Goal: Task Accomplishment & Management: Use online tool/utility

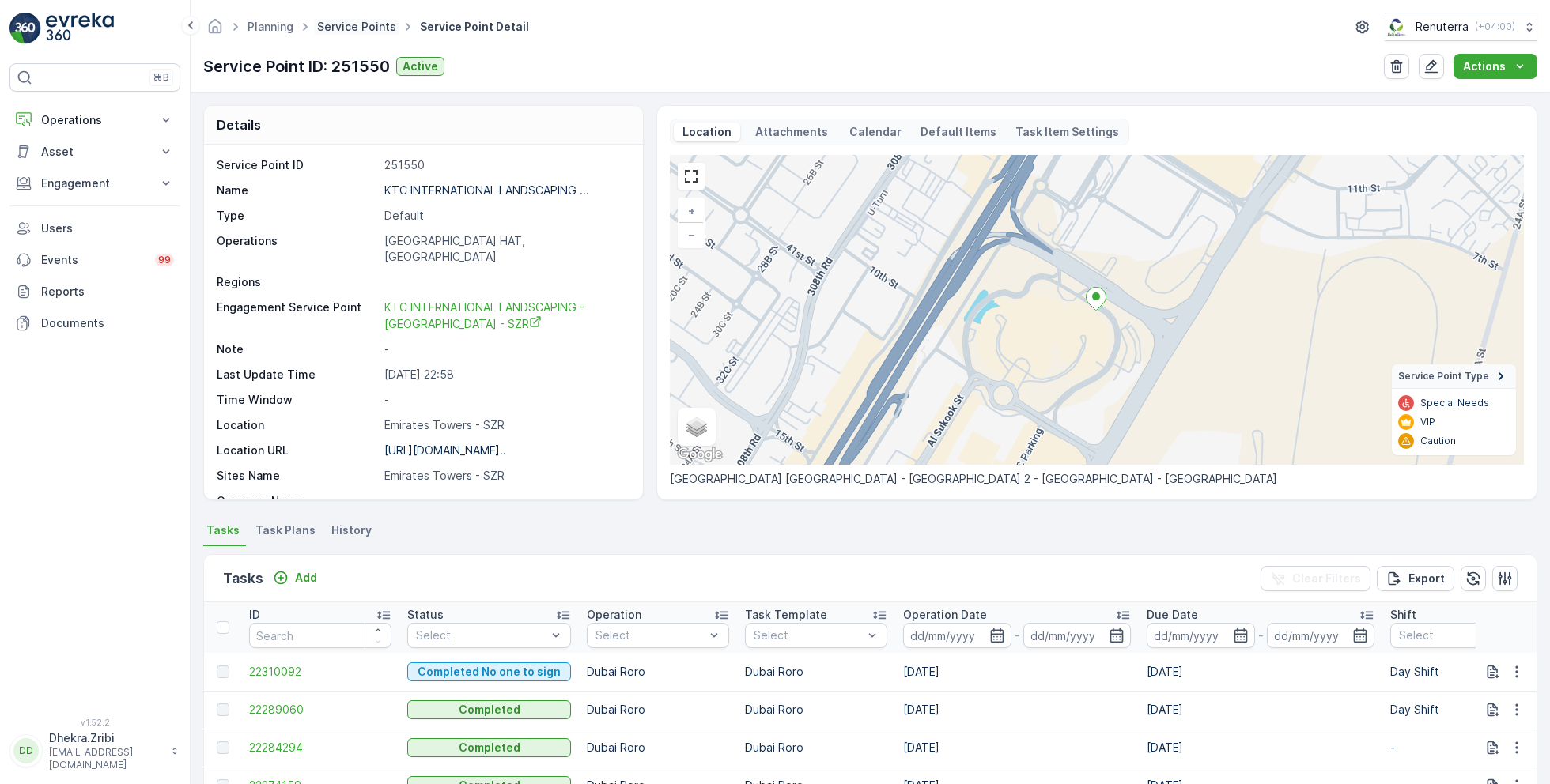
click at [358, 25] on link "Service Points" at bounding box center [356, 27] width 79 height 14
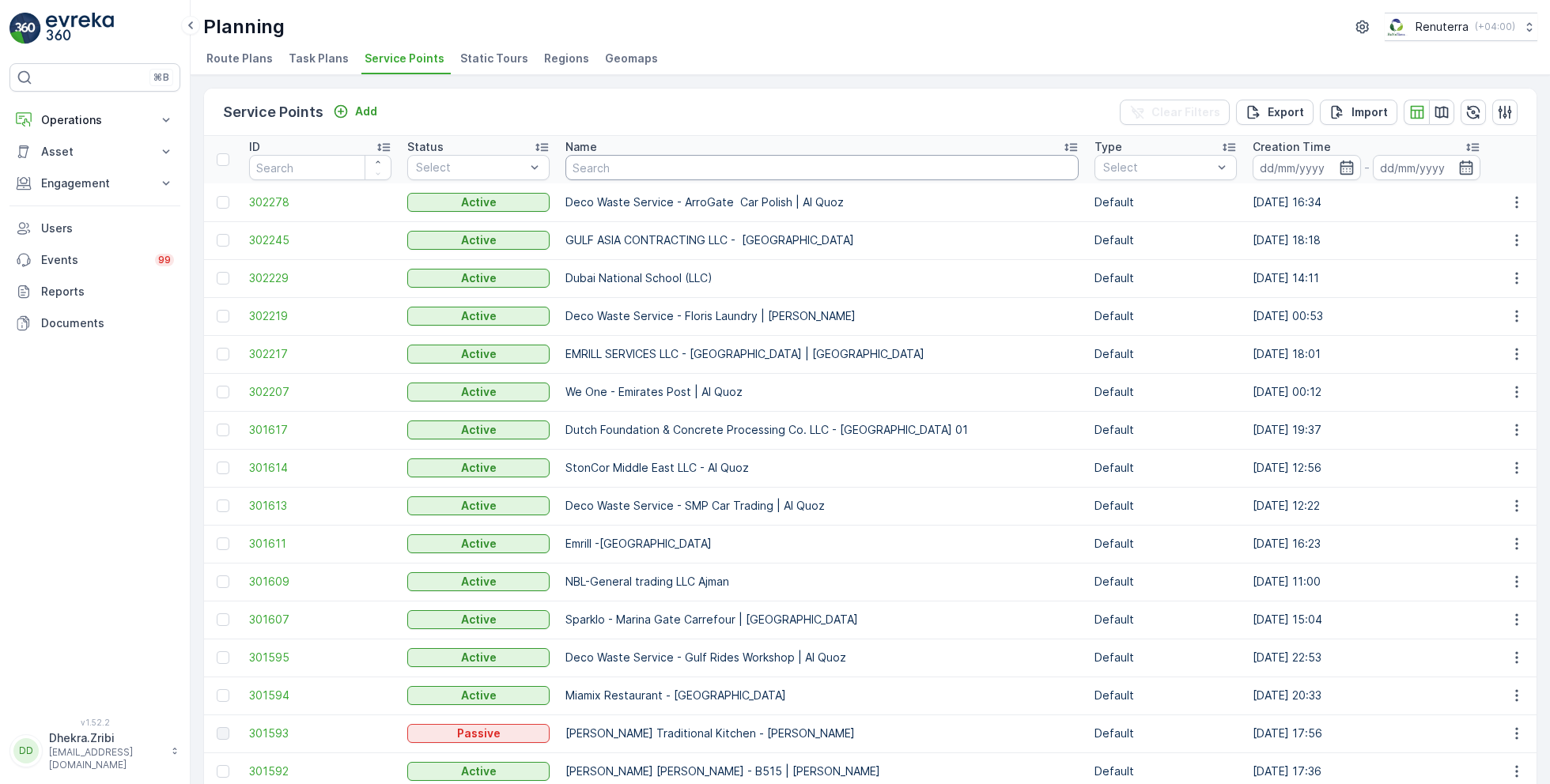
click at [640, 167] on input "text" at bounding box center [822, 168] width 513 height 26
type input "[PERSON_NAME]"
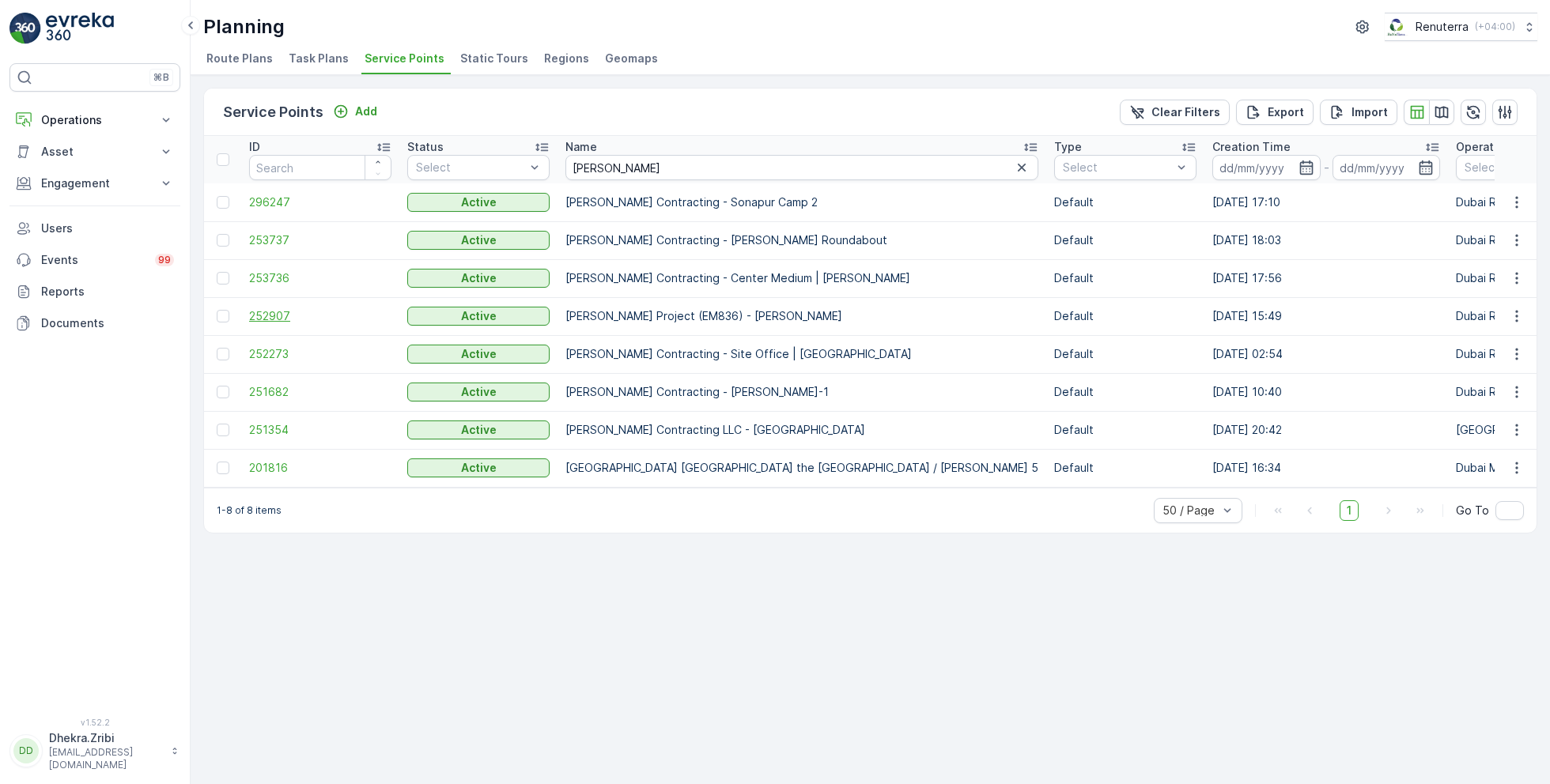
click at [271, 308] on span "252907" at bounding box center [320, 316] width 142 height 16
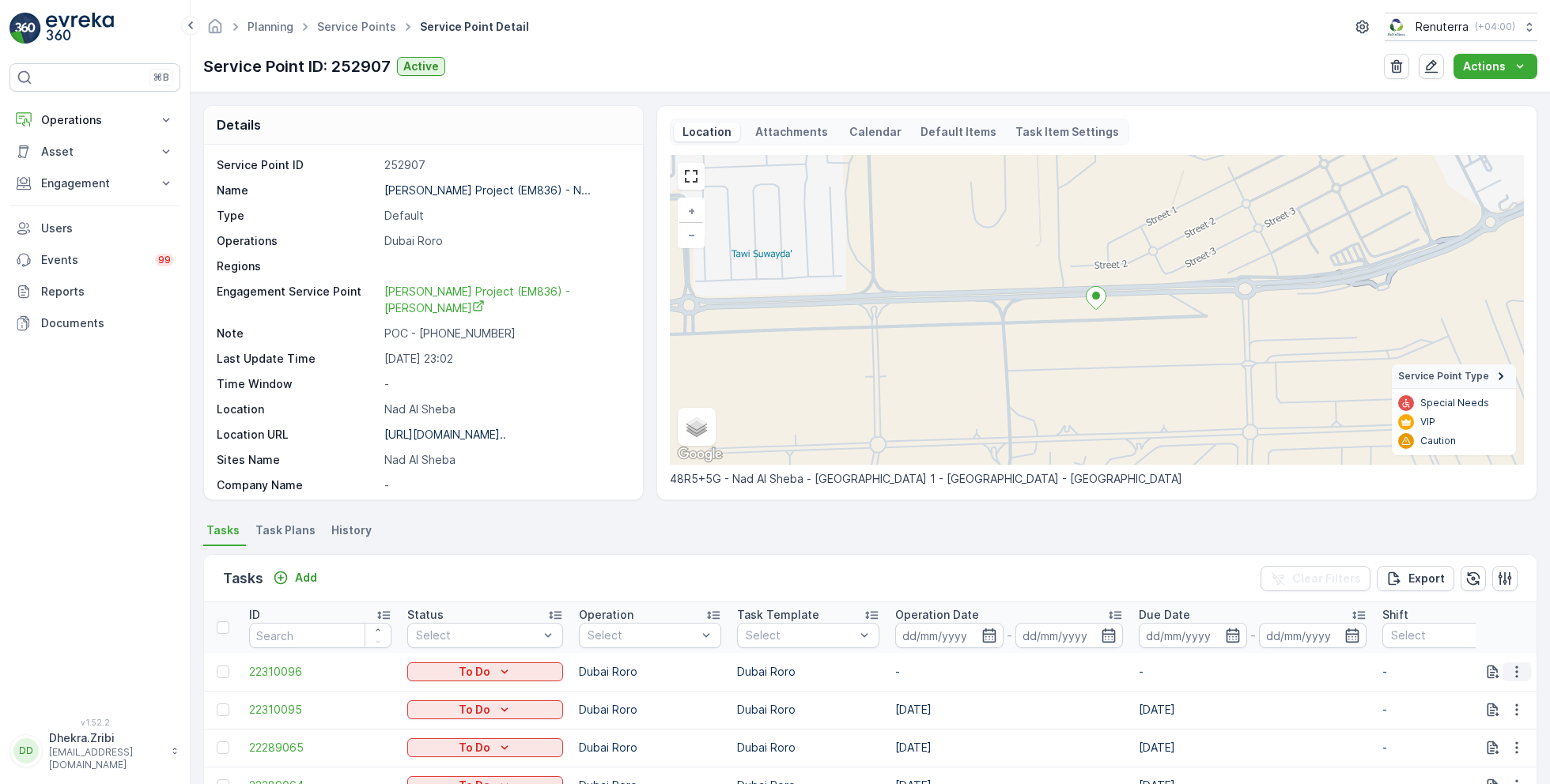
click at [1516, 671] on icon "button" at bounding box center [1516, 672] width 16 height 16
click at [1466, 596] on span "Change Route" at bounding box center [1477, 596] width 77 height 16
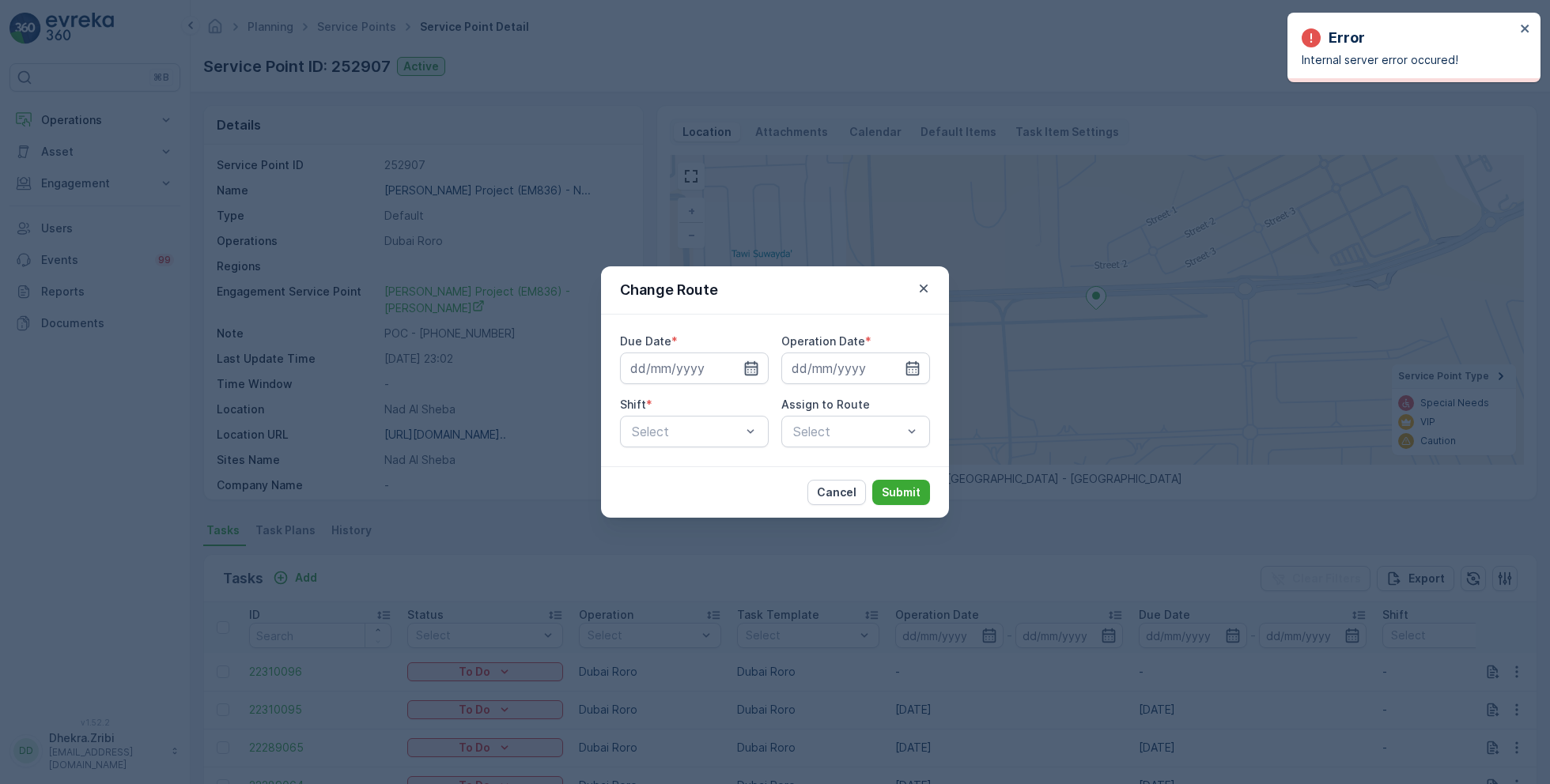
click at [757, 373] on icon "button" at bounding box center [751, 369] width 14 height 15
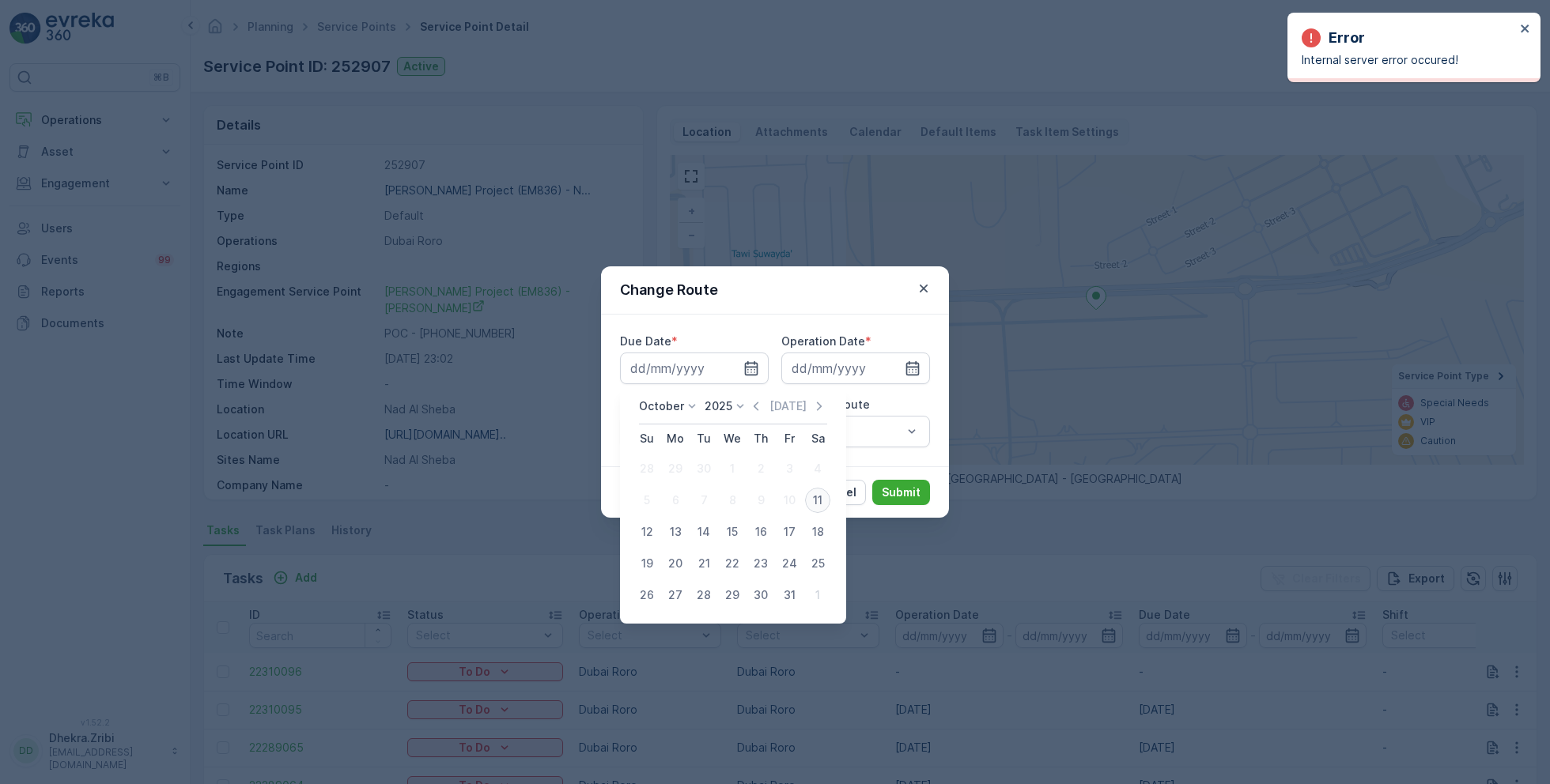
click at [822, 496] on div "11" at bounding box center [818, 500] width 26 height 26
type input "[DATE]"
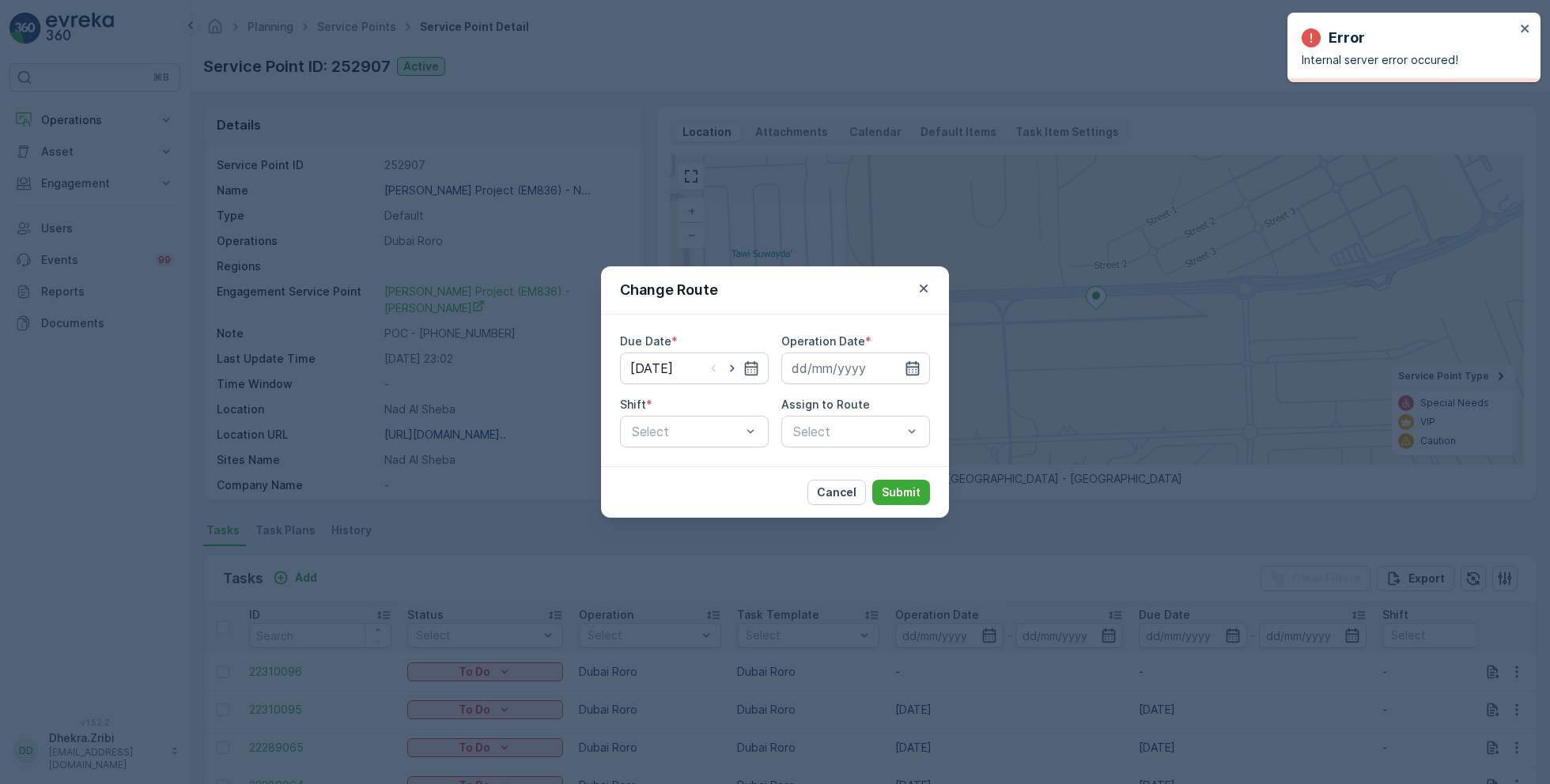
click at [906, 372] on icon "button" at bounding box center [913, 369] width 14 height 15
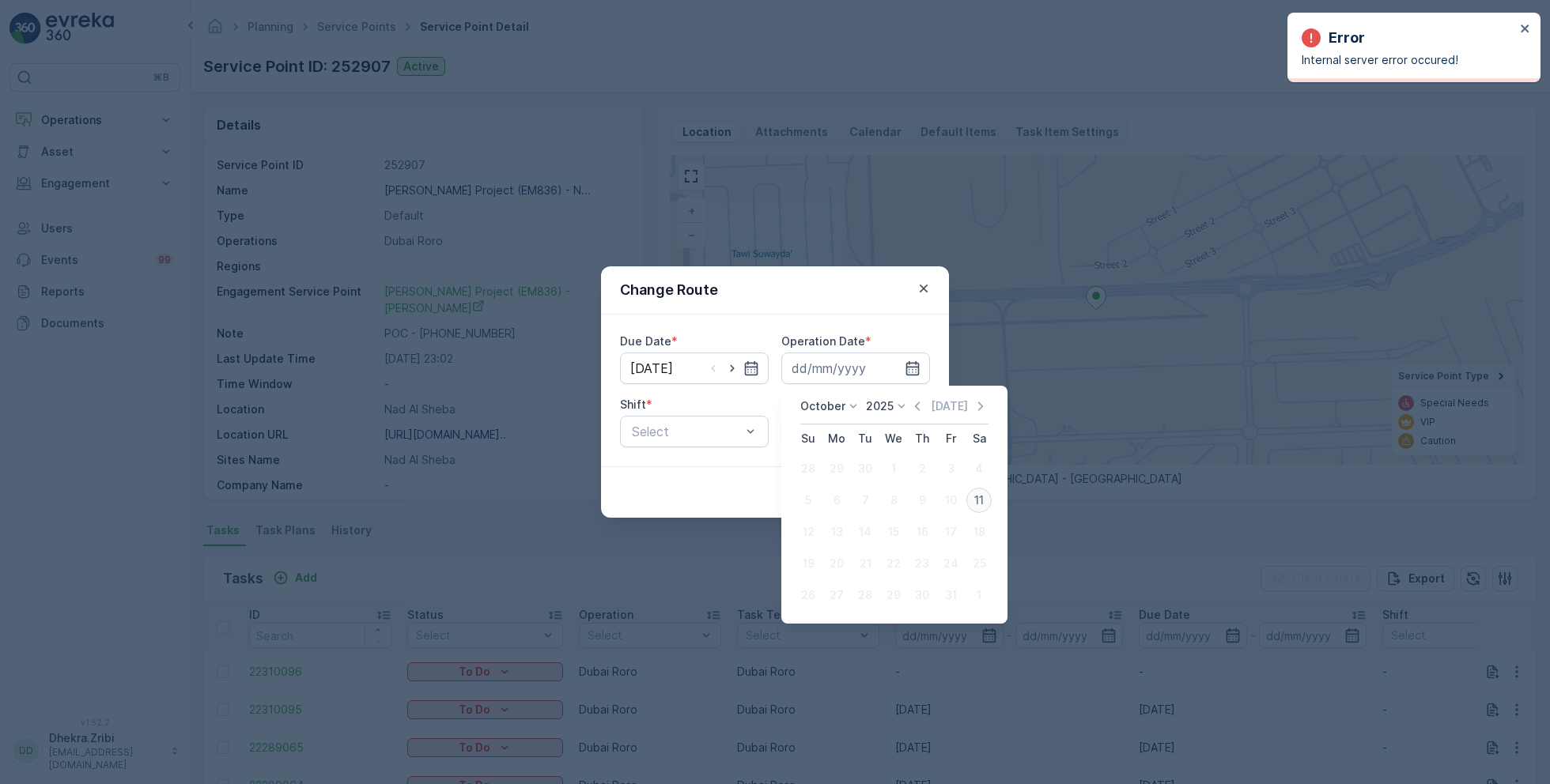
click at [980, 496] on div "11" at bounding box center [980, 500] width 26 height 26
type input "[DATE]"
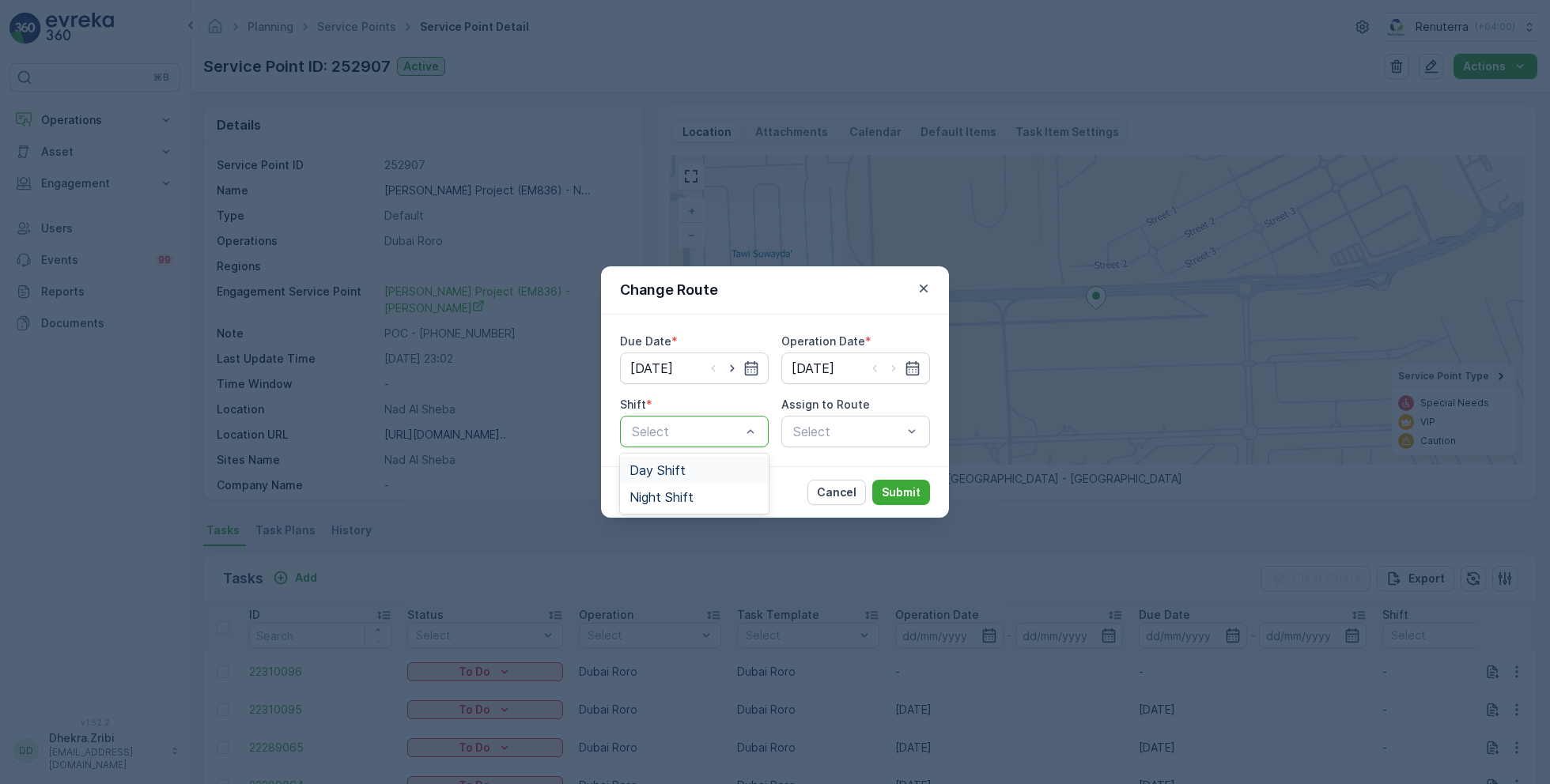
click at [676, 466] on span "Day Shift" at bounding box center [657, 471] width 56 height 15
click at [794, 437] on div "Select" at bounding box center [856, 431] width 149 height 31
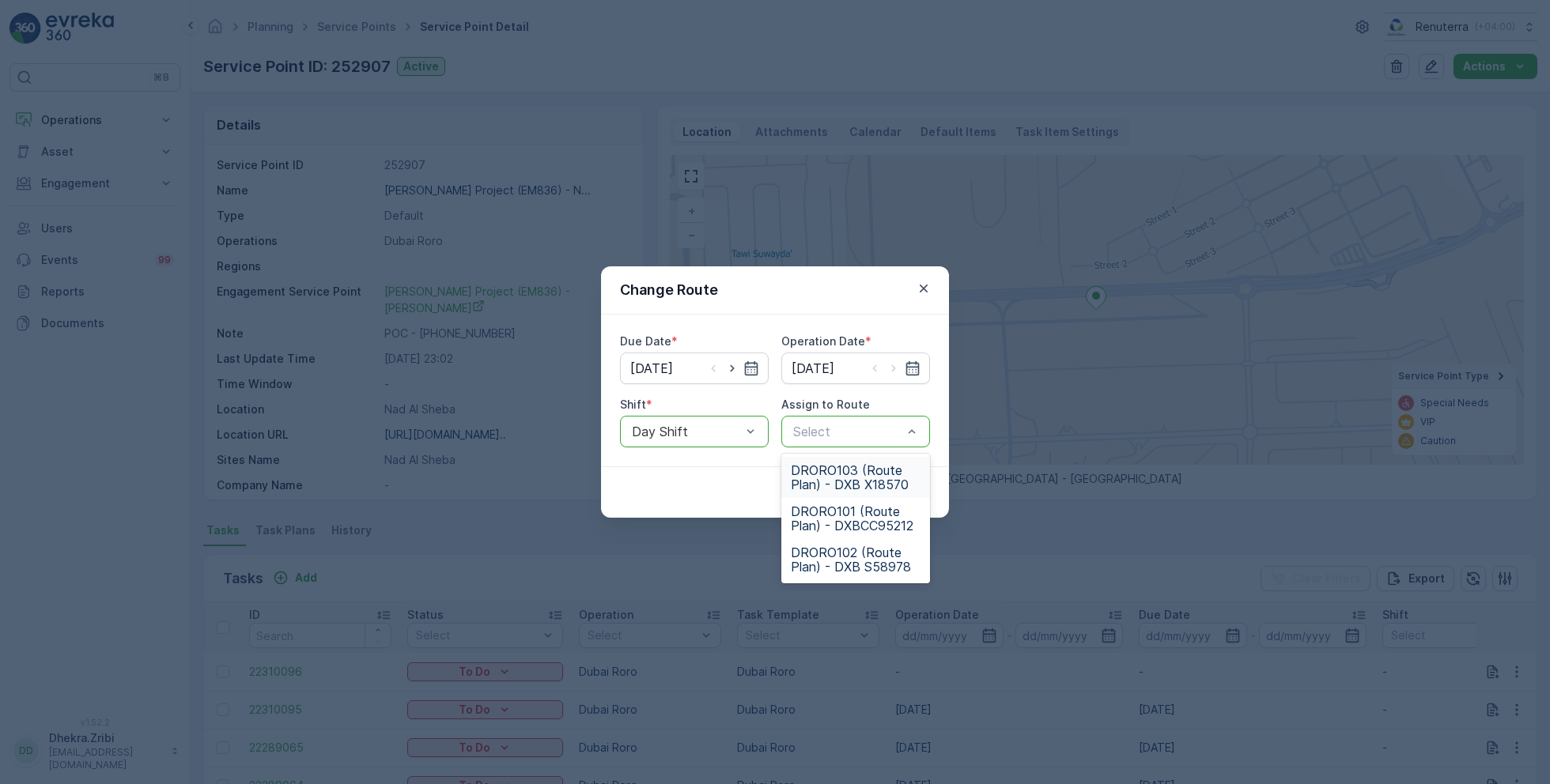
click at [837, 480] on span "DRORO103 (Route Plan) - DXB X18570" at bounding box center [855, 477] width 129 height 28
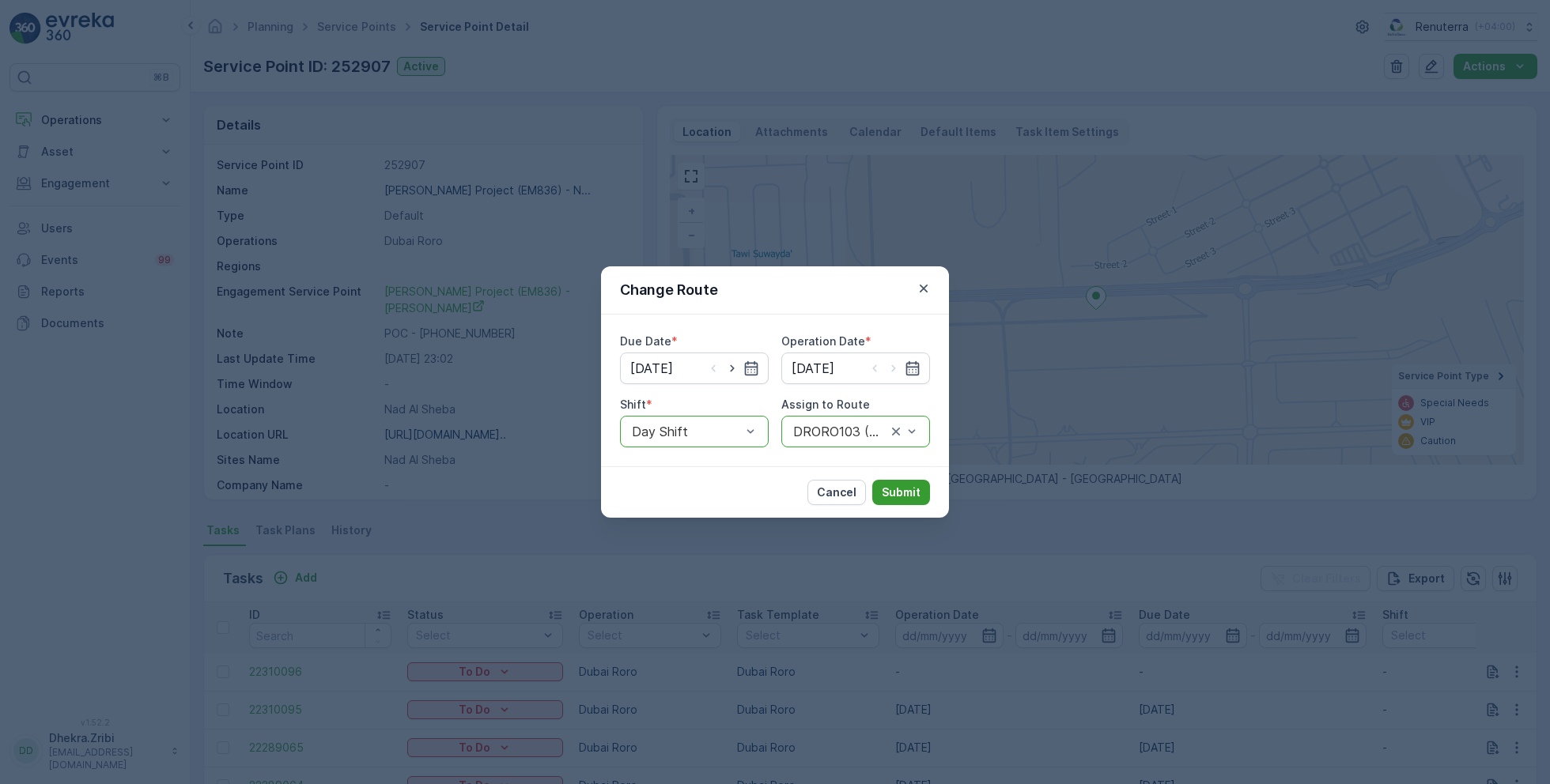
click at [904, 486] on p "Submit" at bounding box center [901, 492] width 39 height 16
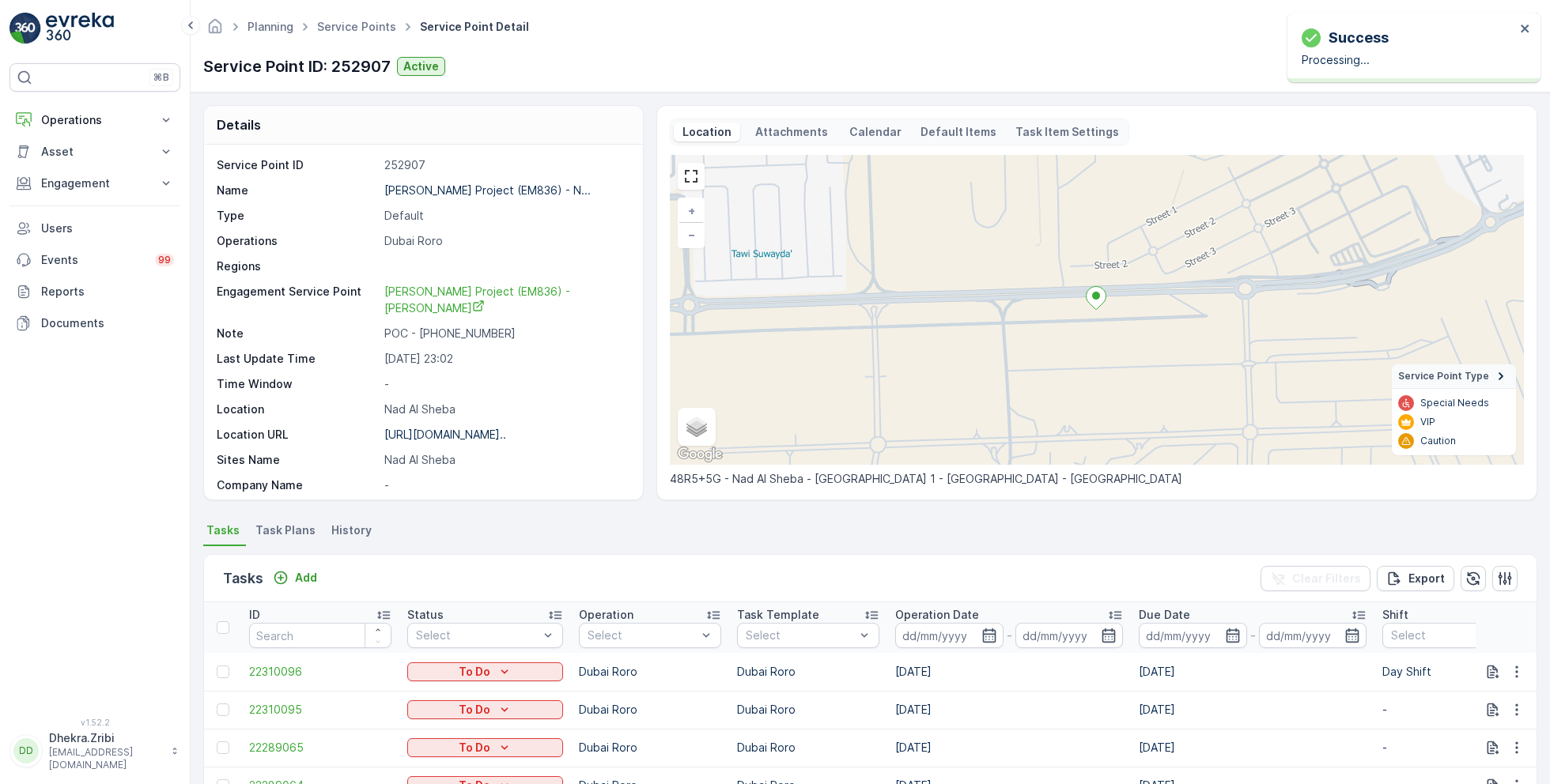
click at [358, 36] on ul "Service Points" at bounding box center [365, 27] width 103 height 23
click at [343, 25] on link "Service Points" at bounding box center [356, 27] width 79 height 14
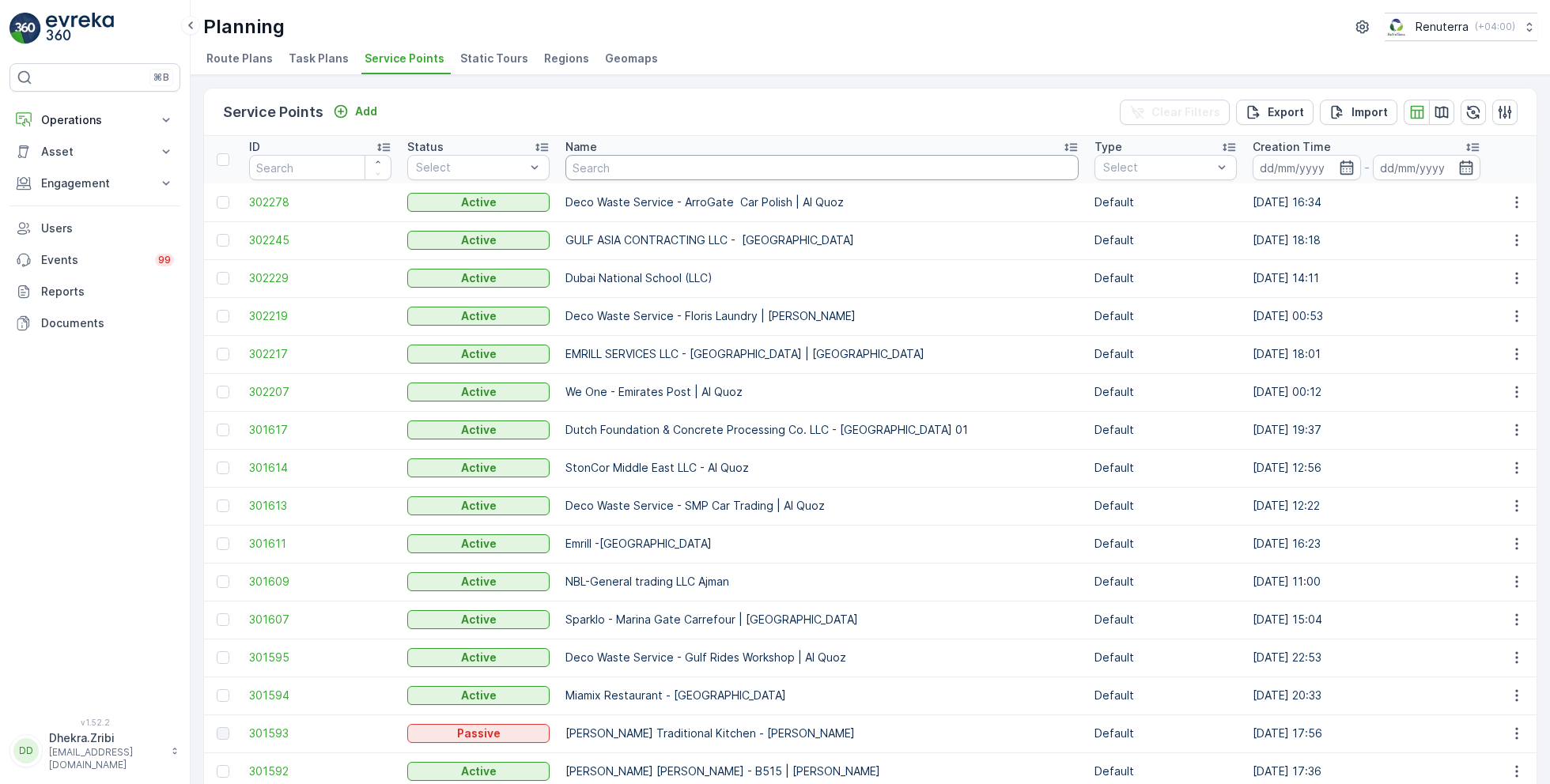
click at [589, 162] on input "text" at bounding box center [822, 168] width 513 height 26
type input "new"
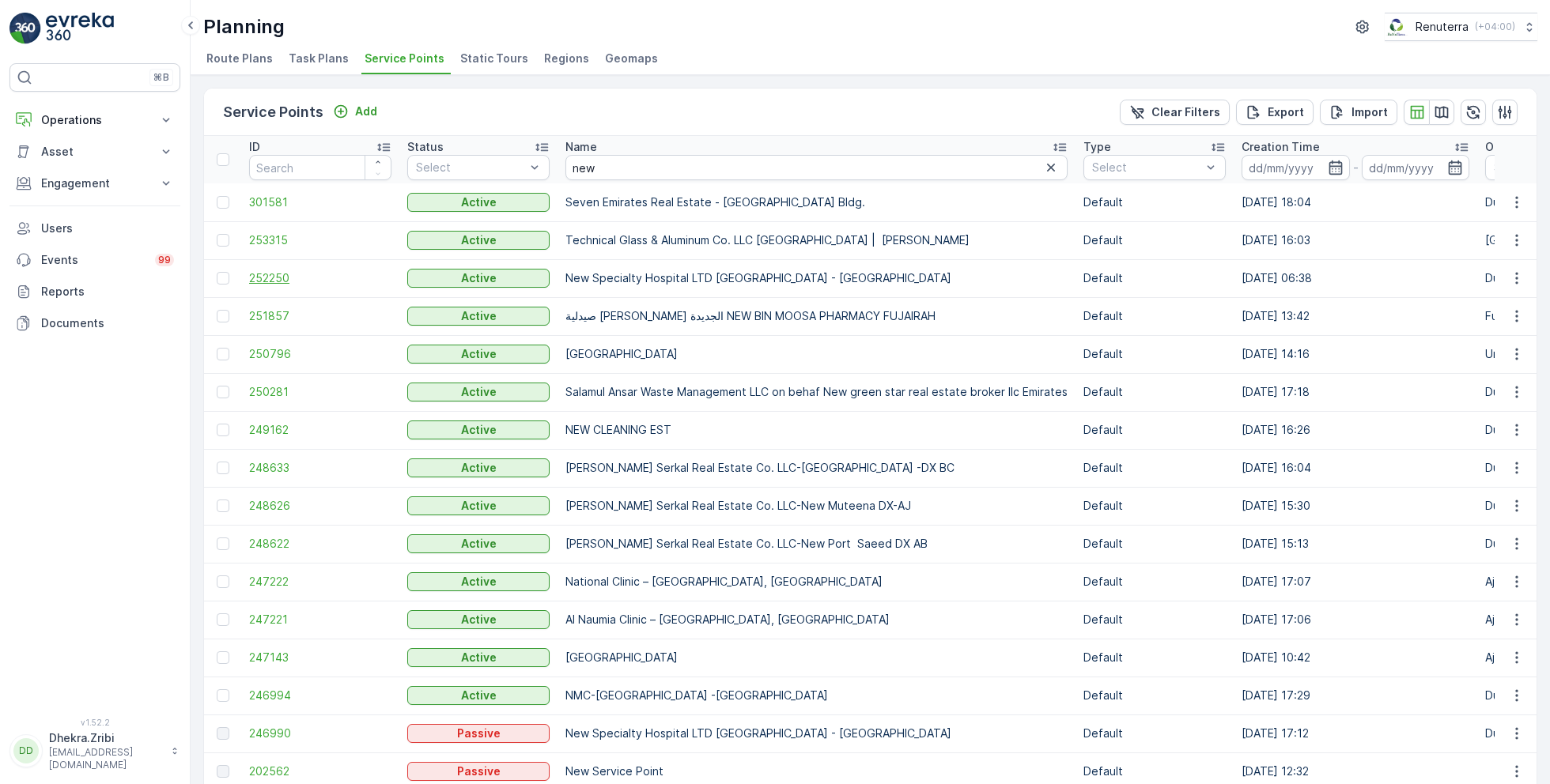
click at [273, 271] on span "252250" at bounding box center [320, 278] width 142 height 16
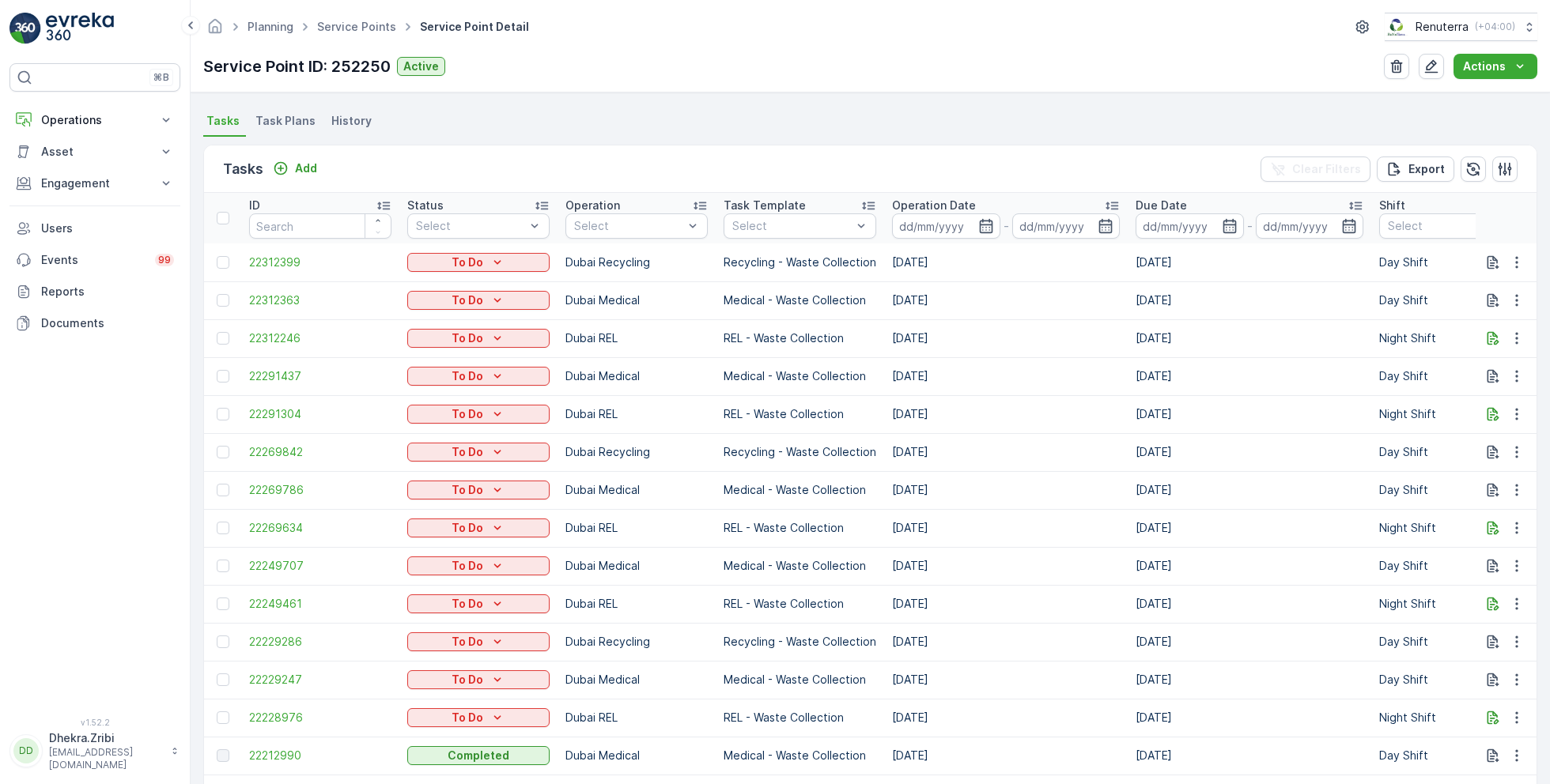
scroll to position [416, 0]
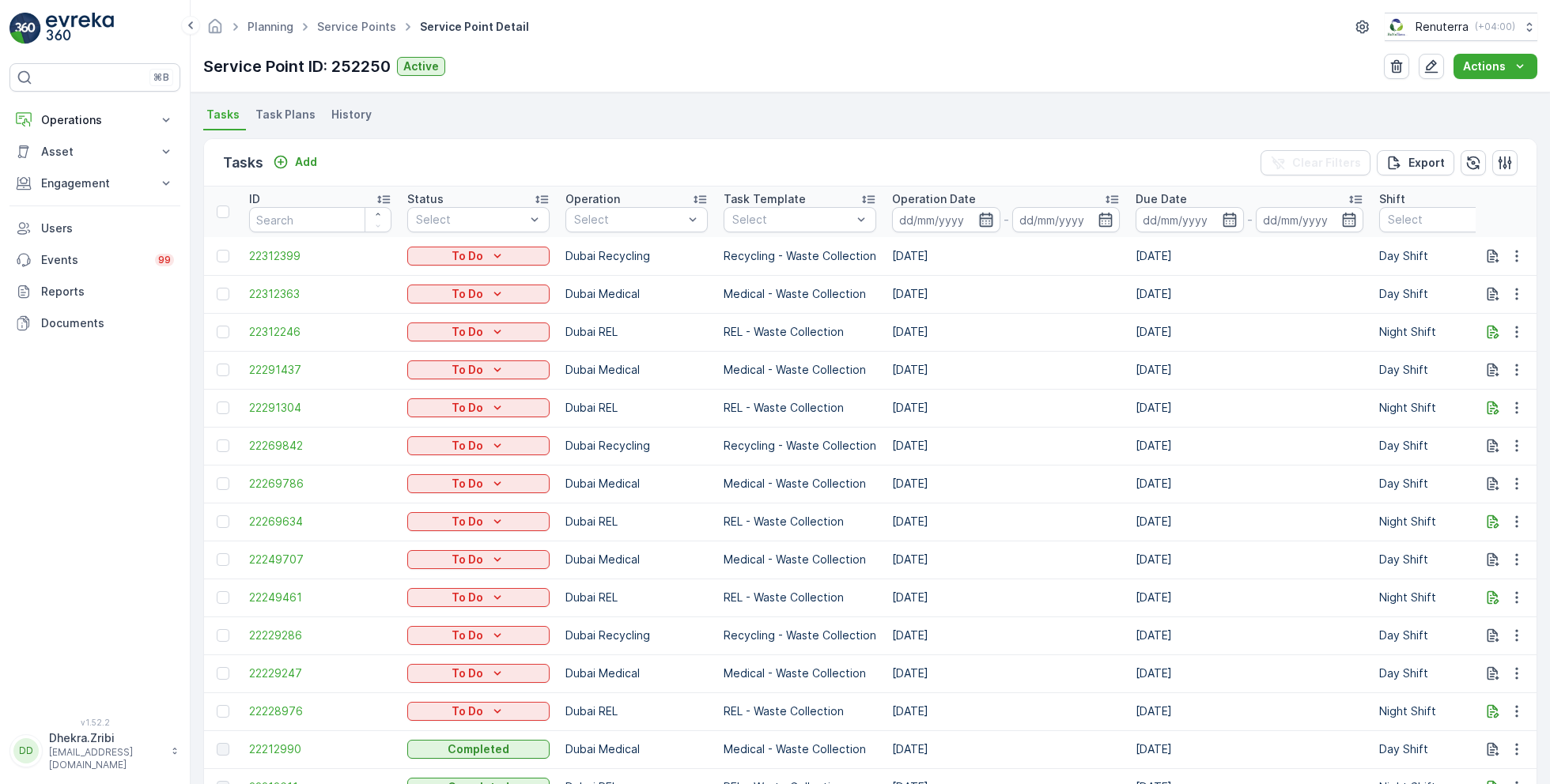
click at [979, 217] on icon "button" at bounding box center [985, 220] width 14 height 15
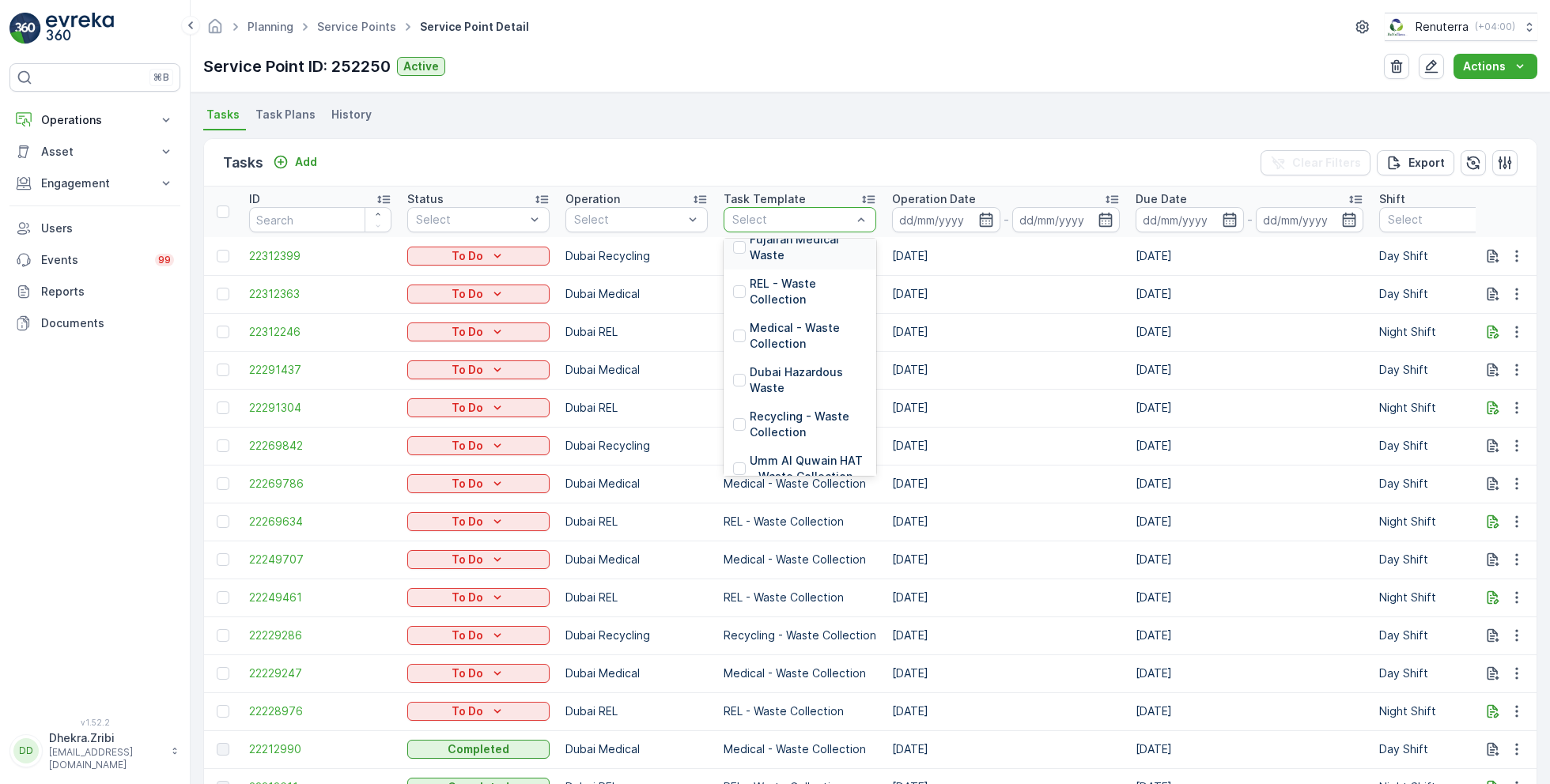
scroll to position [136, 0]
click at [808, 418] on p "Recycling - Waste Collection" at bounding box center [808, 422] width 117 height 31
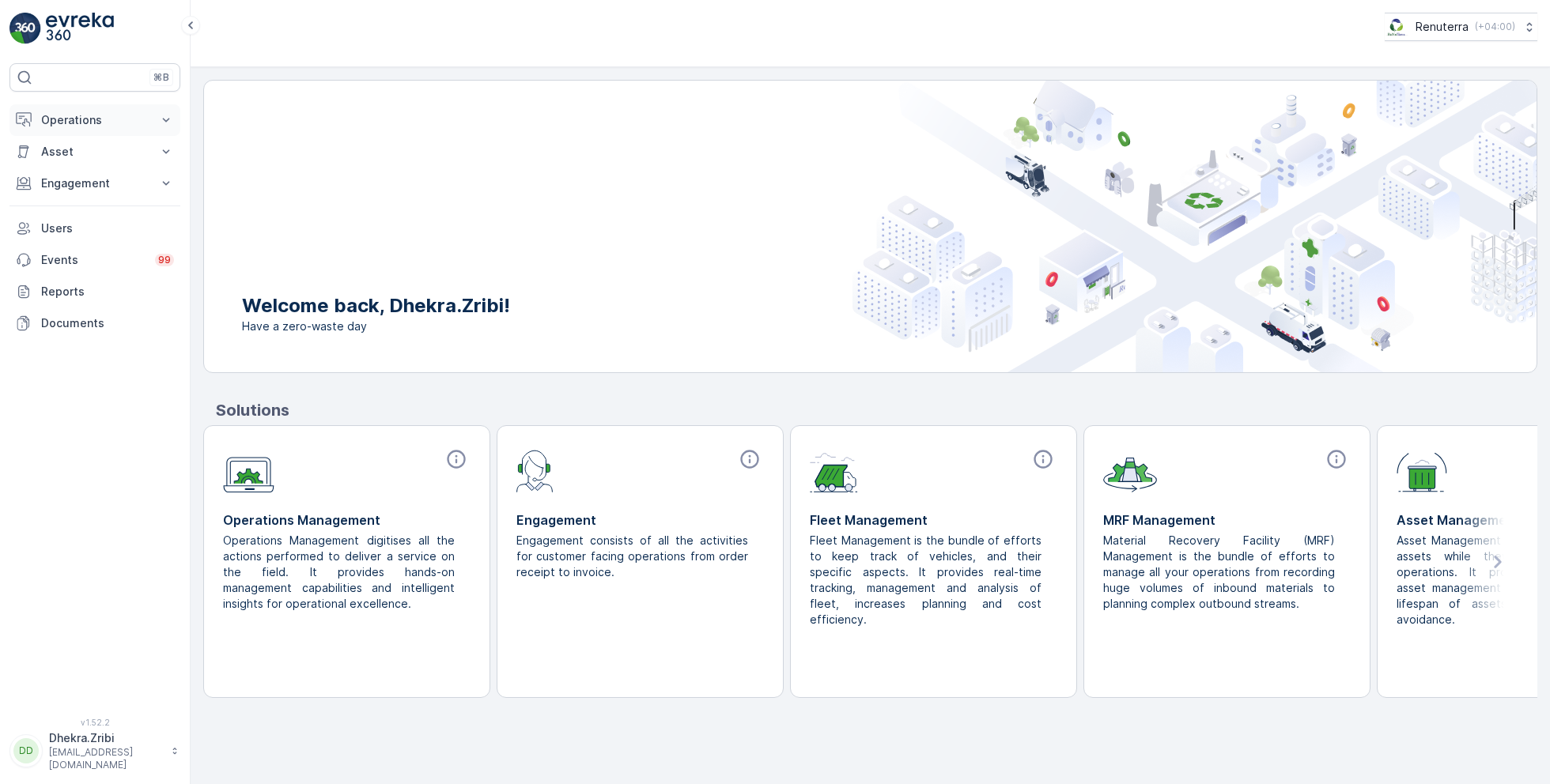
click at [84, 127] on p "Operations" at bounding box center [95, 119] width 107 height 16
click at [91, 167] on link "Planning" at bounding box center [107, 169] width 146 height 22
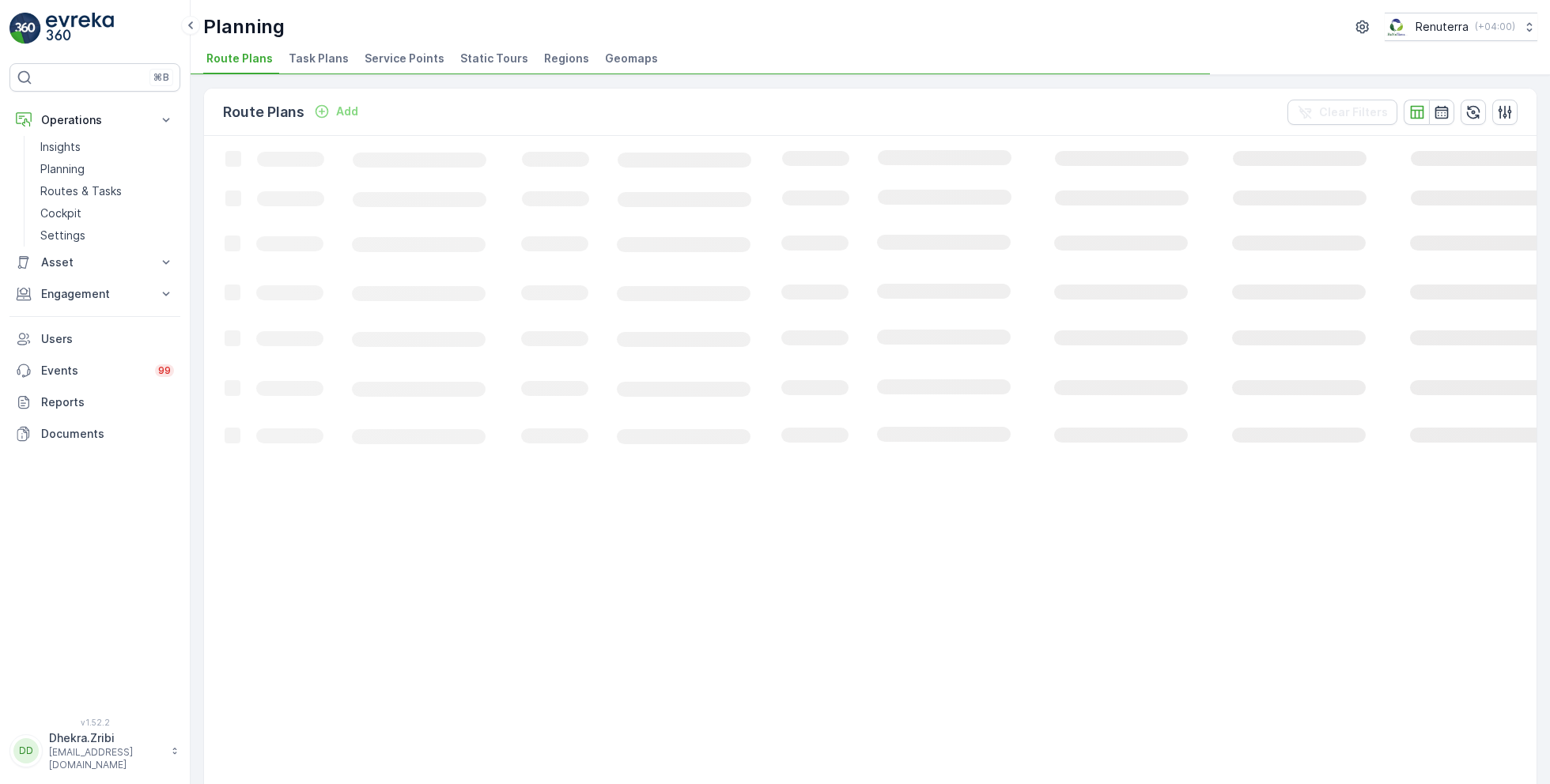
click at [399, 60] on span "Service Points" at bounding box center [404, 58] width 80 height 16
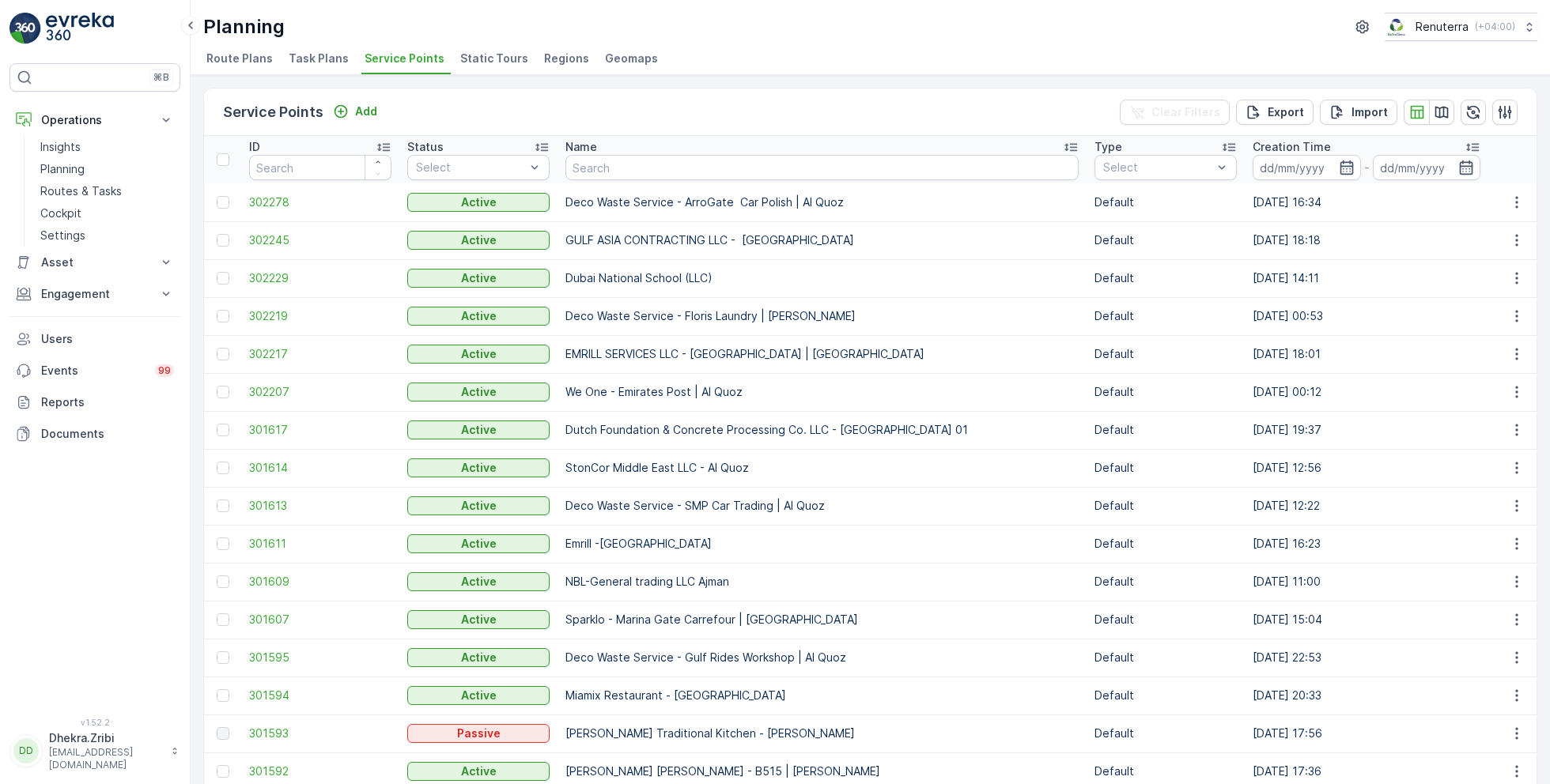
click at [249, 60] on span "Route Plans" at bounding box center [240, 58] width 66 height 16
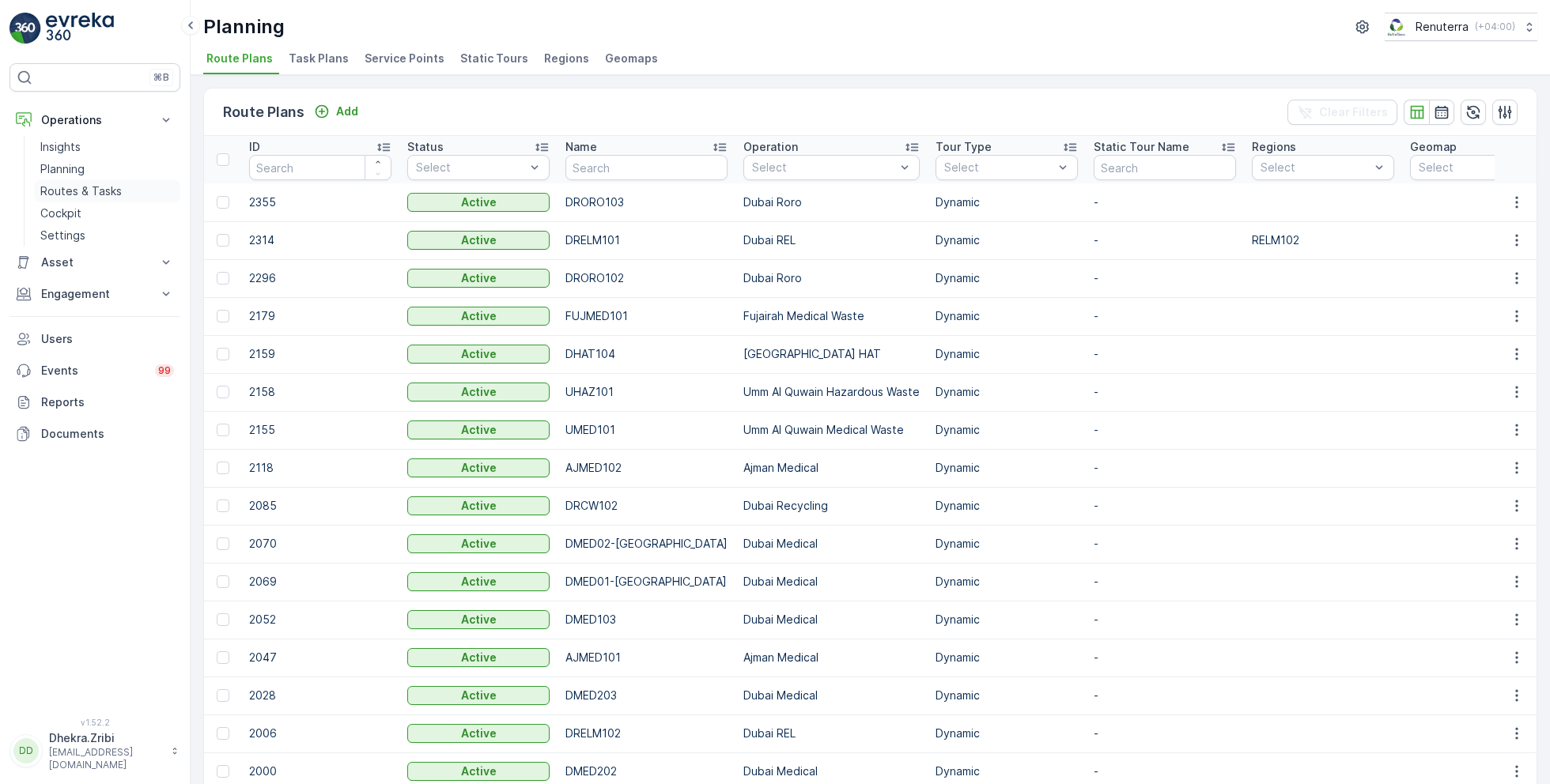
click at [62, 189] on p "Routes & Tasks" at bounding box center [81, 191] width 82 height 16
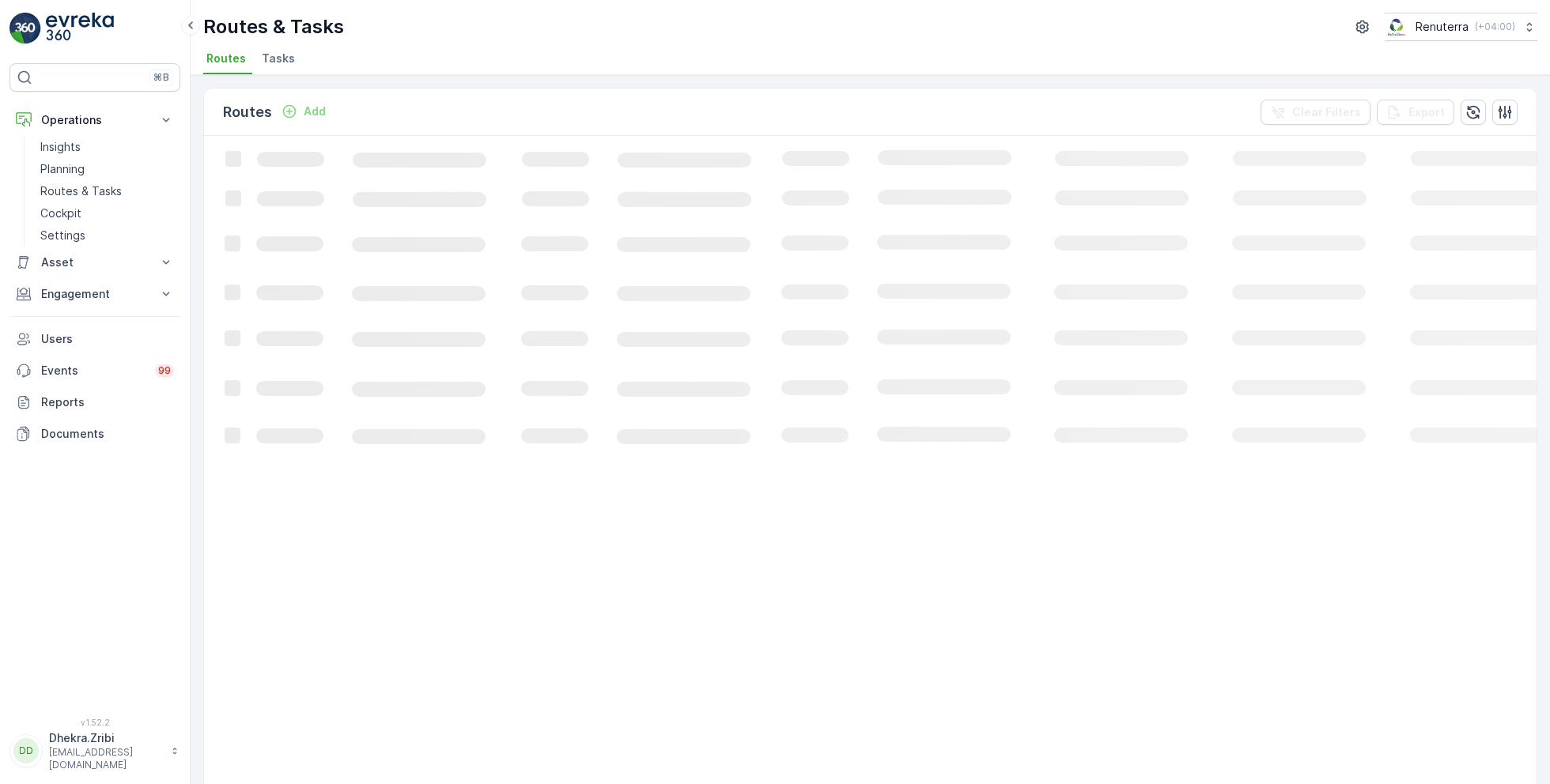
click at [279, 60] on span "Tasks" at bounding box center [278, 58] width 33 height 16
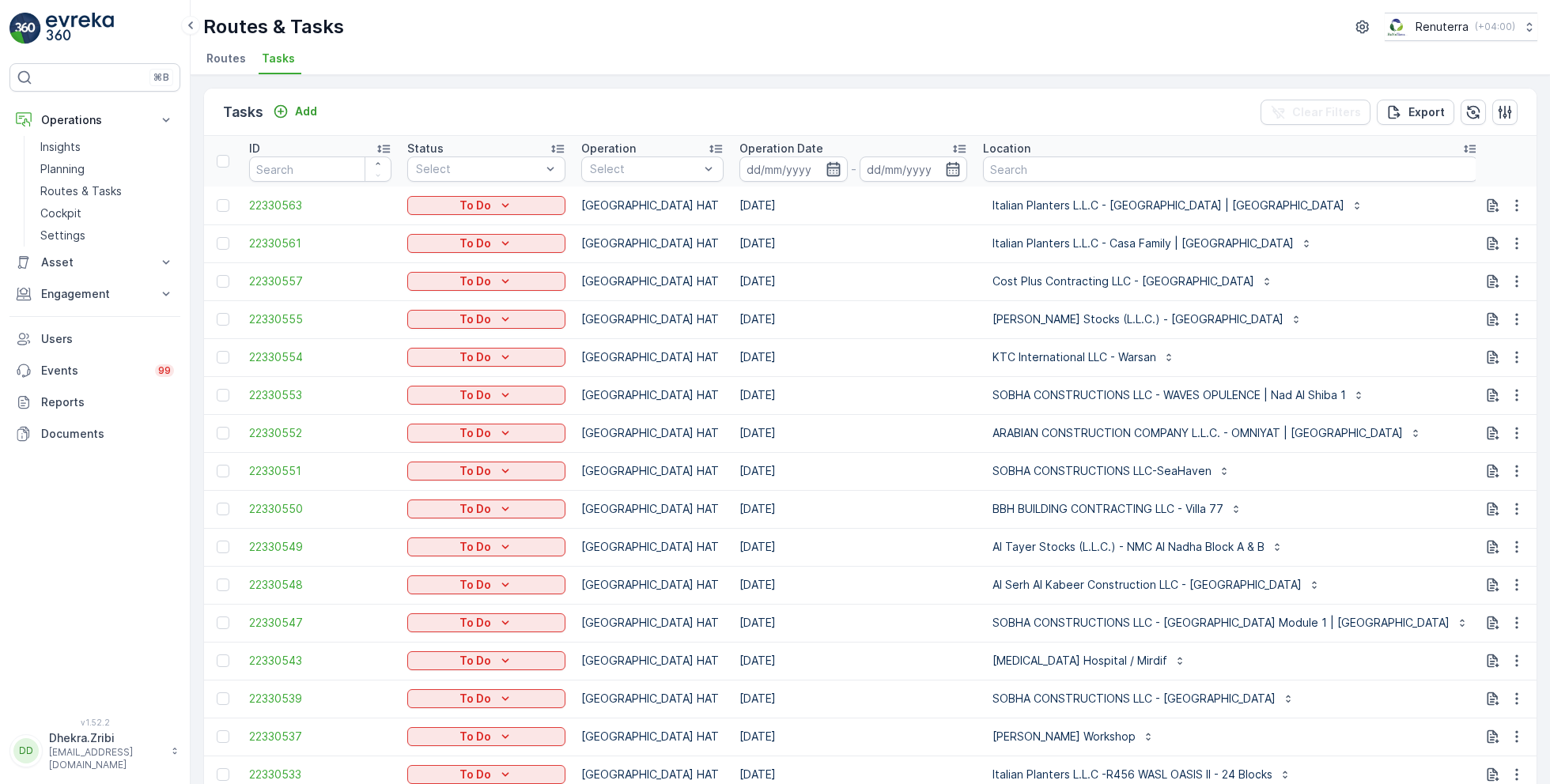
click at [826, 171] on icon "button" at bounding box center [833, 169] width 16 height 16
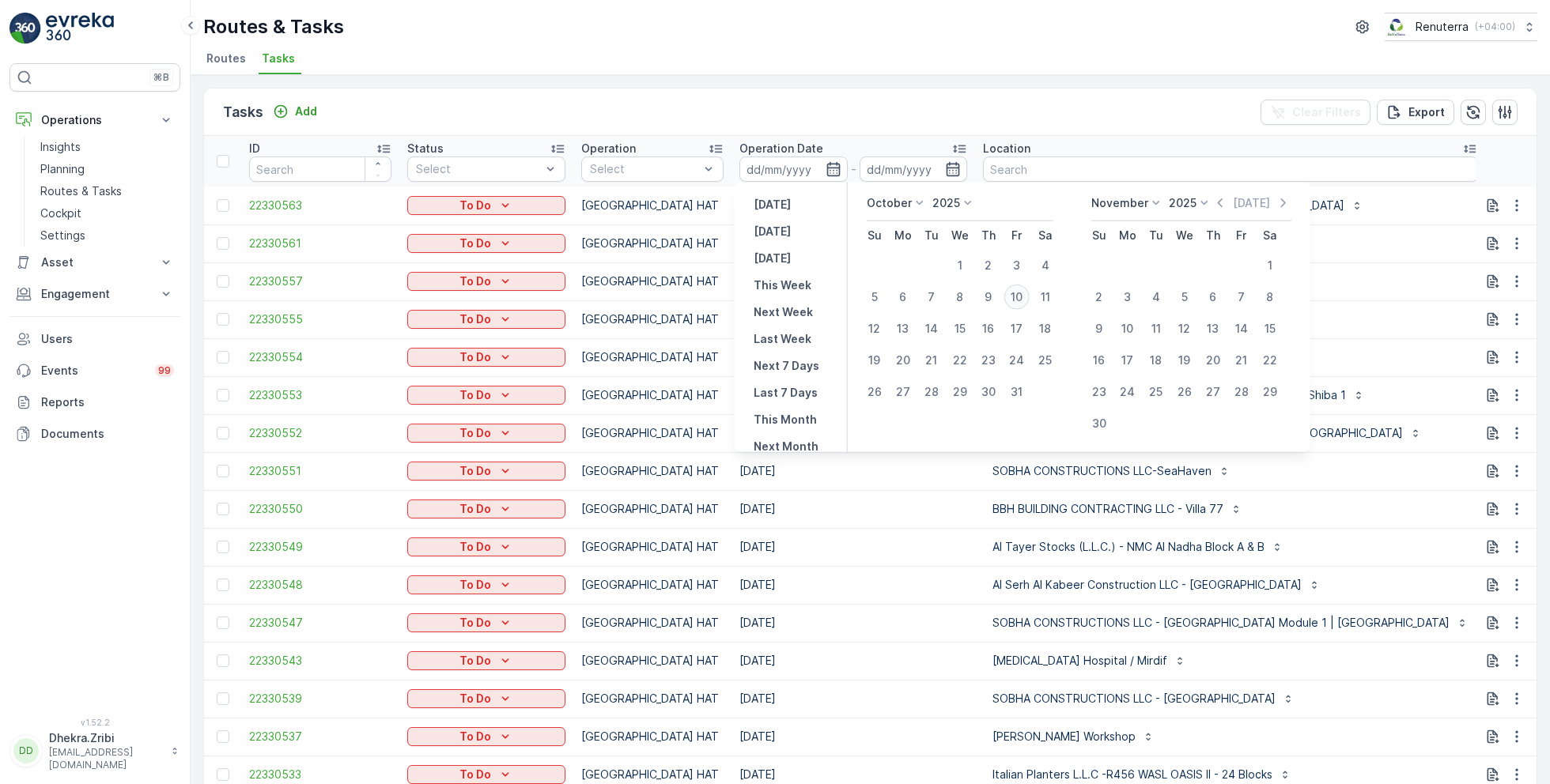
click at [1017, 299] on div "10" at bounding box center [1017, 297] width 26 height 26
type input "[DATE]"
click at [1017, 299] on div "10" at bounding box center [1017, 297] width 26 height 26
type input "[DATE]"
click at [880, 68] on ul "Routes Tasks" at bounding box center [863, 61] width 1321 height 27
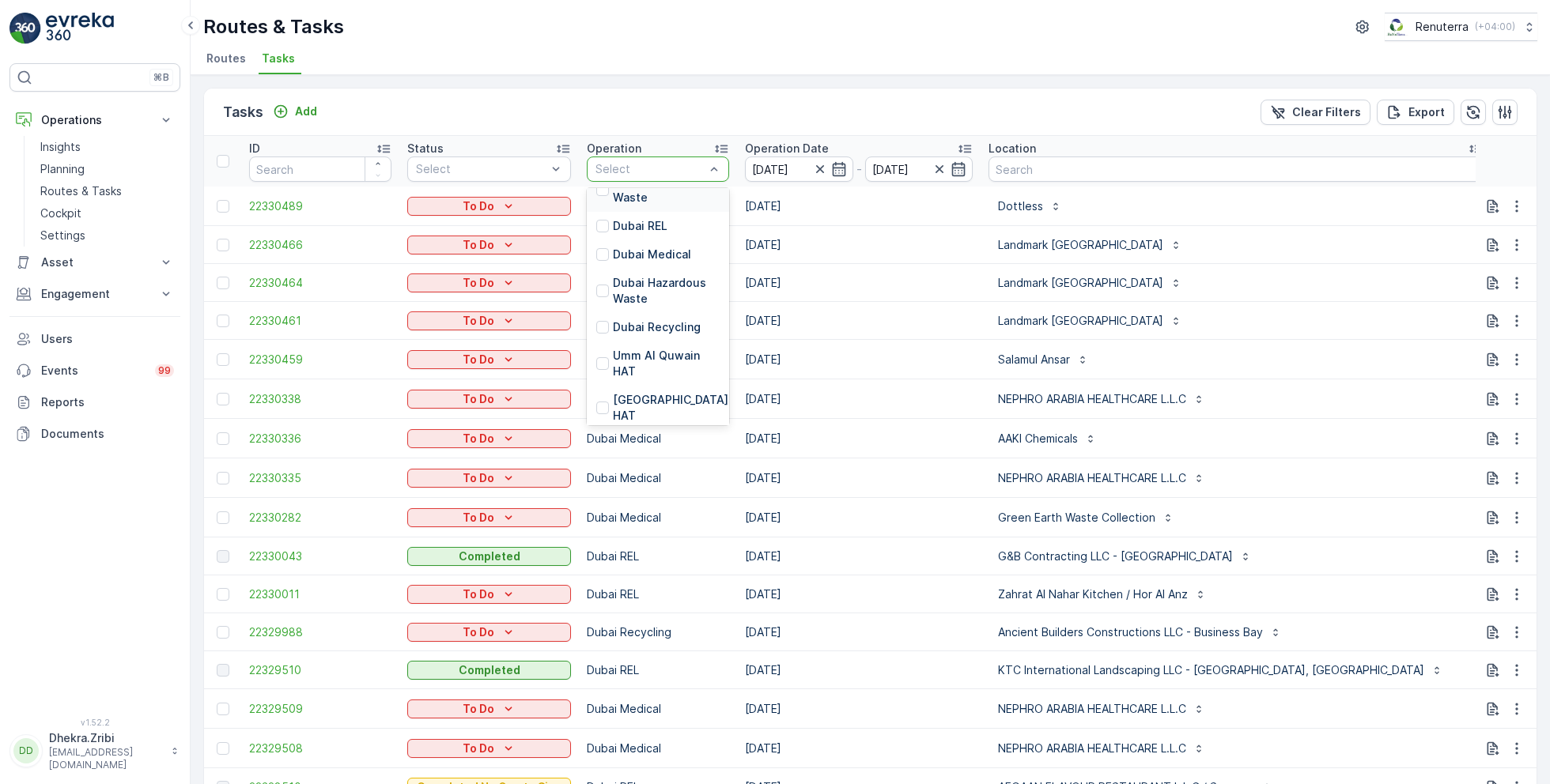
scroll to position [131, 0]
click at [642, 406] on p "[GEOGRAPHIC_DATA] HAT" at bounding box center [672, 418] width 118 height 31
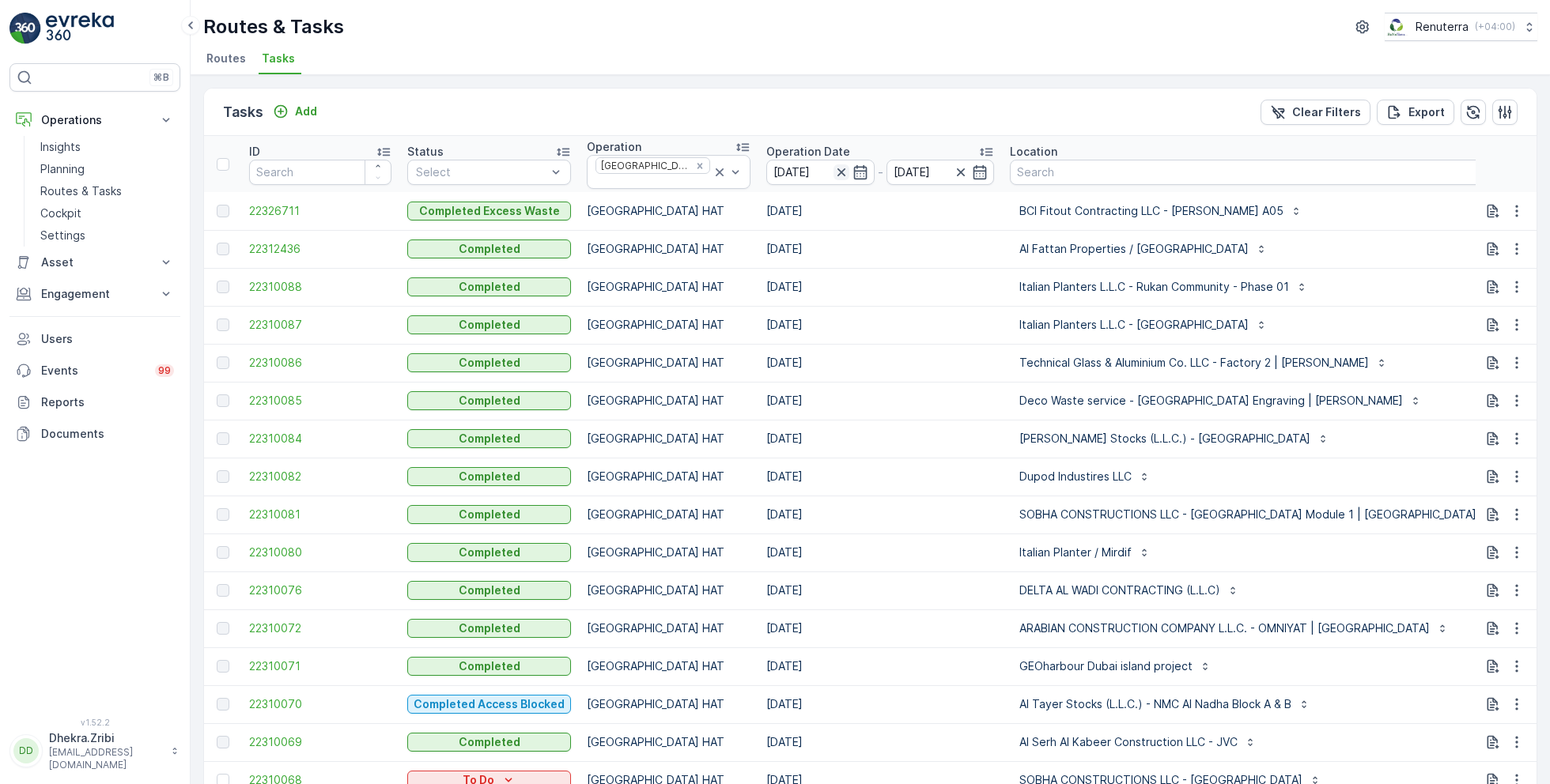
click at [834, 164] on icon "button" at bounding box center [841, 172] width 16 height 16
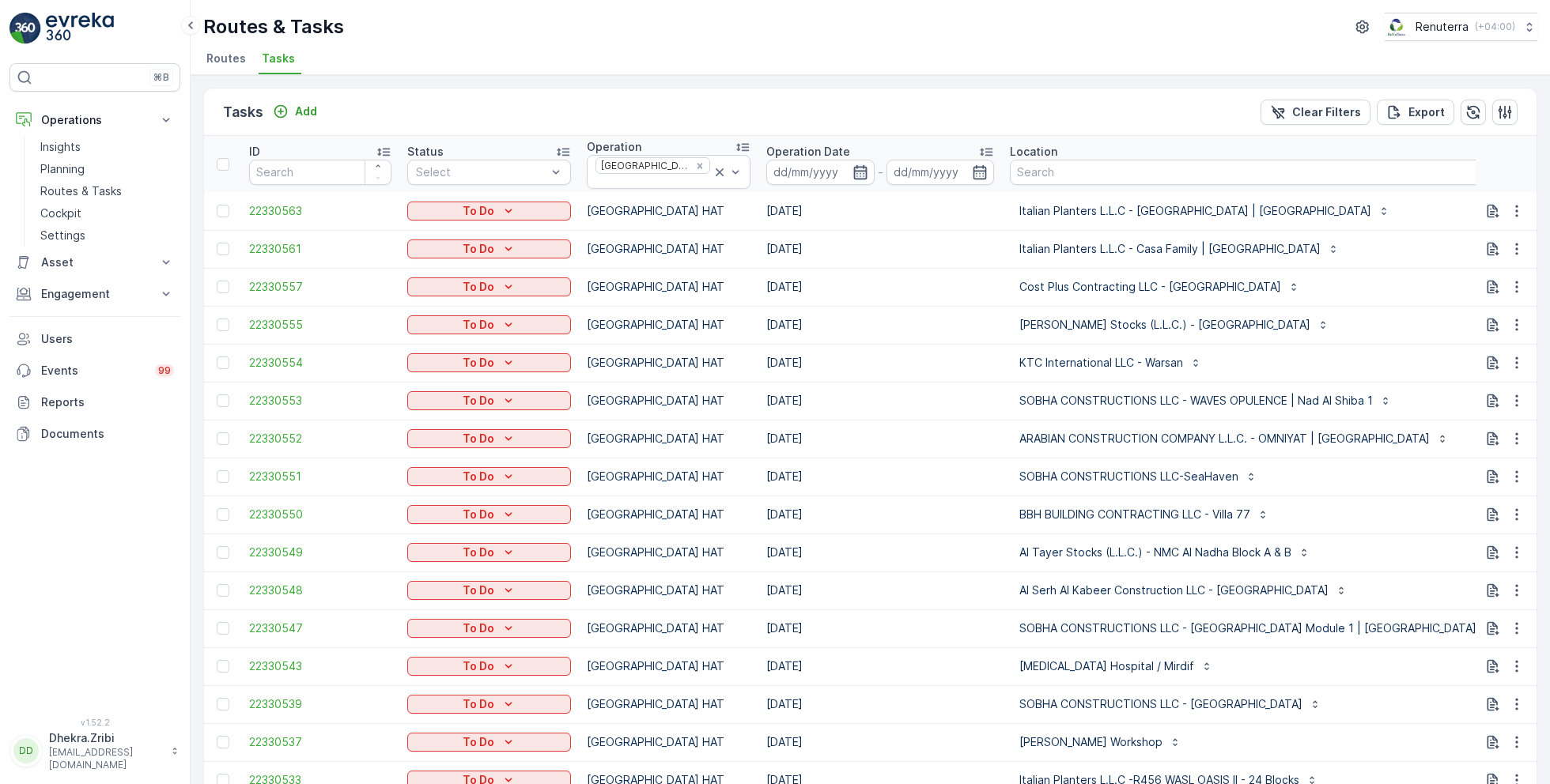
click at [853, 168] on icon "button" at bounding box center [860, 172] width 16 height 16
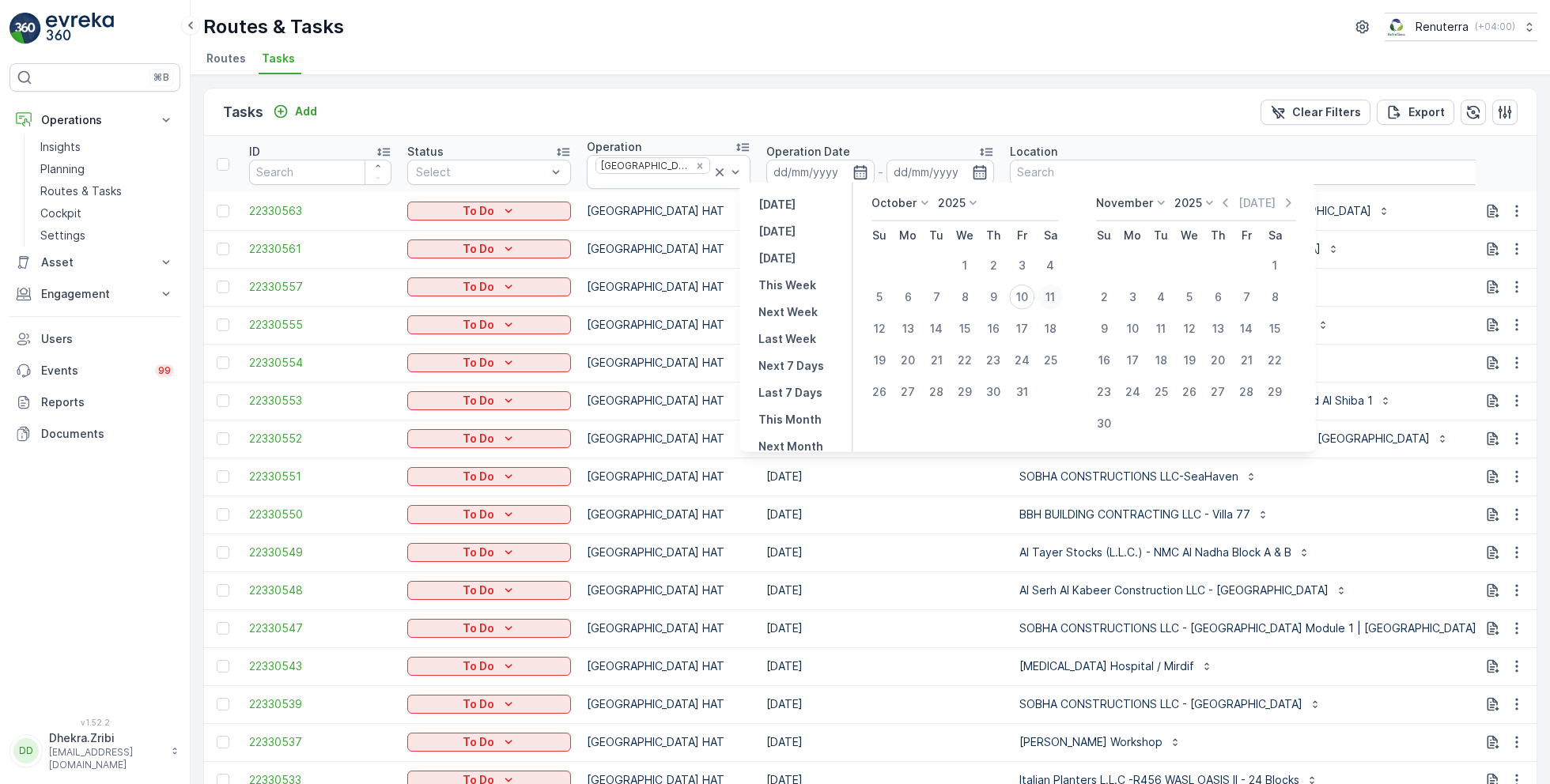
click at [1051, 292] on div "11" at bounding box center [1050, 297] width 26 height 26
type input "[DATE]"
click at [1051, 292] on div "11" at bounding box center [1050, 297] width 26 height 26
type input "[DATE]"
click at [894, 26] on div "Routes & Tasks Renuterra ( +04:00 )" at bounding box center [870, 27] width 1334 height 28
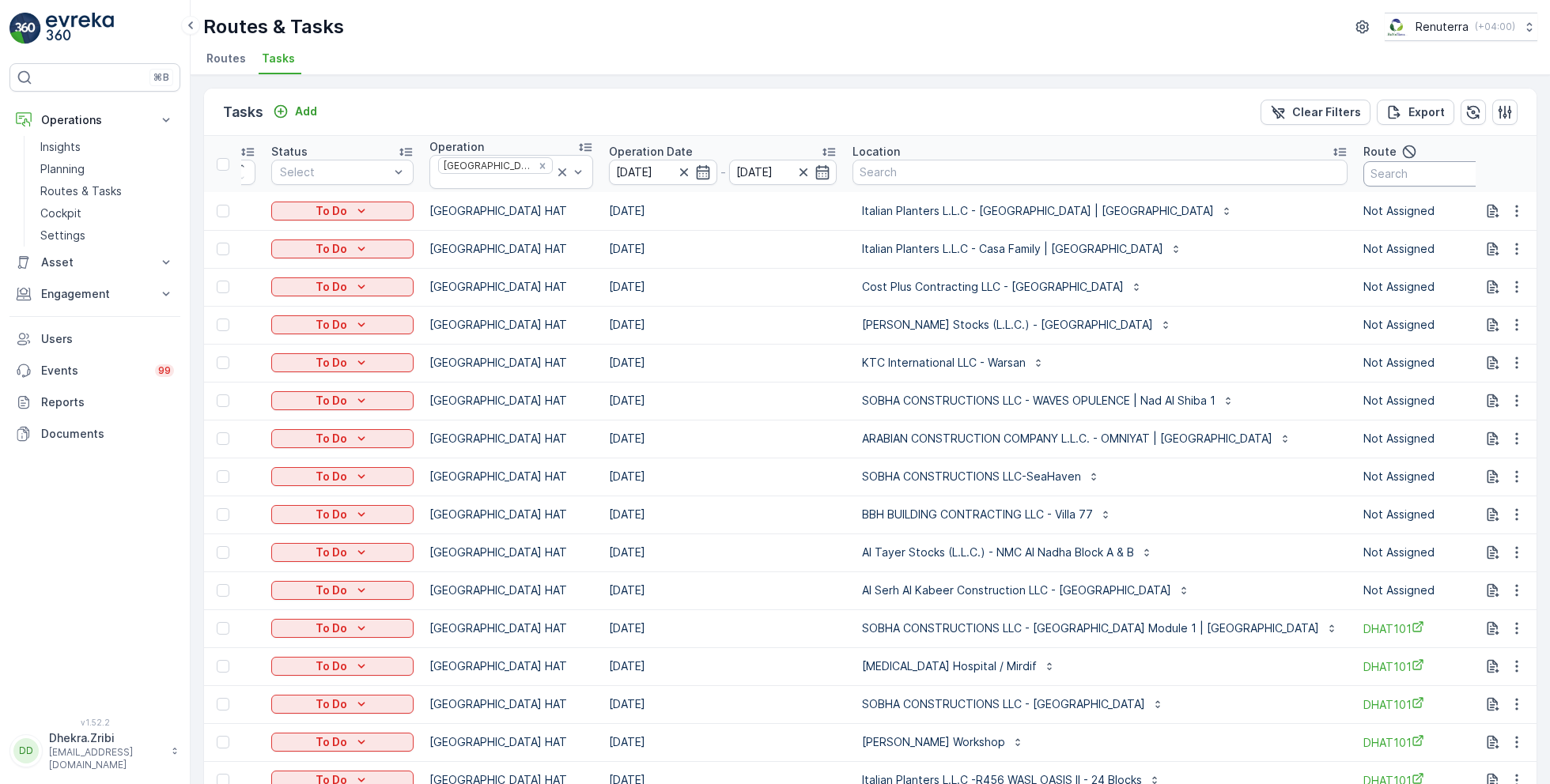
click at [1364, 174] on input "text" at bounding box center [1434, 174] width 142 height 26
type input "101"
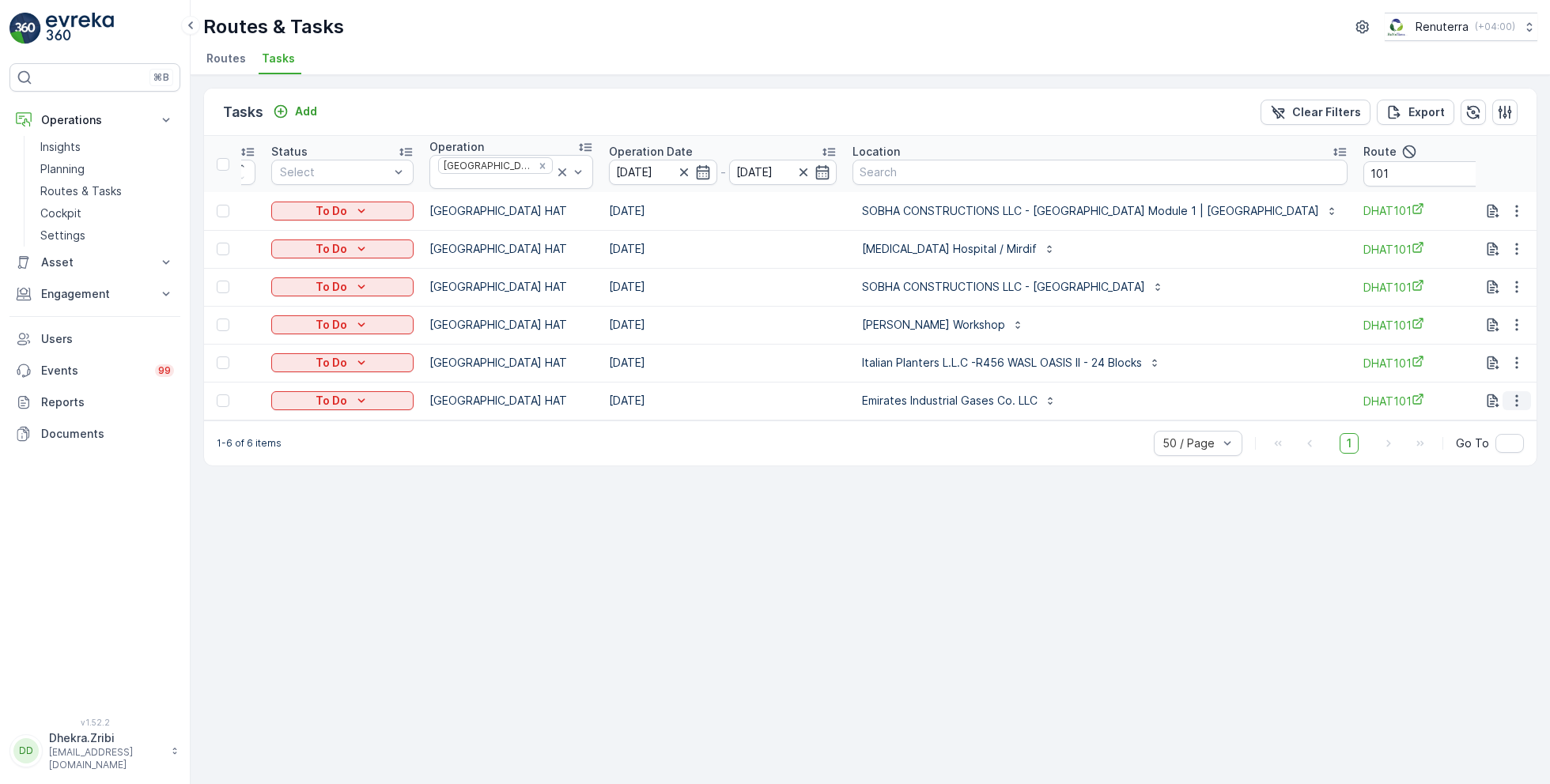
click at [1515, 393] on icon "button" at bounding box center [1516, 400] width 16 height 16
click at [1456, 485] on span "Remove from Route" at bounding box center [1491, 484] width 107 height 16
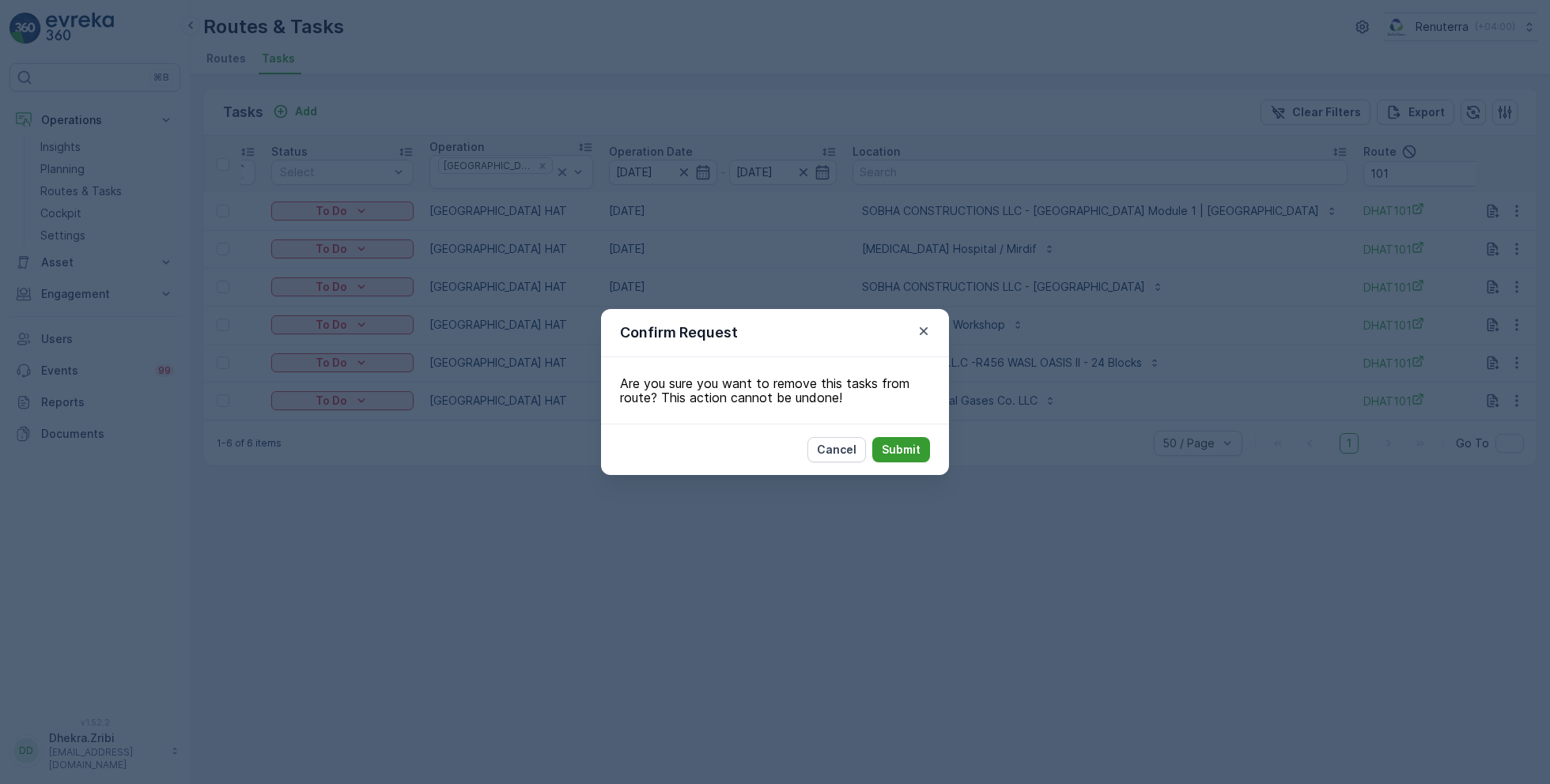
click at [898, 454] on p "Submit" at bounding box center [901, 450] width 39 height 16
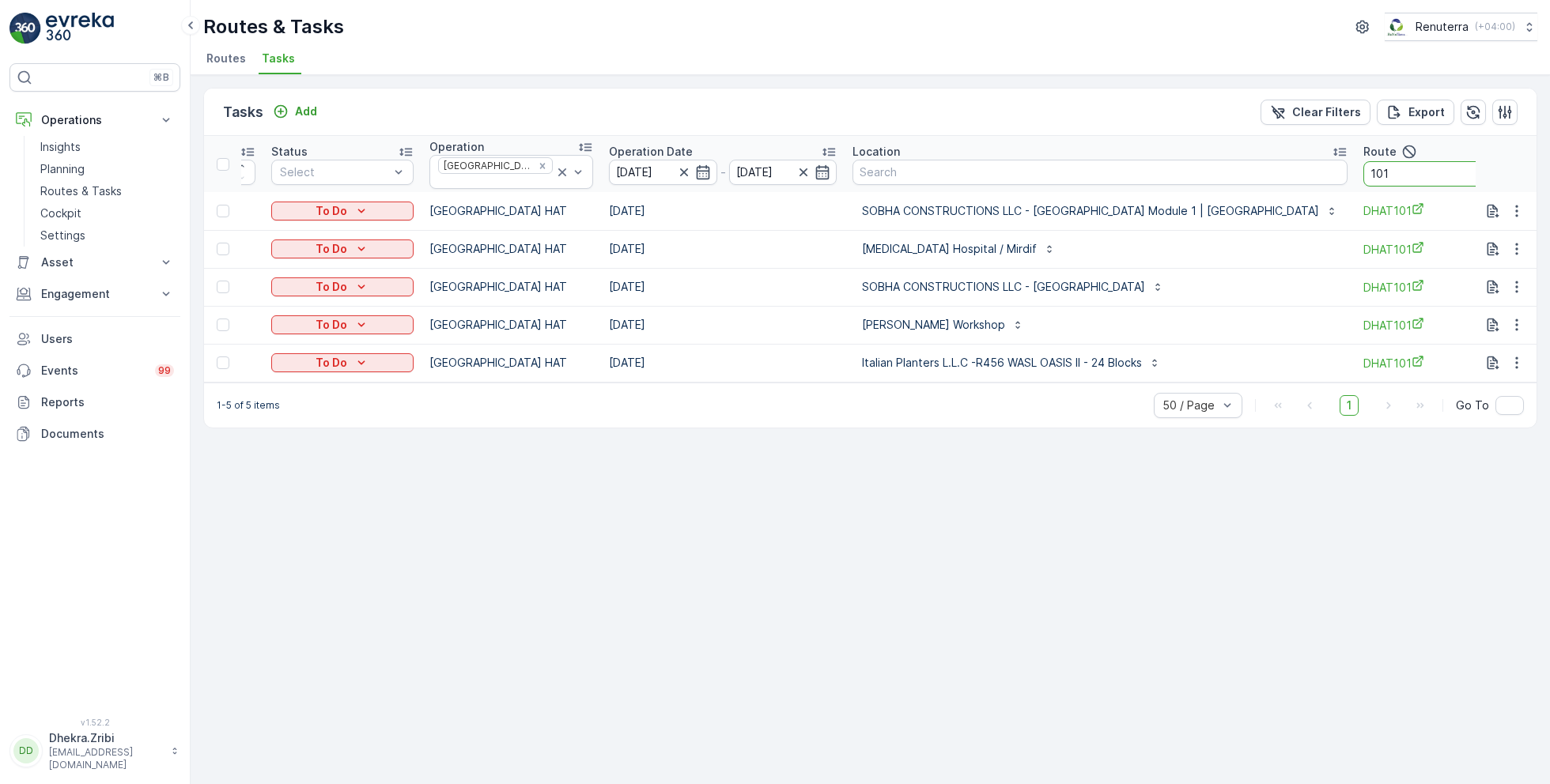
drag, startPoint x: 1349, startPoint y: 162, endPoint x: 1243, endPoint y: 162, distance: 106.0
click at [1243, 162] on tr "ID Status Select Operation Dubai HAT Operation Date 11.10.2025 - 11.10.2025 Loc…" at bounding box center [901, 163] width 1666 height 56
drag, startPoint x: 1327, startPoint y: 174, endPoint x: 1252, endPoint y: 174, distance: 75.0
click at [1252, 174] on tr "ID Status Select Operation Dubai HAT Operation Date 11.10.2025 - 11.10.2025 Loc…" at bounding box center [901, 163] width 1666 height 56
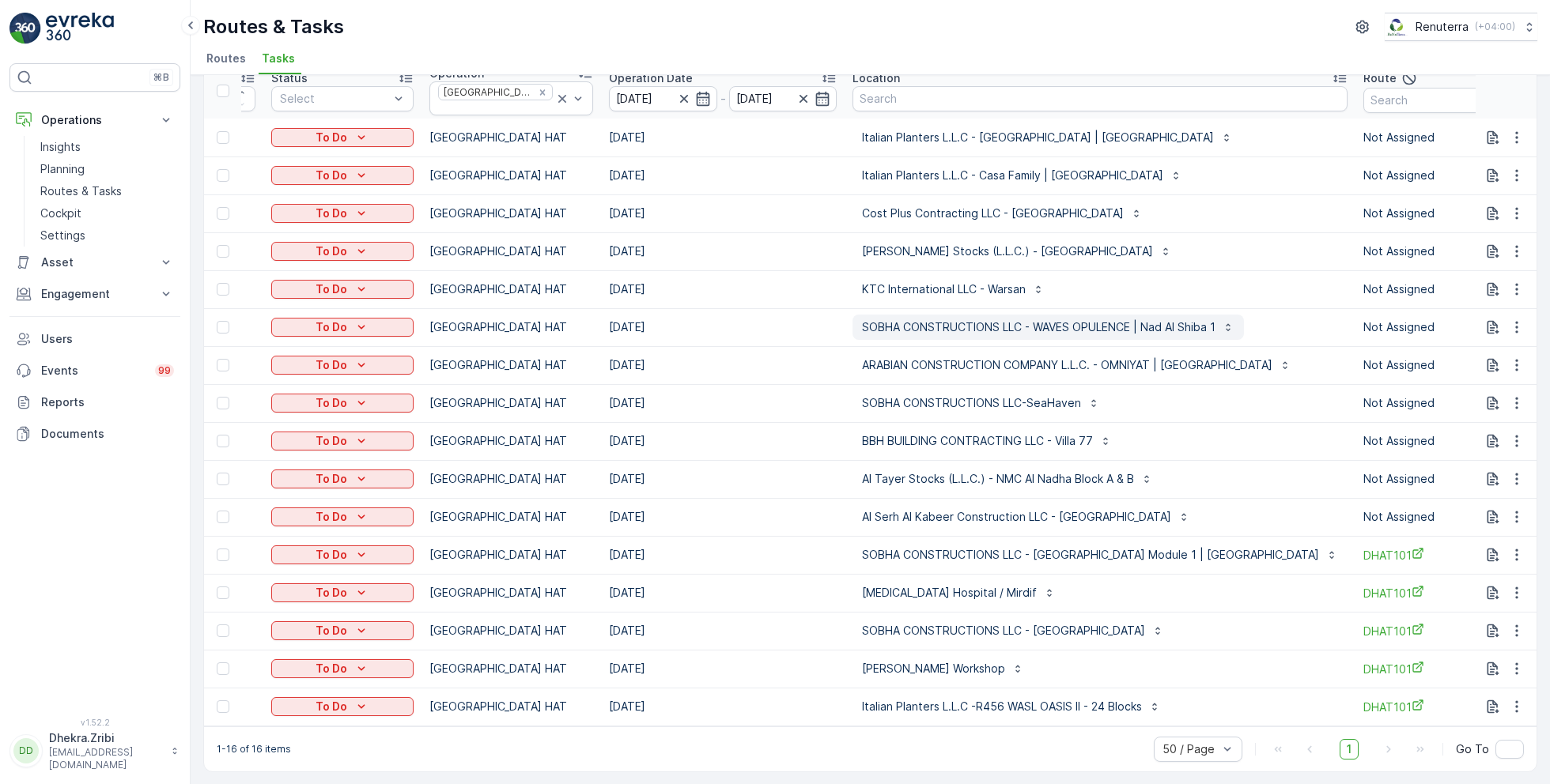
scroll to position [74, 0]
click at [1511, 507] on button "button" at bounding box center [1517, 516] width 28 height 19
click at [1480, 579] on span "Change Route" at bounding box center [1477, 577] width 77 height 16
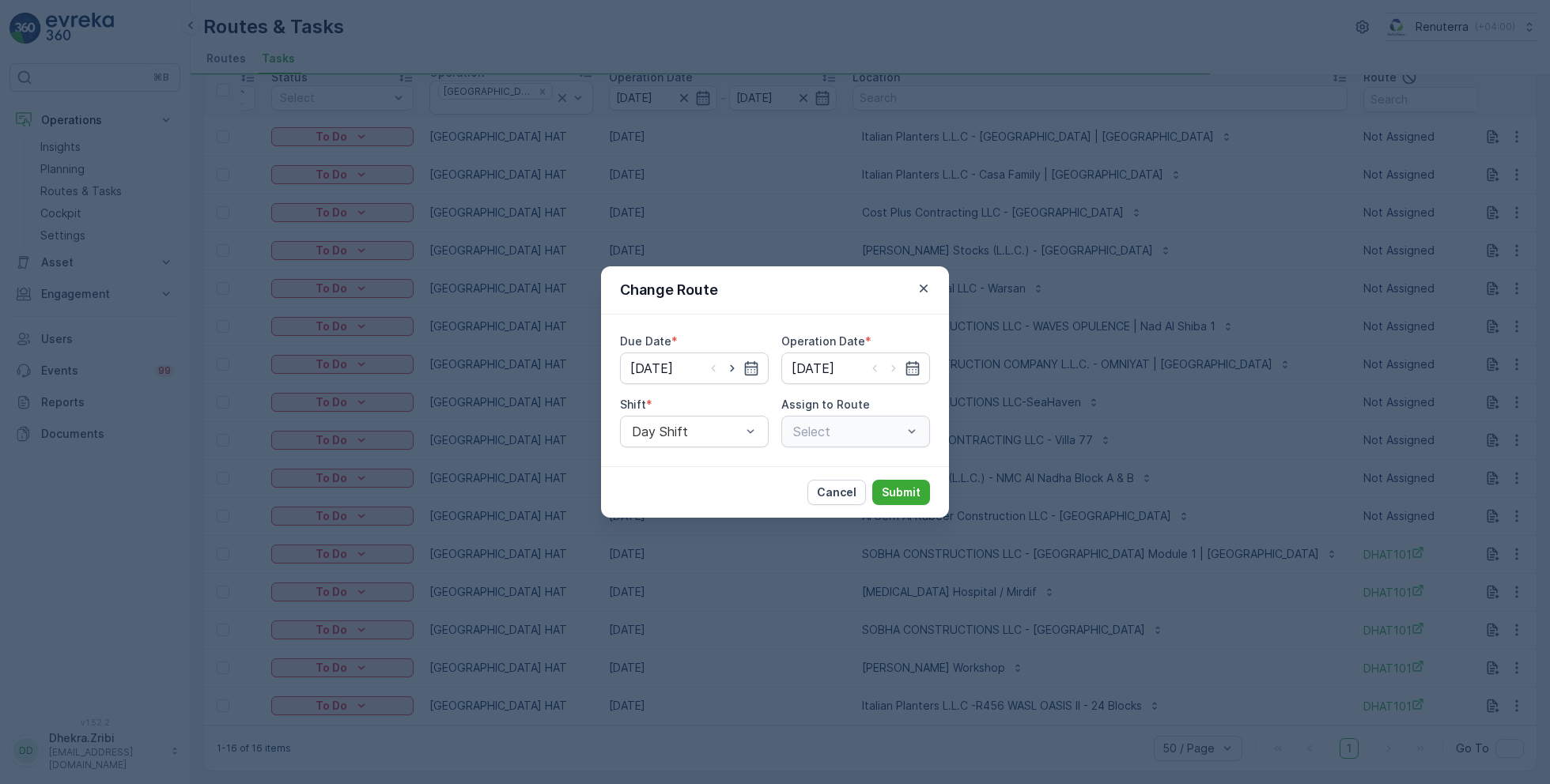
type input "[DATE]"
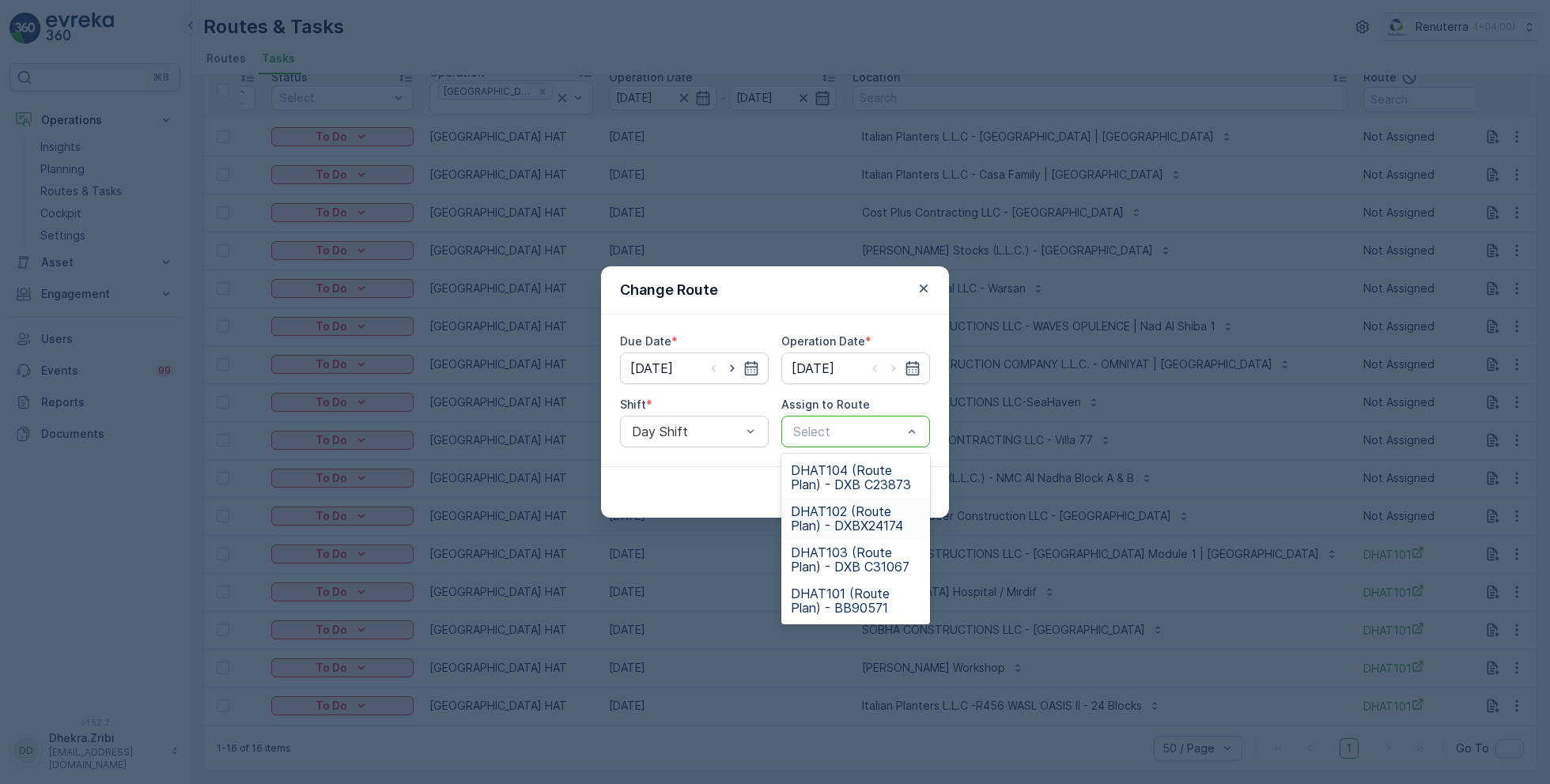
click at [841, 521] on span "DHAT102 (Route Plan) - DXBX24174" at bounding box center [855, 519] width 129 height 28
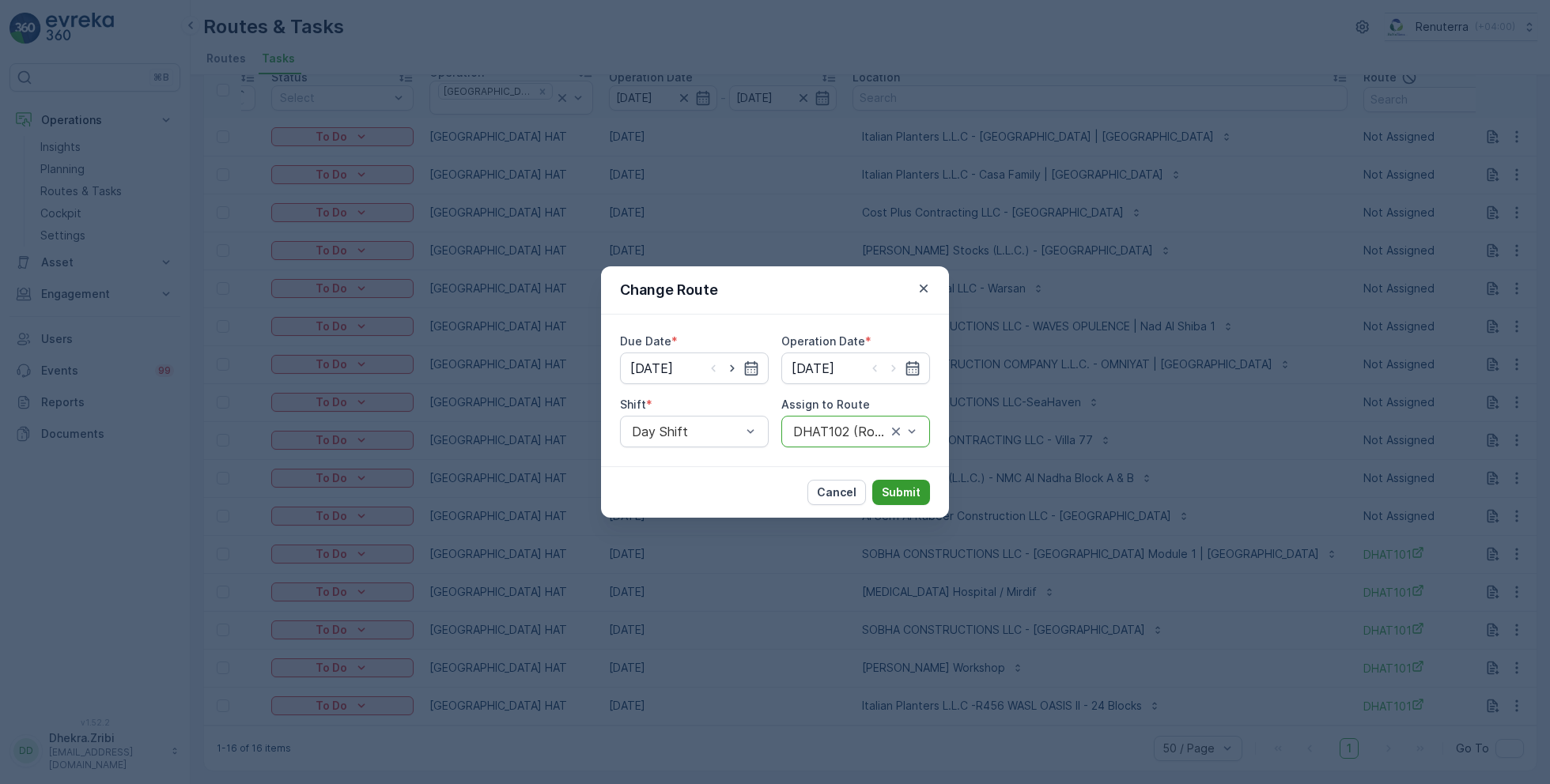
click at [899, 489] on p "Submit" at bounding box center [901, 492] width 39 height 16
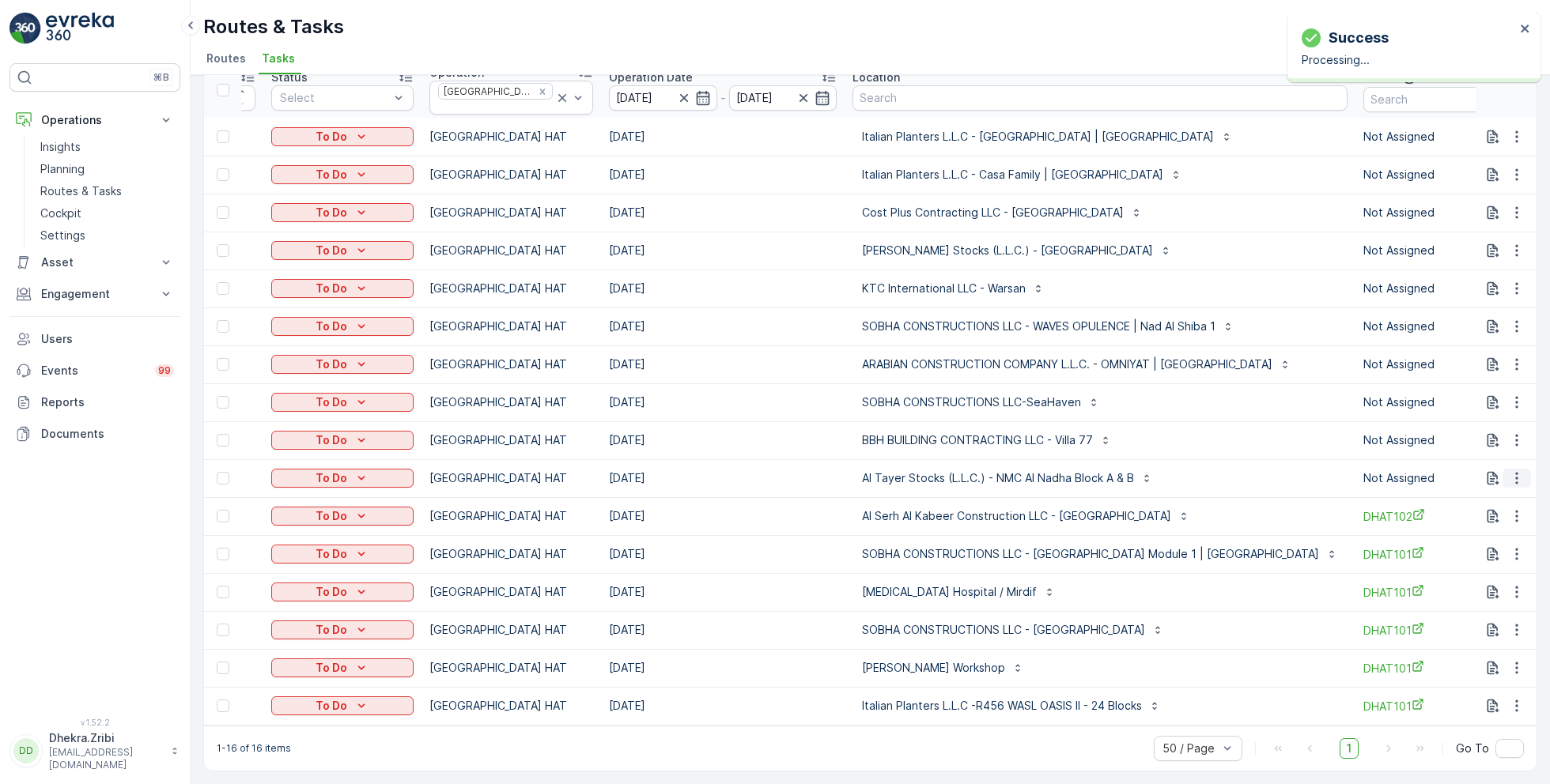
click at [1512, 480] on button "button" at bounding box center [1517, 478] width 28 height 19
click at [1474, 541] on span "Change Route" at bounding box center [1477, 539] width 77 height 16
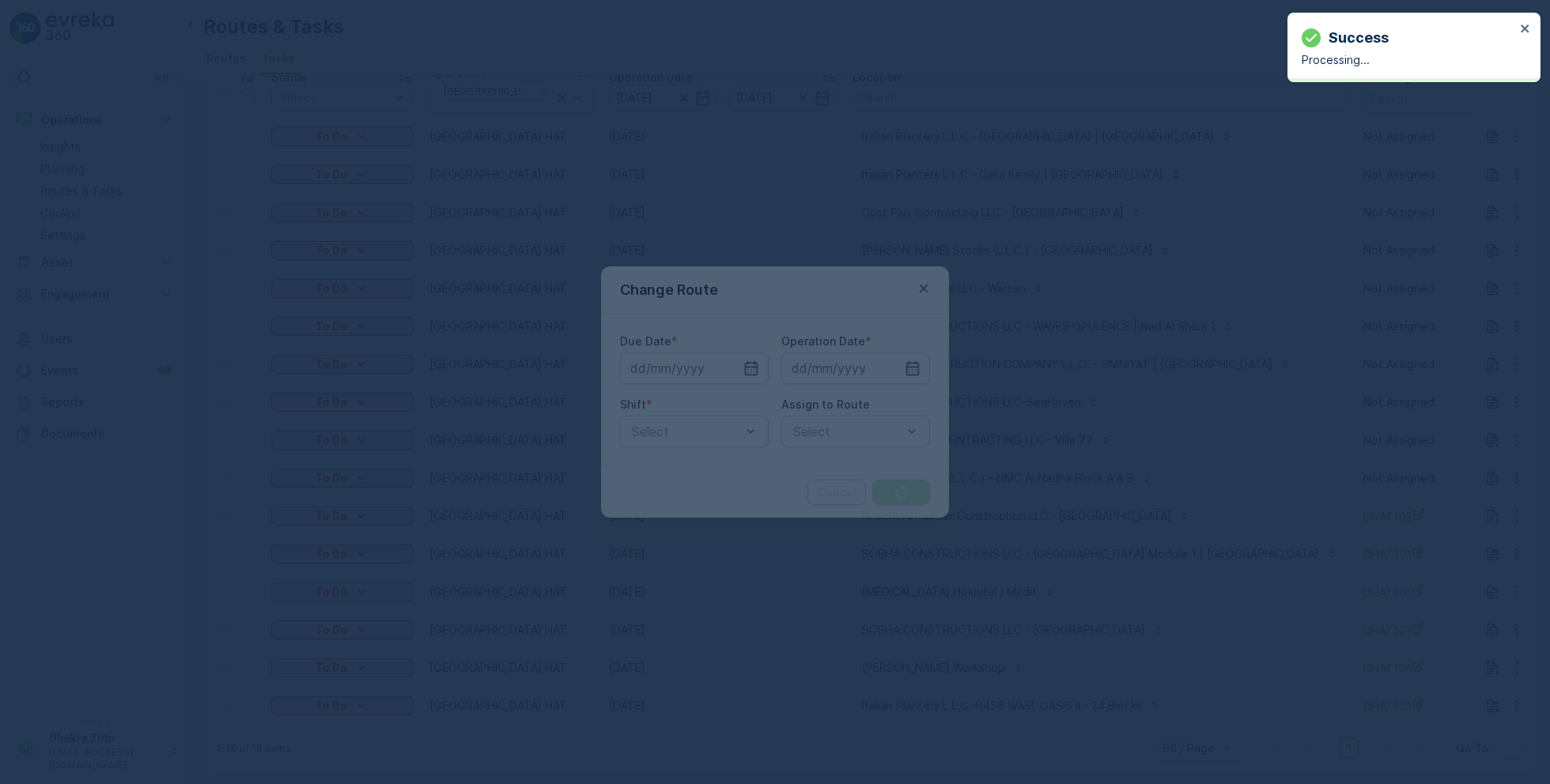
type input "[DATE]"
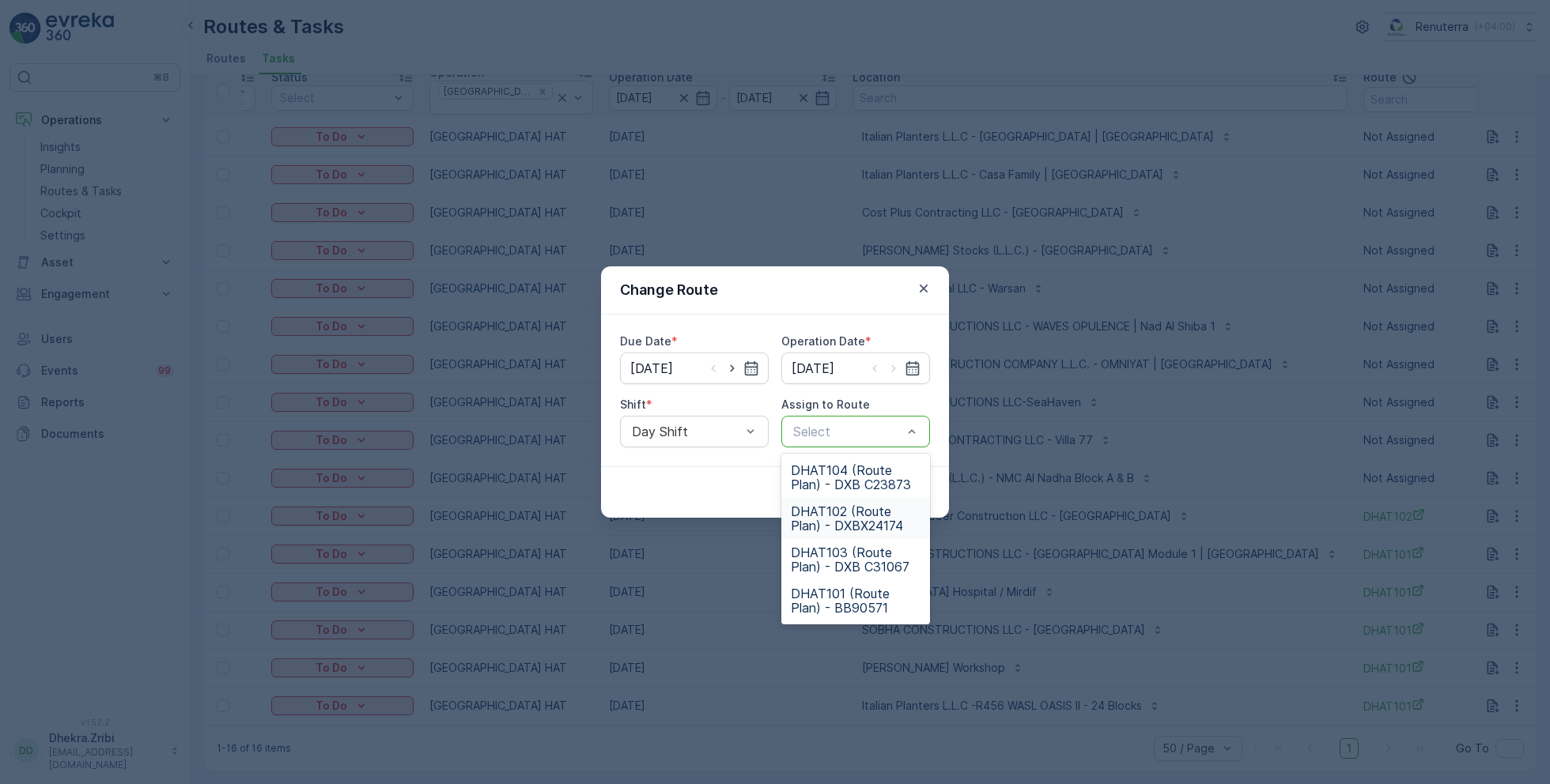
click at [837, 519] on span "DHAT102 (Route Plan) - DXBX24174" at bounding box center [855, 519] width 129 height 28
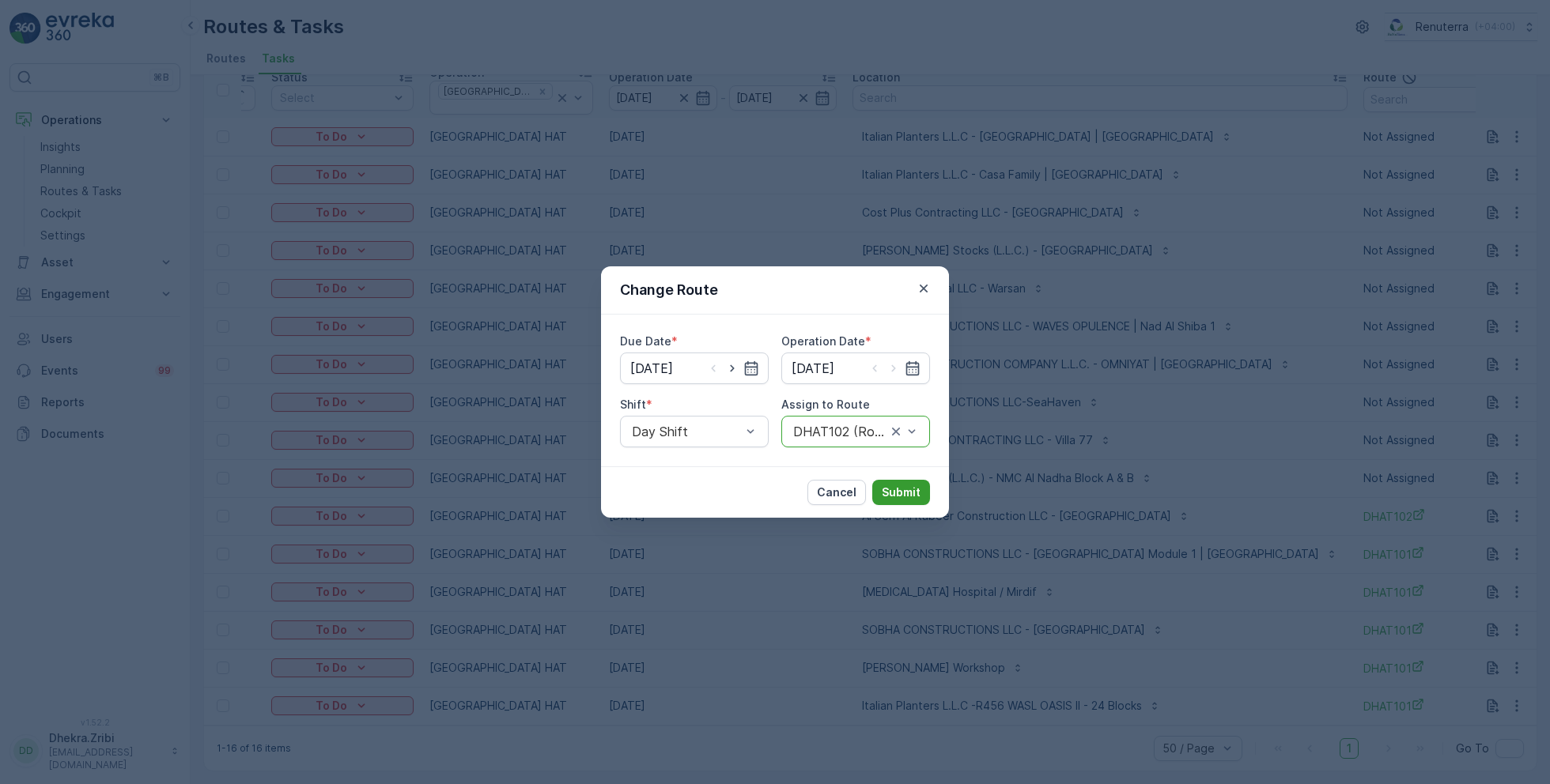
click at [911, 487] on p "Submit" at bounding box center [901, 492] width 39 height 16
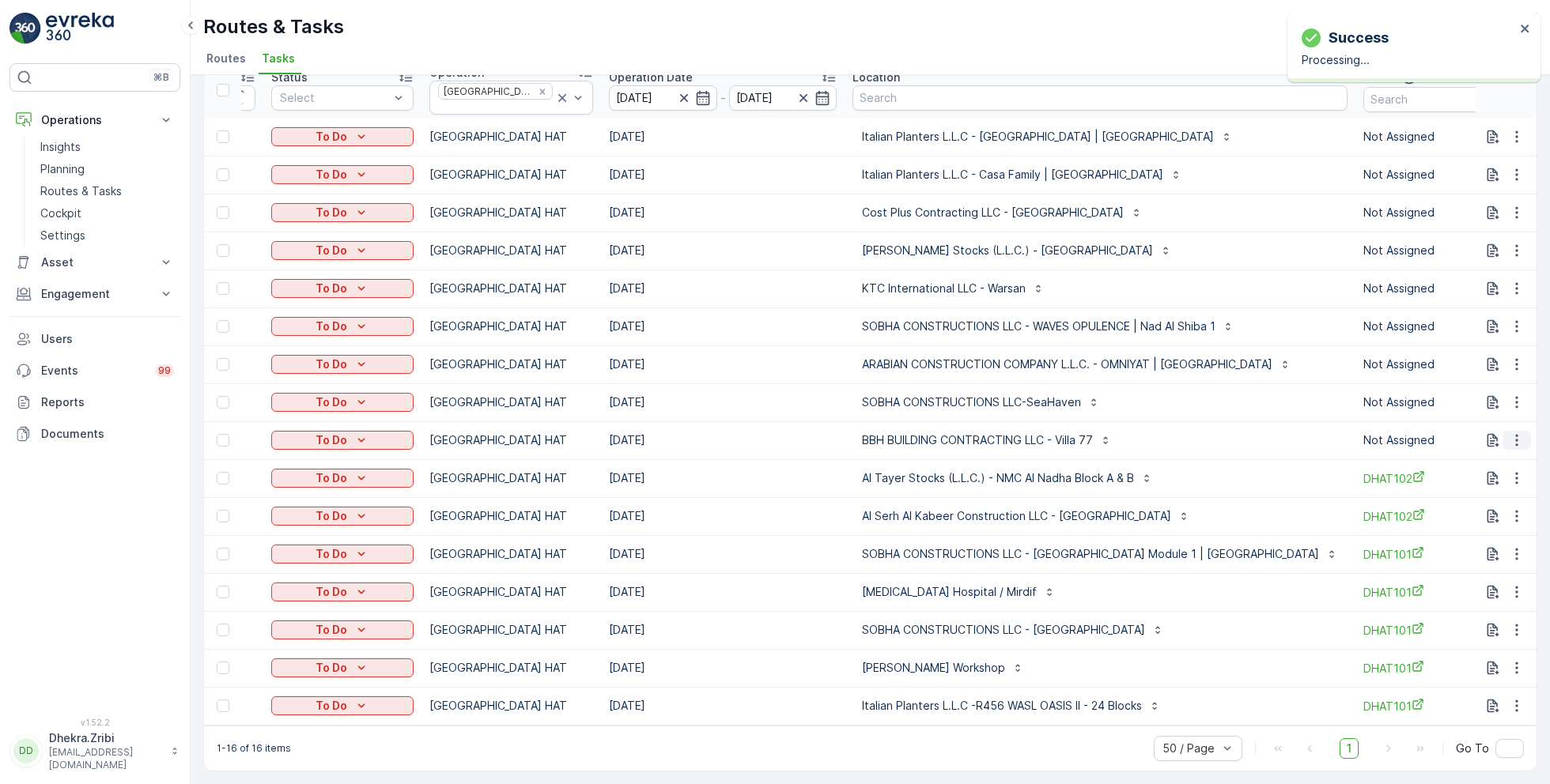
click at [1515, 436] on icon "button" at bounding box center [1516, 440] width 16 height 16
click at [1460, 504] on span "Change Route" at bounding box center [1477, 500] width 77 height 16
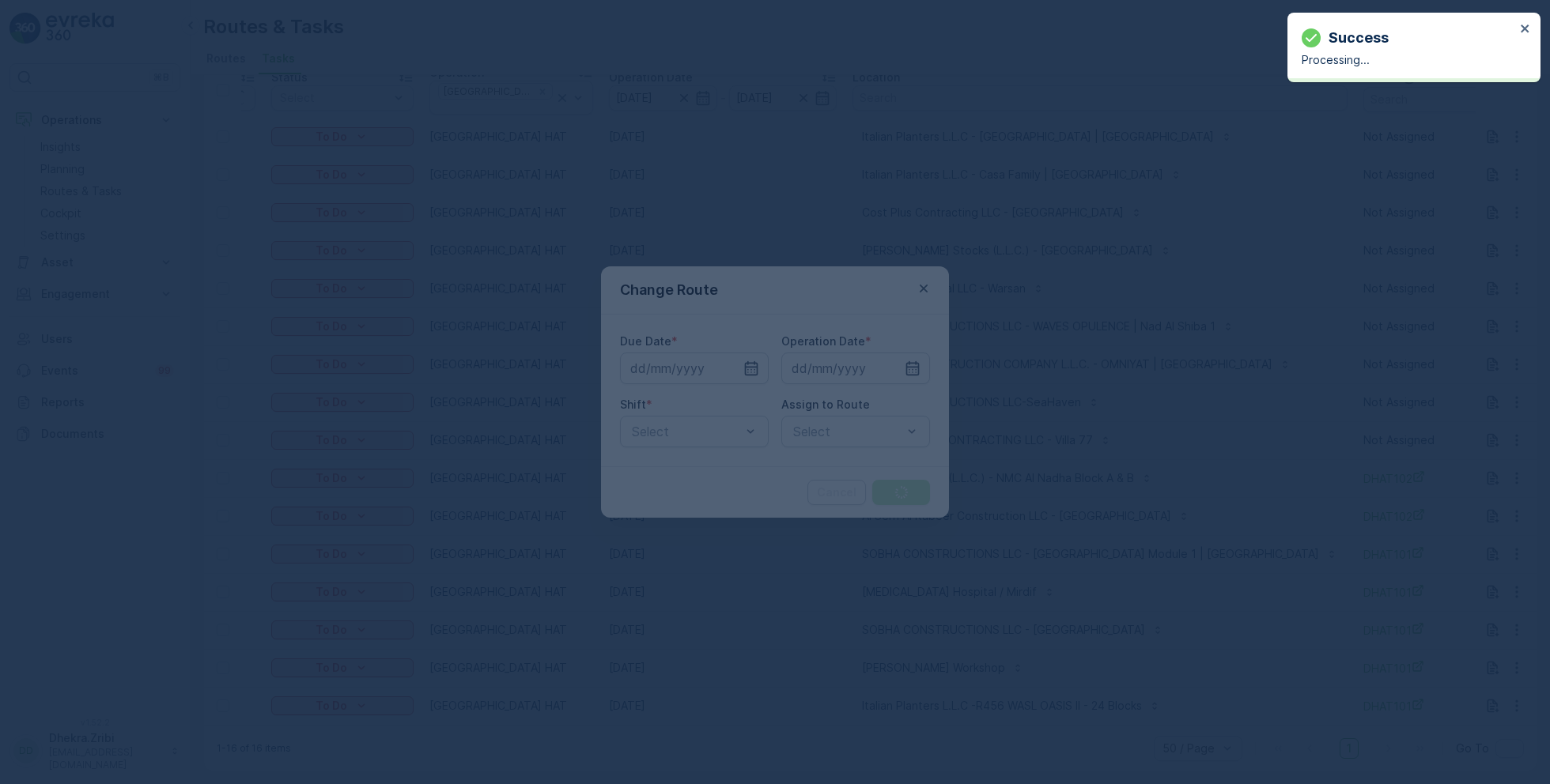
type input "[DATE]"
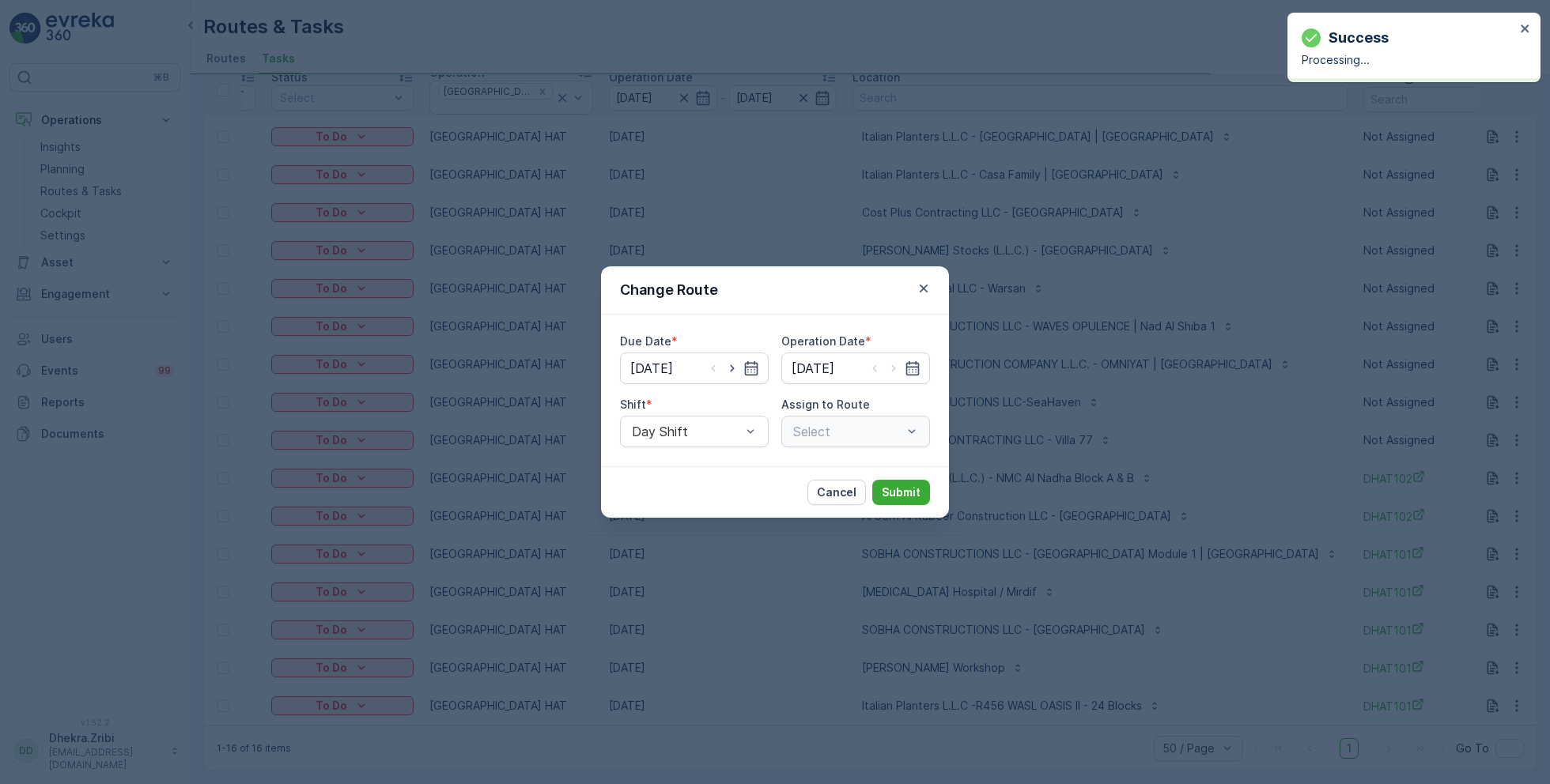
click at [837, 433] on div "Select" at bounding box center [856, 431] width 149 height 31
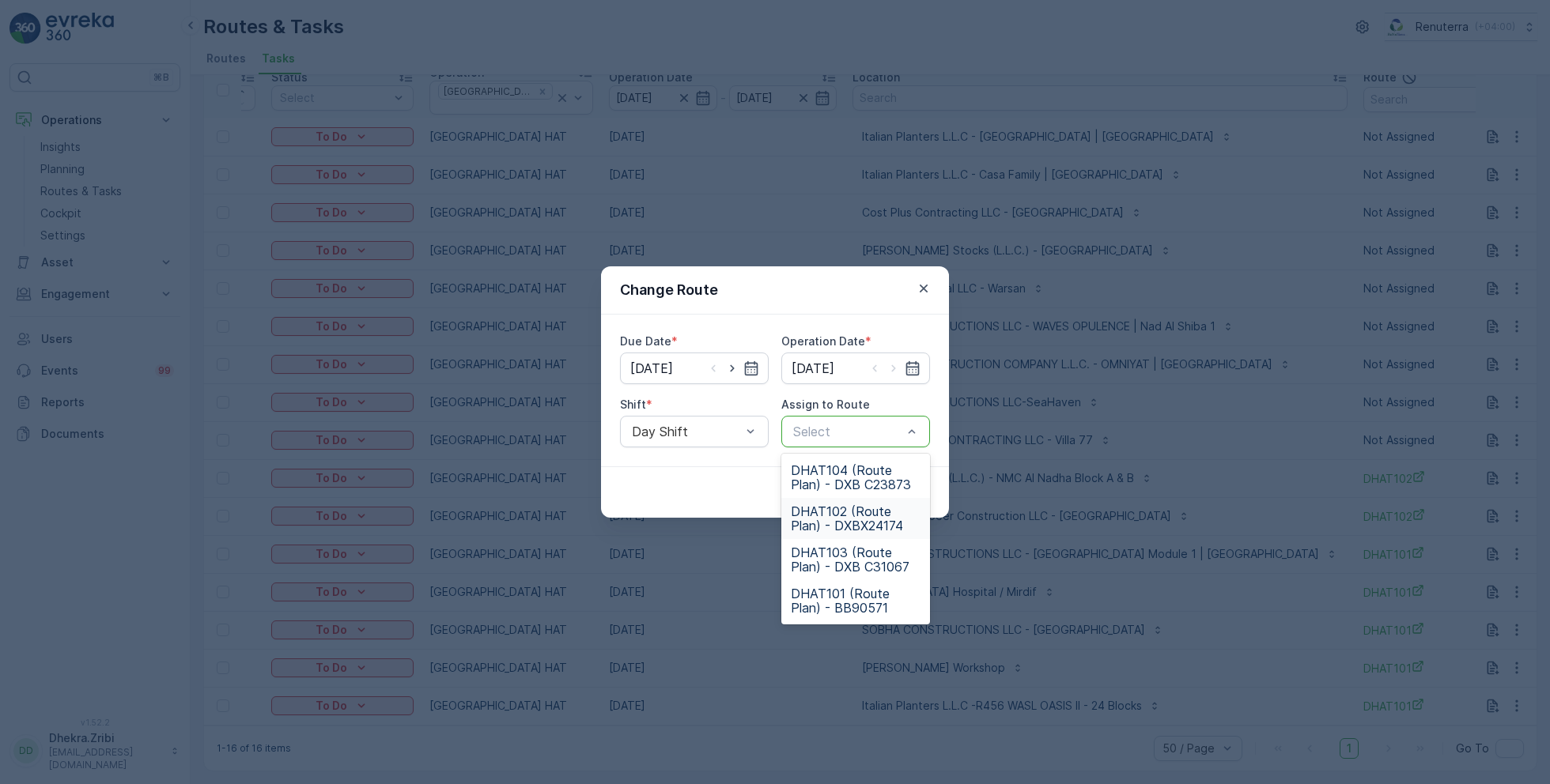
click at [853, 522] on span "DHAT102 (Route Plan) - DXBX24174" at bounding box center [855, 519] width 129 height 28
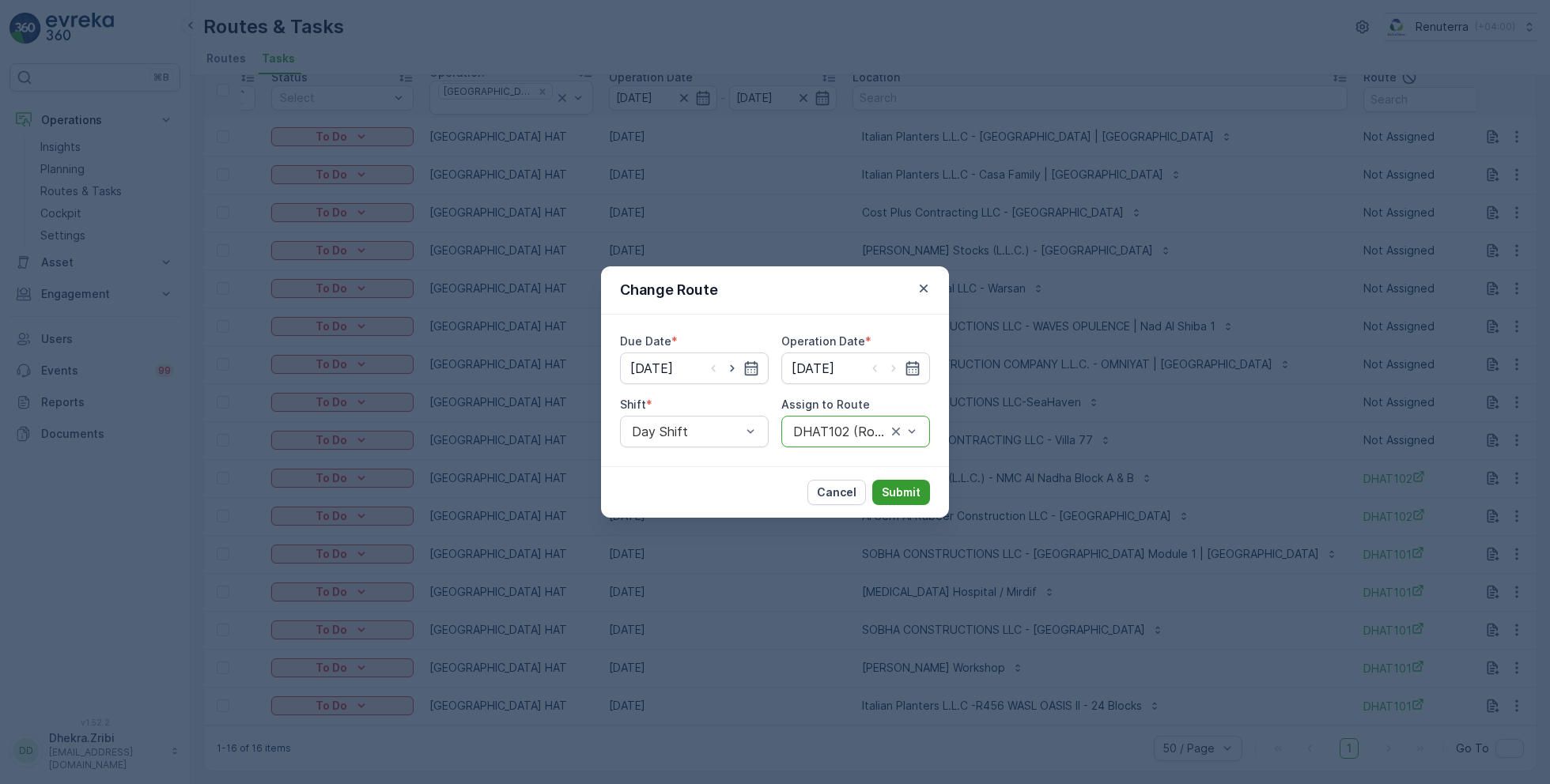
click at [904, 491] on p "Submit" at bounding box center [901, 492] width 39 height 16
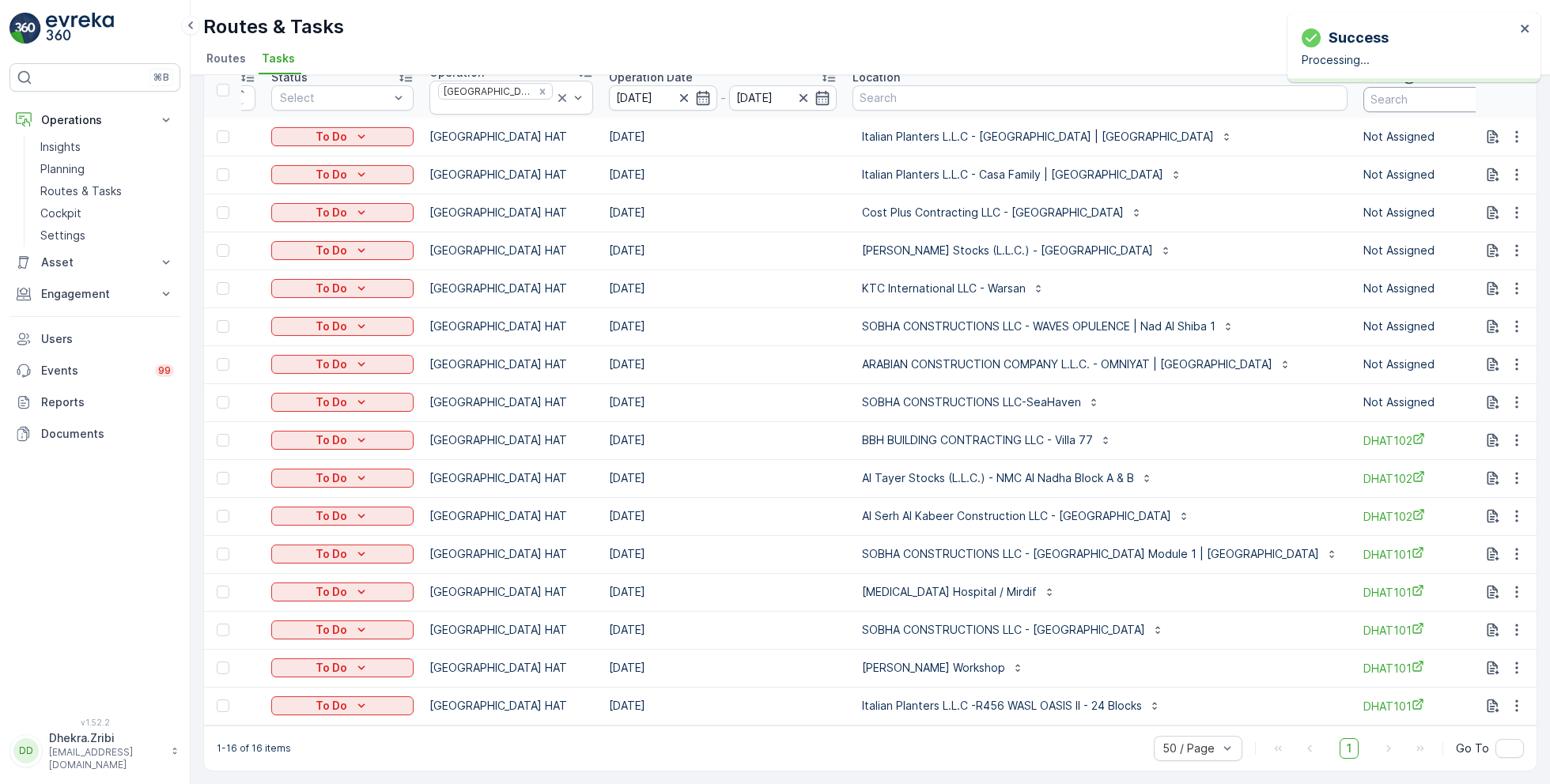
click at [1364, 98] on input "text" at bounding box center [1434, 100] width 142 height 26
type input "102"
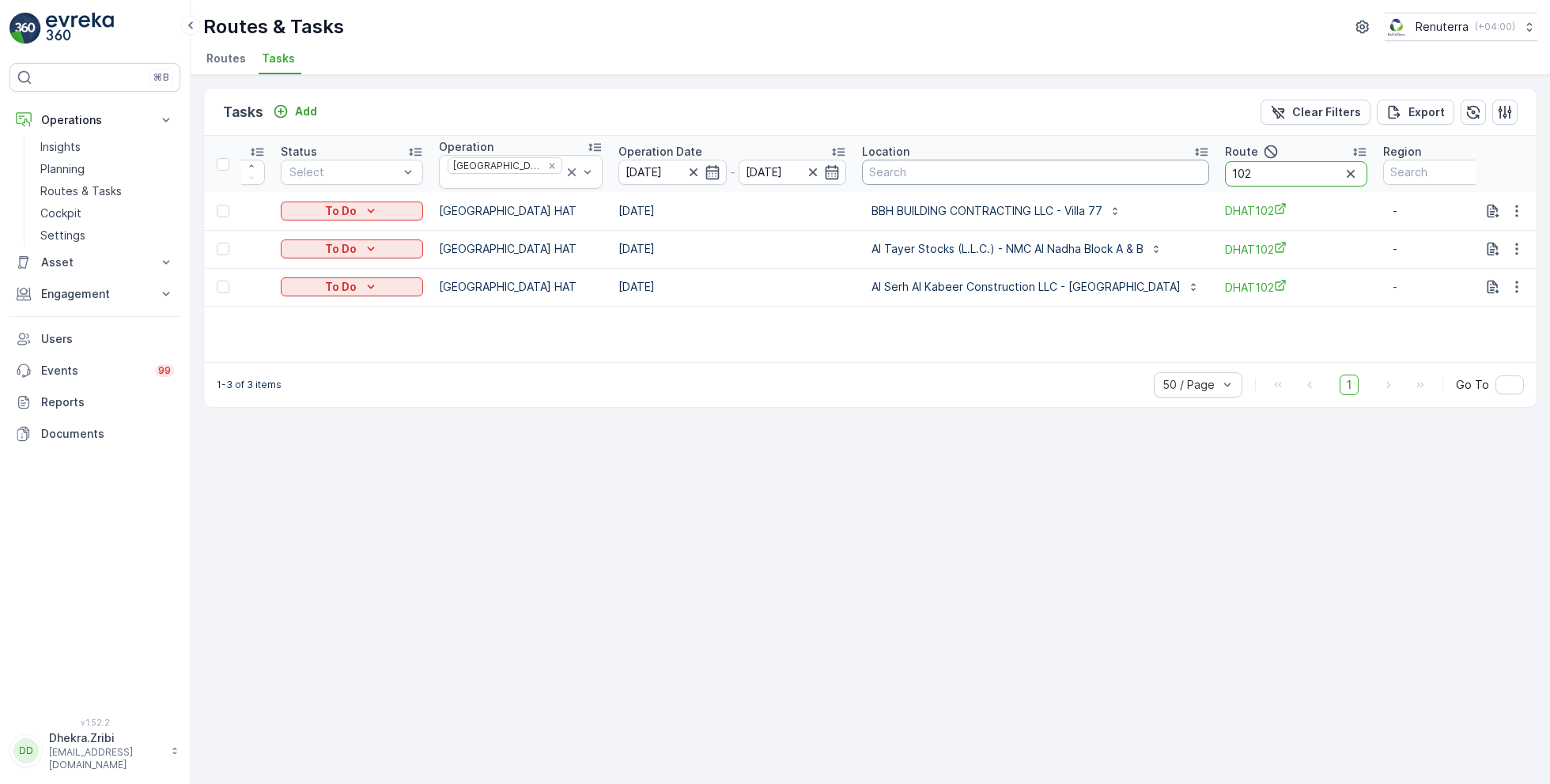
drag, startPoint x: 1211, startPoint y: 165, endPoint x: 1142, endPoint y: 165, distance: 69.0
click at [1142, 165] on tr "ID Status Select Operation Dubai HAT Operation Date 11.10.2025 - 11.10.2025 Loc…" at bounding box center [836, 163] width 1518 height 56
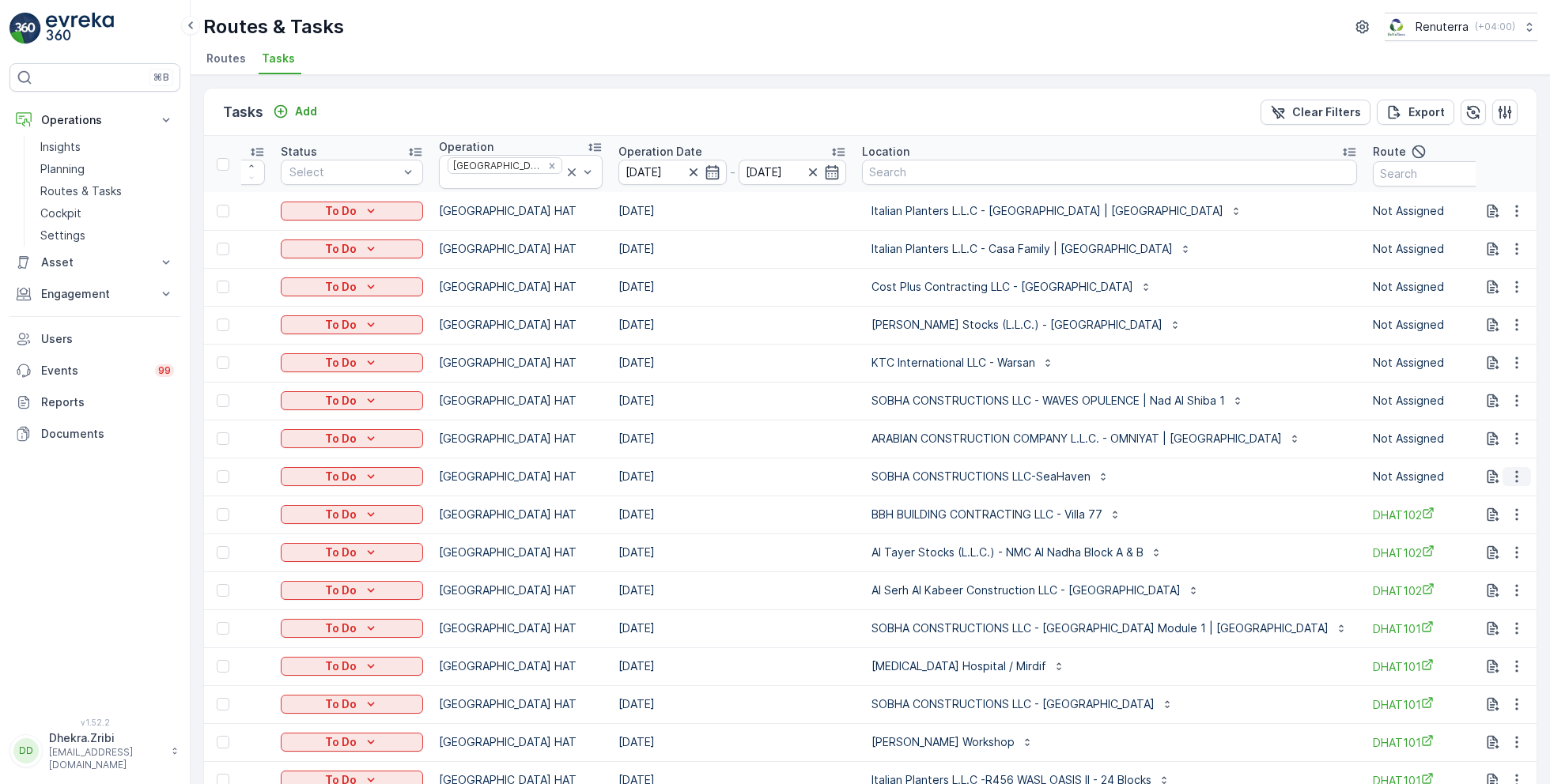
click at [1515, 469] on icon "button" at bounding box center [1516, 476] width 16 height 16
click at [1467, 533] on span "Change Route" at bounding box center [1477, 538] width 77 height 16
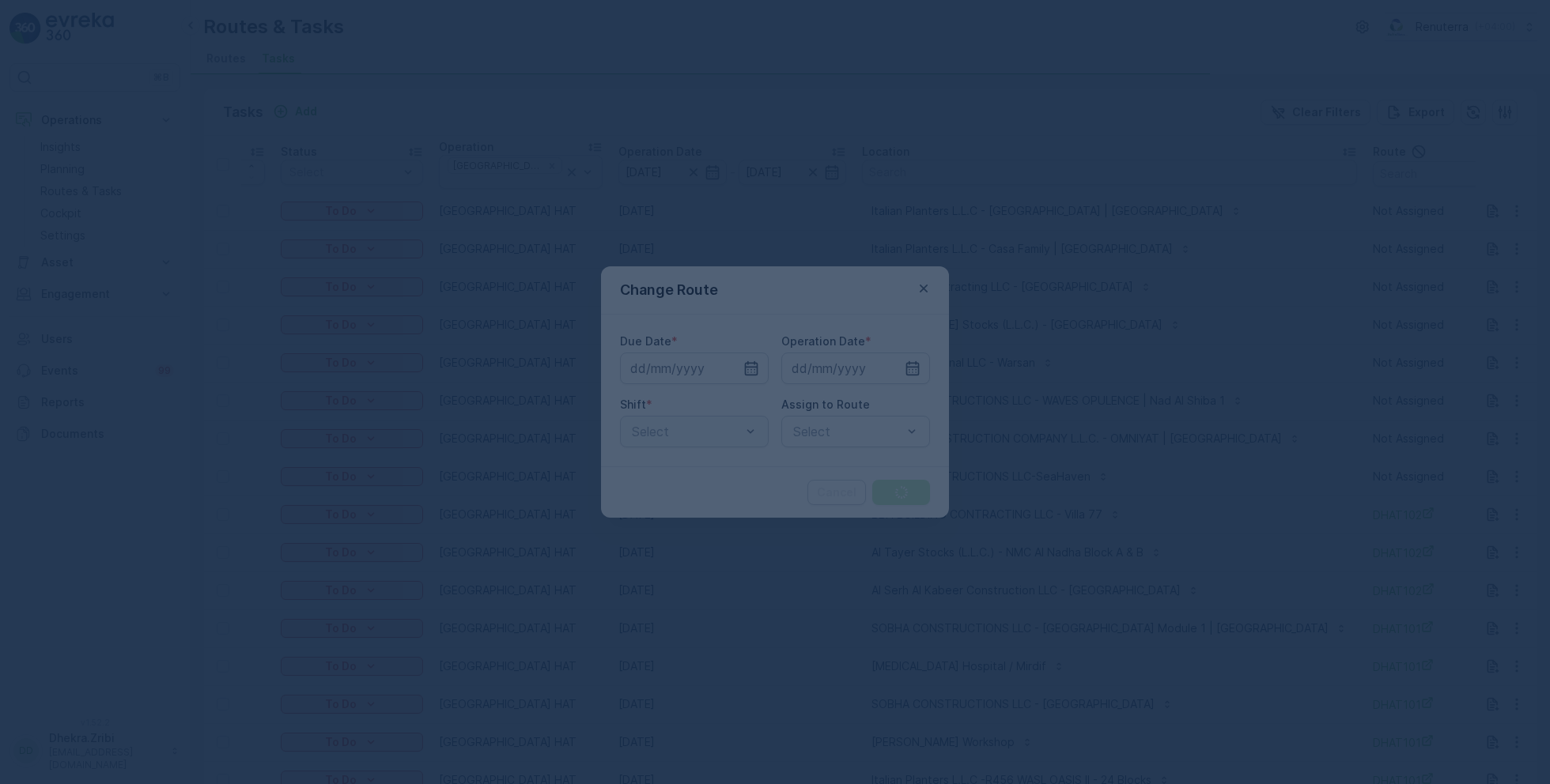
type input "[DATE]"
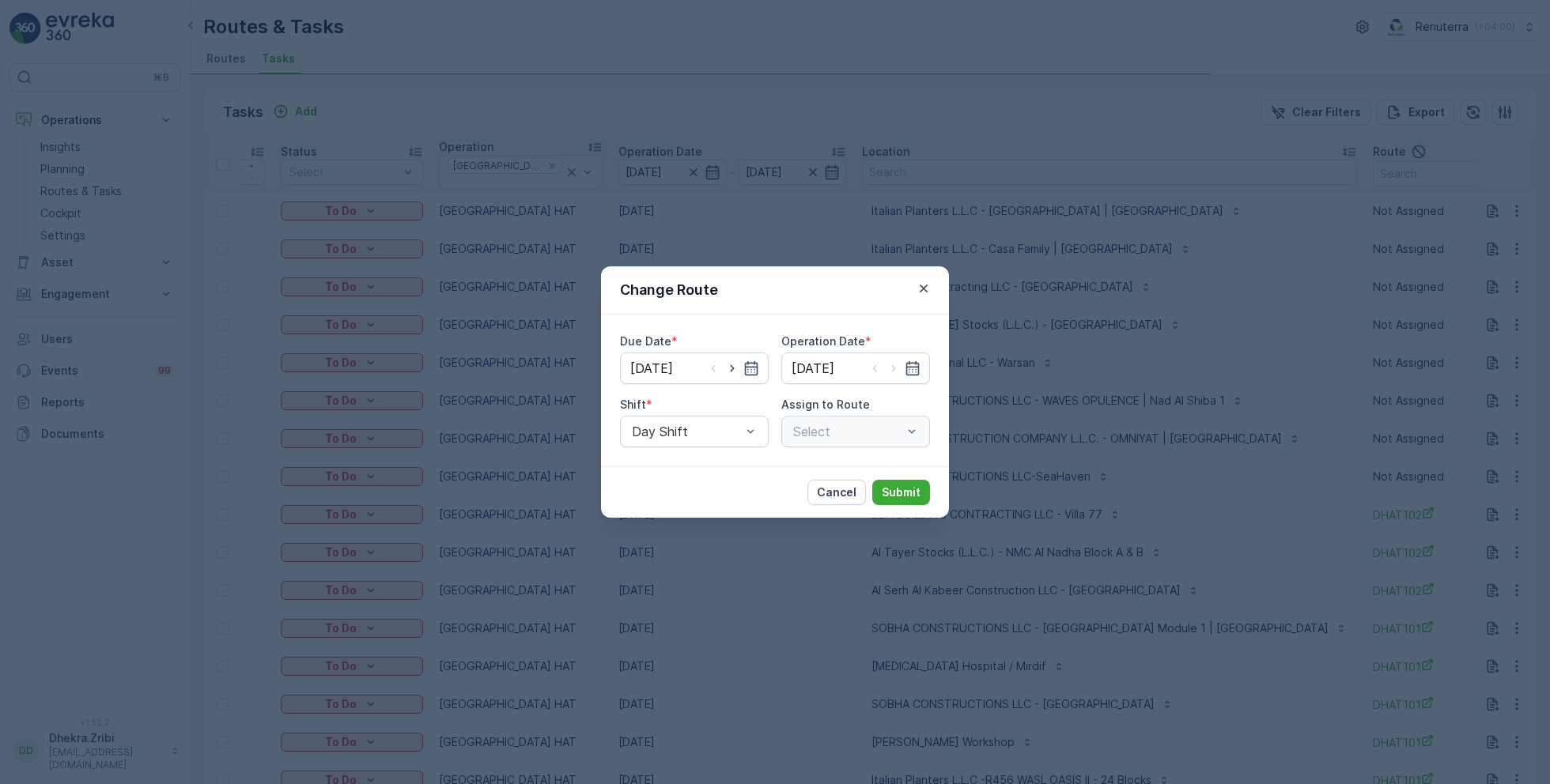
click at [834, 430] on div "Select" at bounding box center [856, 431] width 149 height 31
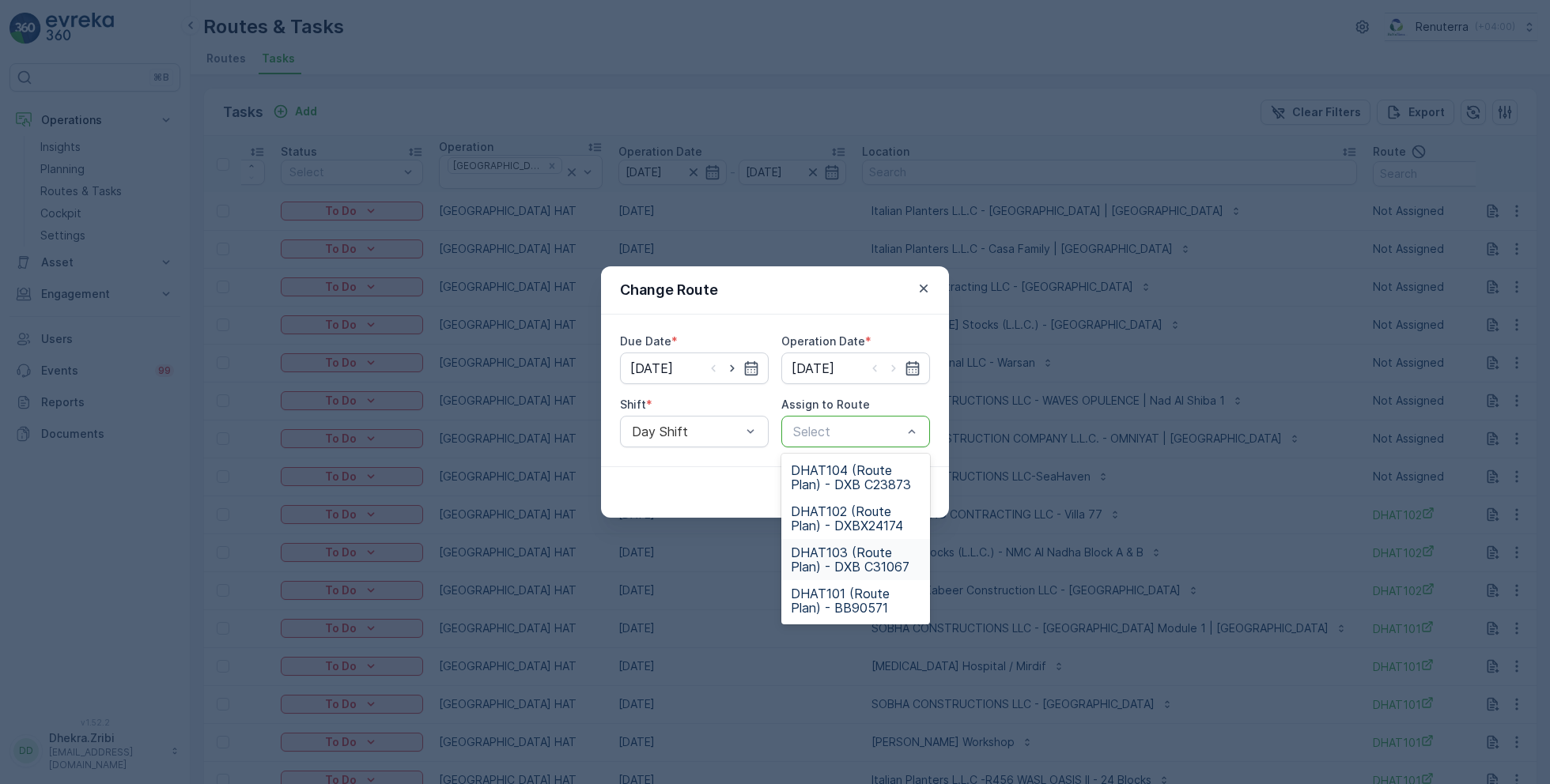
click at [848, 566] on span "DHAT103 (Route Plan) - DXB C31067" at bounding box center [855, 559] width 129 height 28
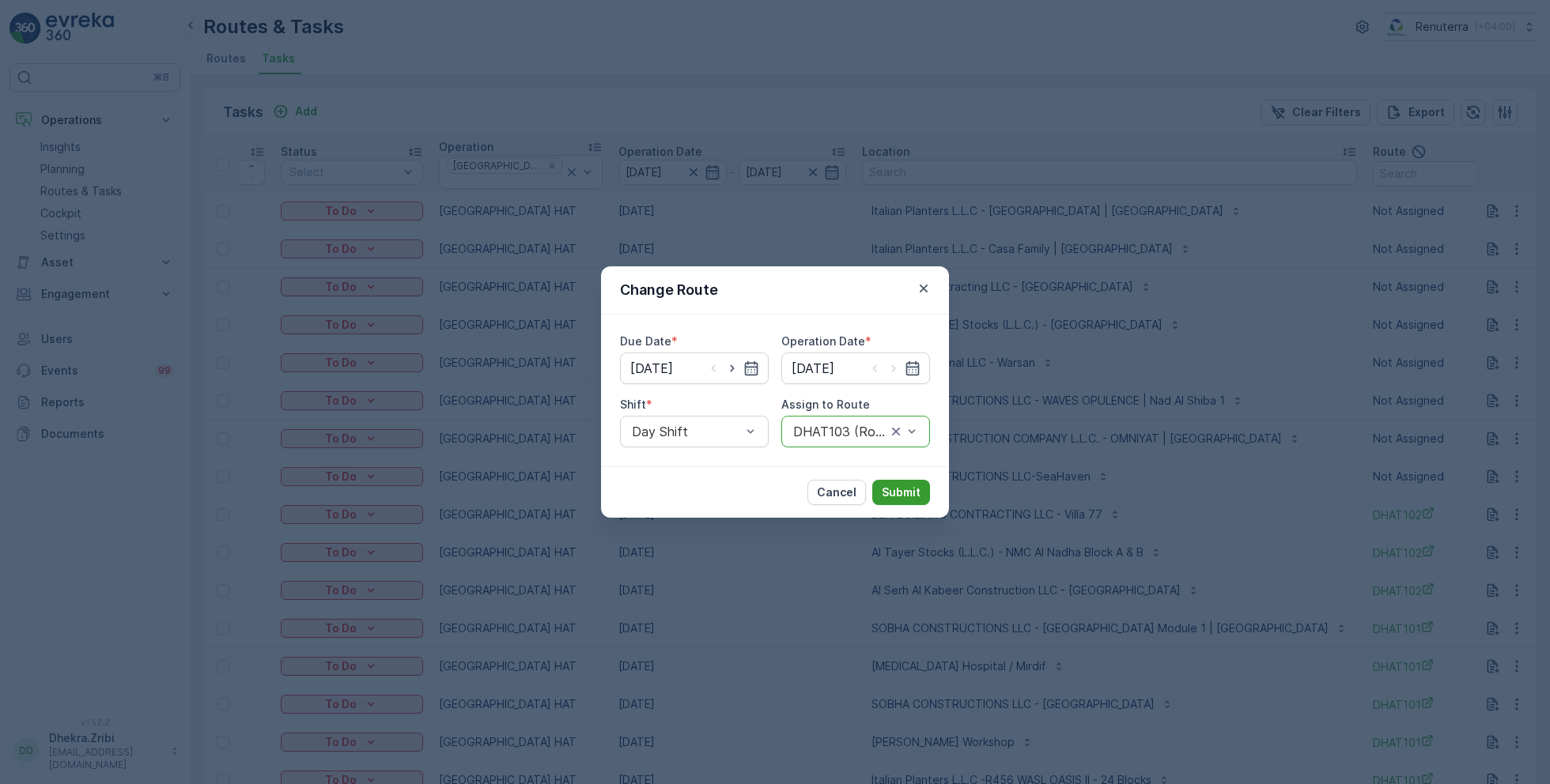
click at [908, 495] on p "Submit" at bounding box center [901, 492] width 39 height 16
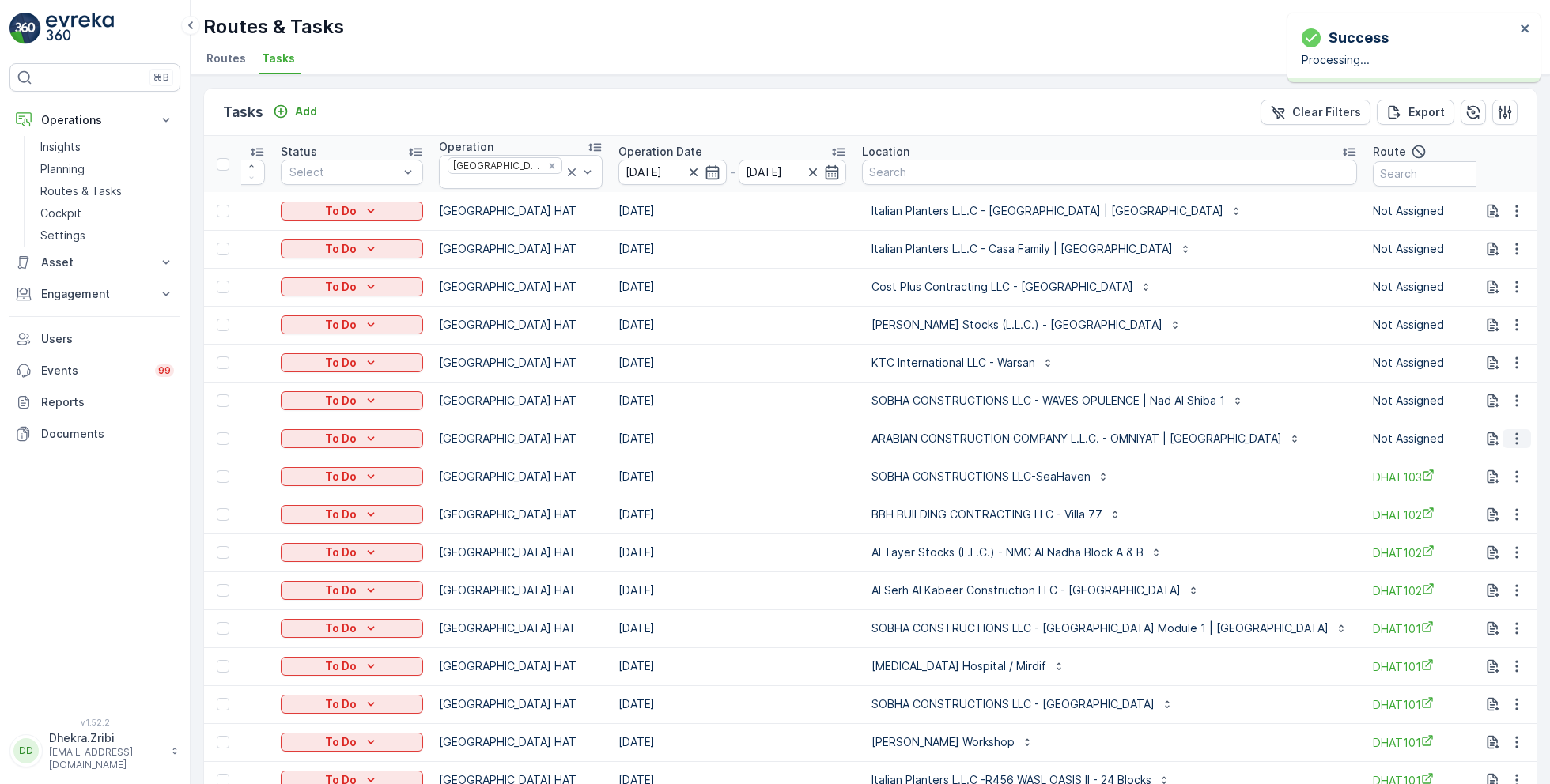
click at [1513, 431] on icon "button" at bounding box center [1516, 438] width 16 height 16
click at [1476, 499] on span "Change Route" at bounding box center [1477, 500] width 77 height 16
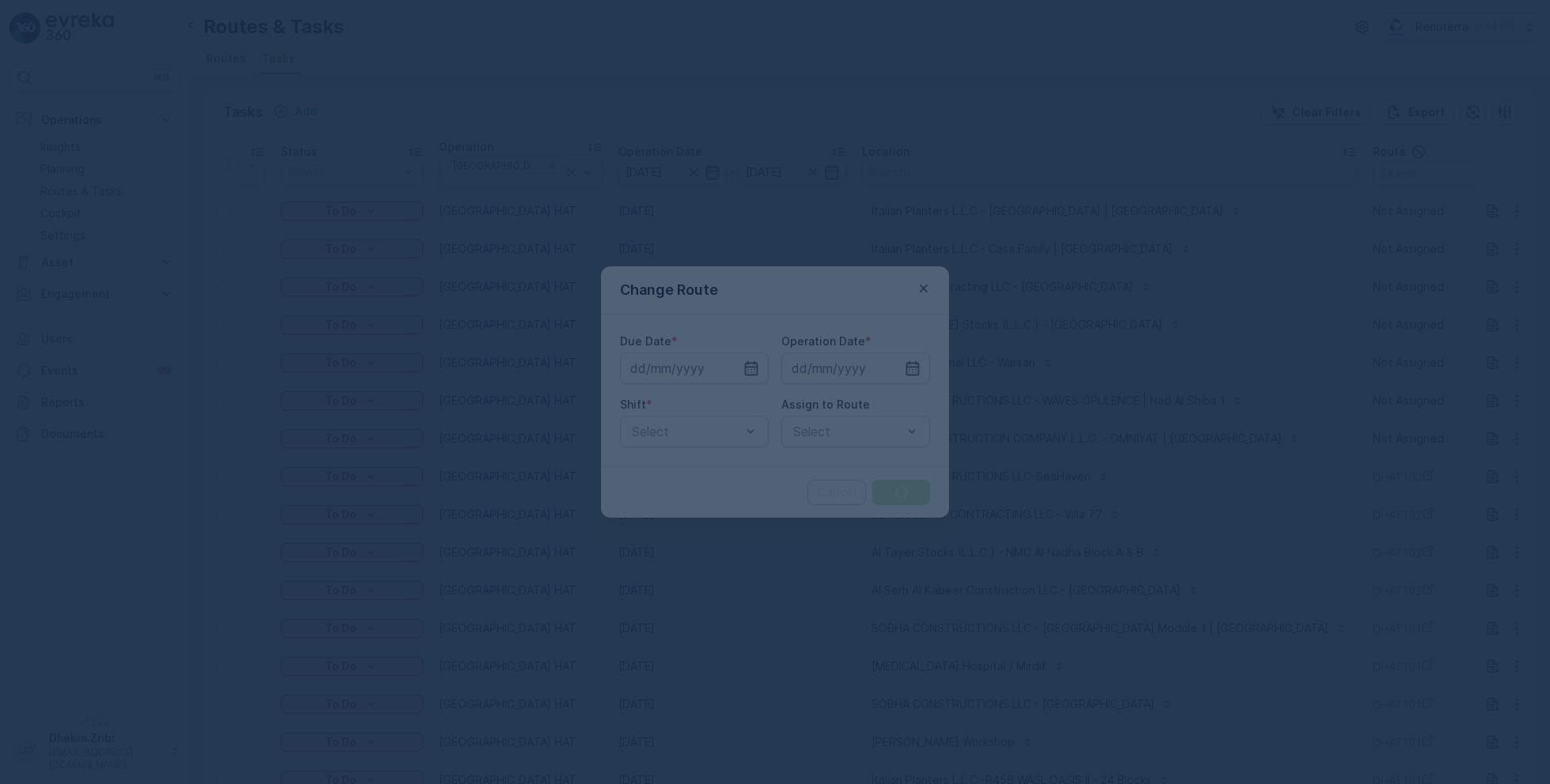
type input "[DATE]"
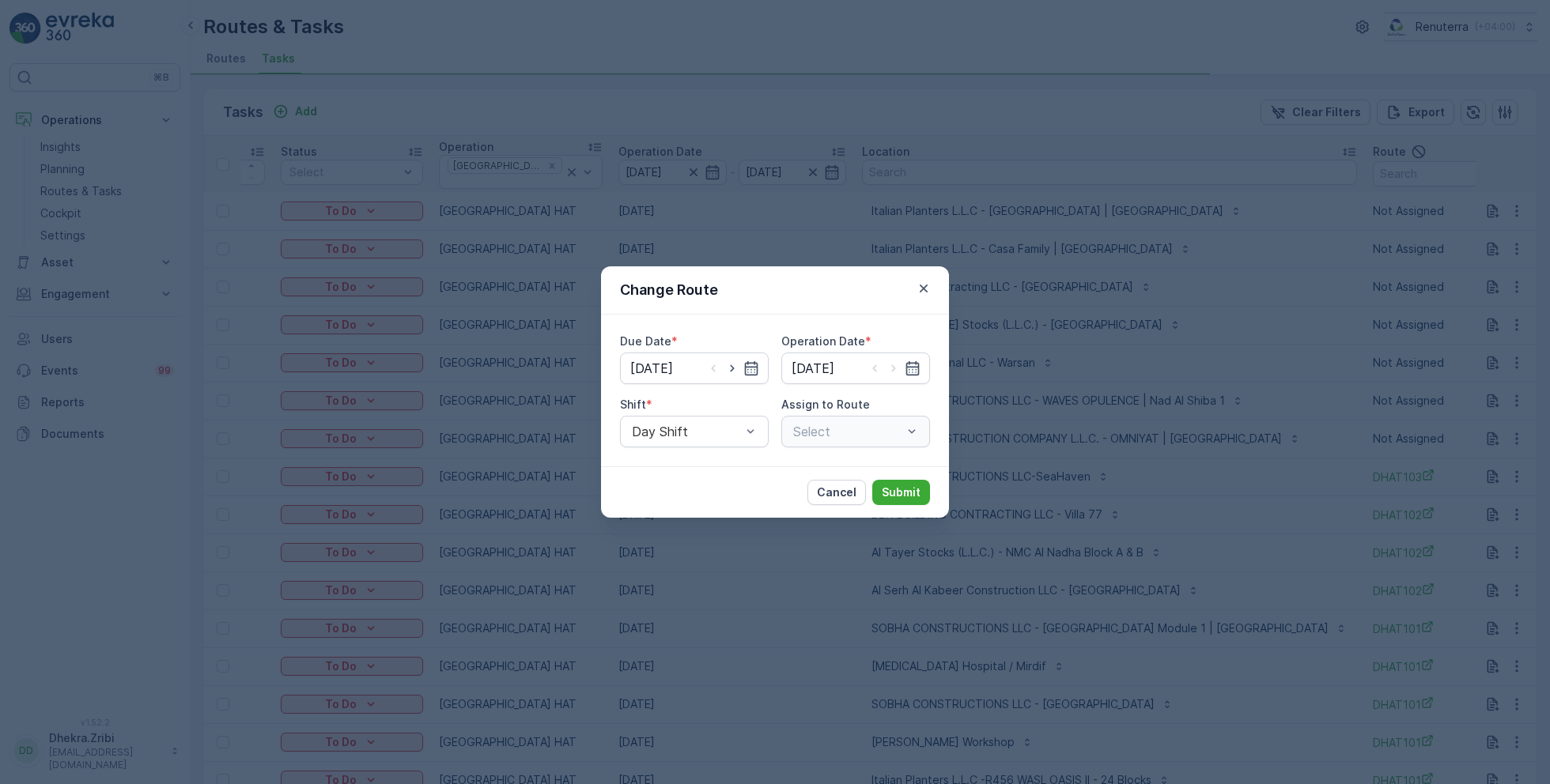
click at [841, 434] on div "Select" at bounding box center [856, 431] width 149 height 31
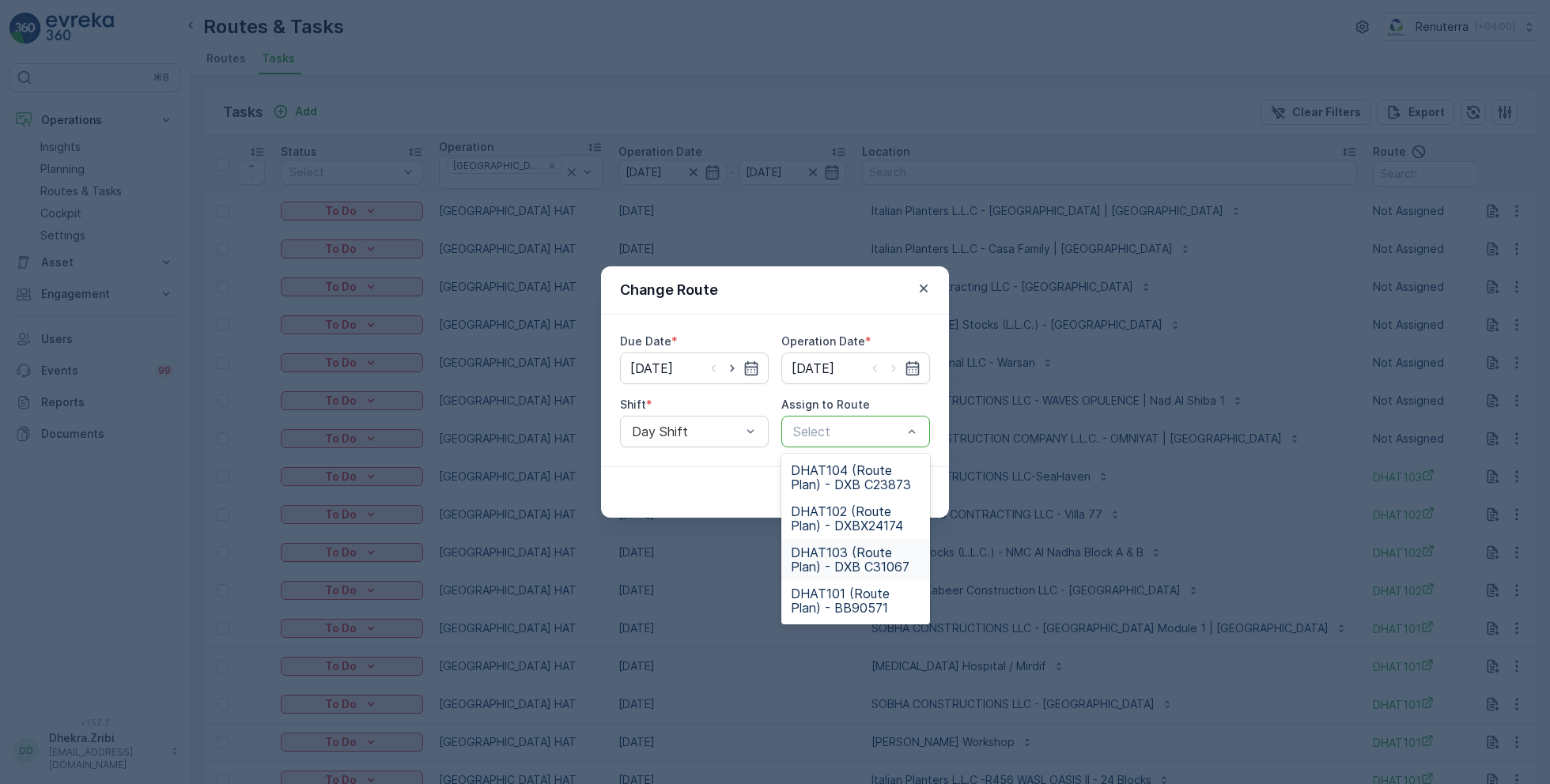
click at [841, 553] on span "DHAT103 (Route Plan) - DXB C31067" at bounding box center [855, 559] width 129 height 28
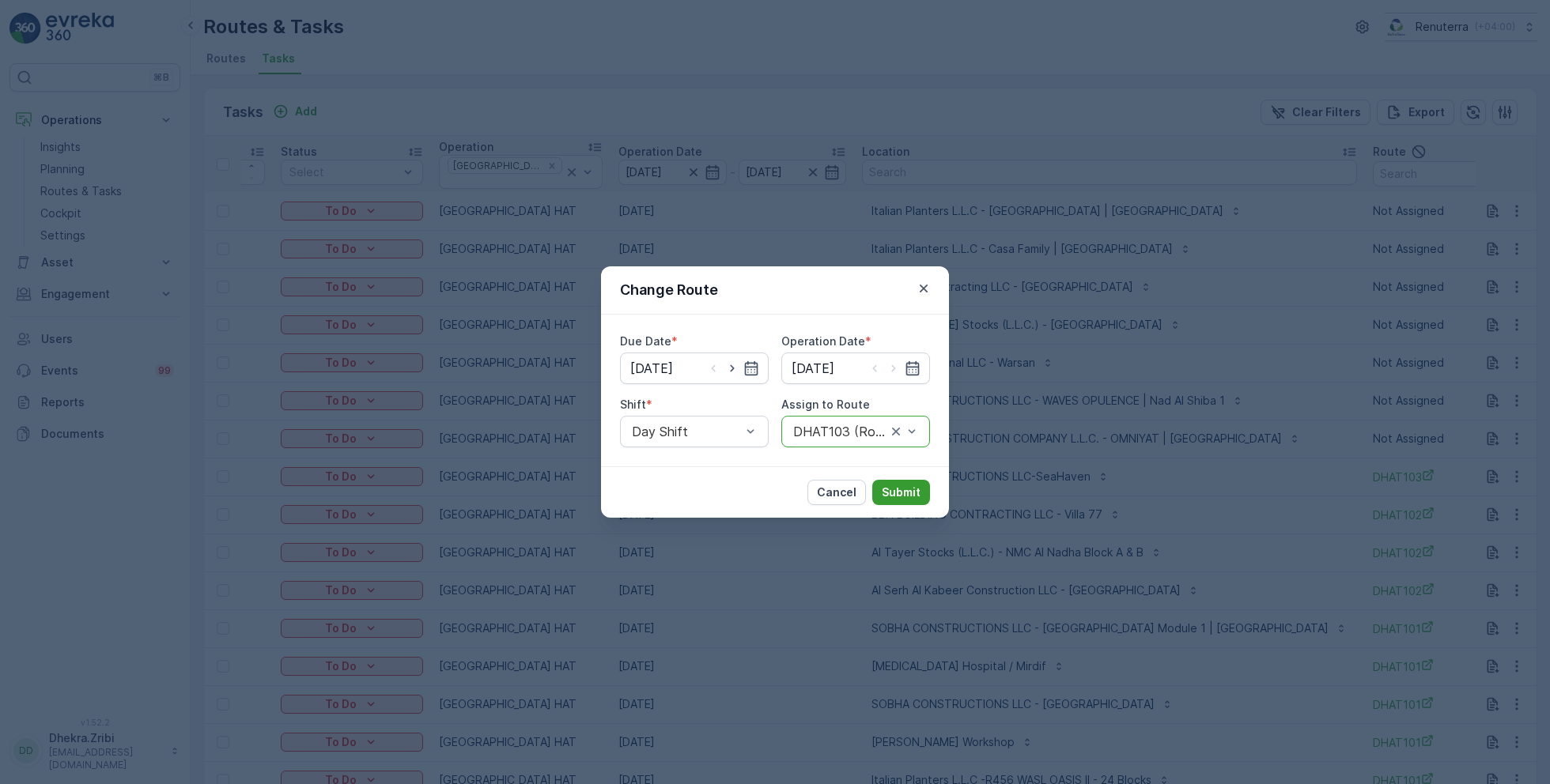
click at [904, 489] on p "Submit" at bounding box center [901, 492] width 39 height 16
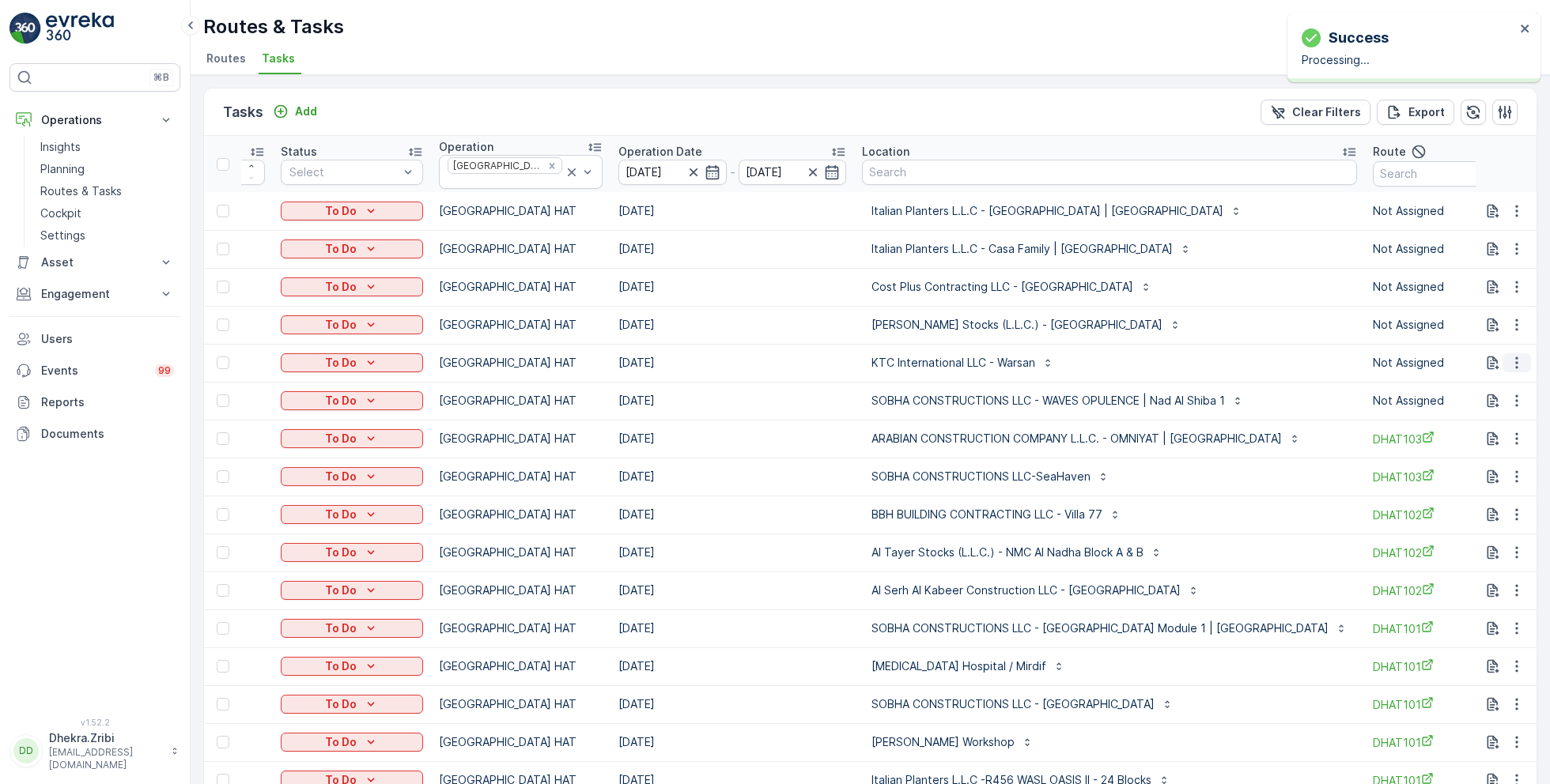
click at [1514, 358] on icon "button" at bounding box center [1516, 363] width 16 height 16
click at [1482, 427] on span "Change Route" at bounding box center [1477, 424] width 77 height 16
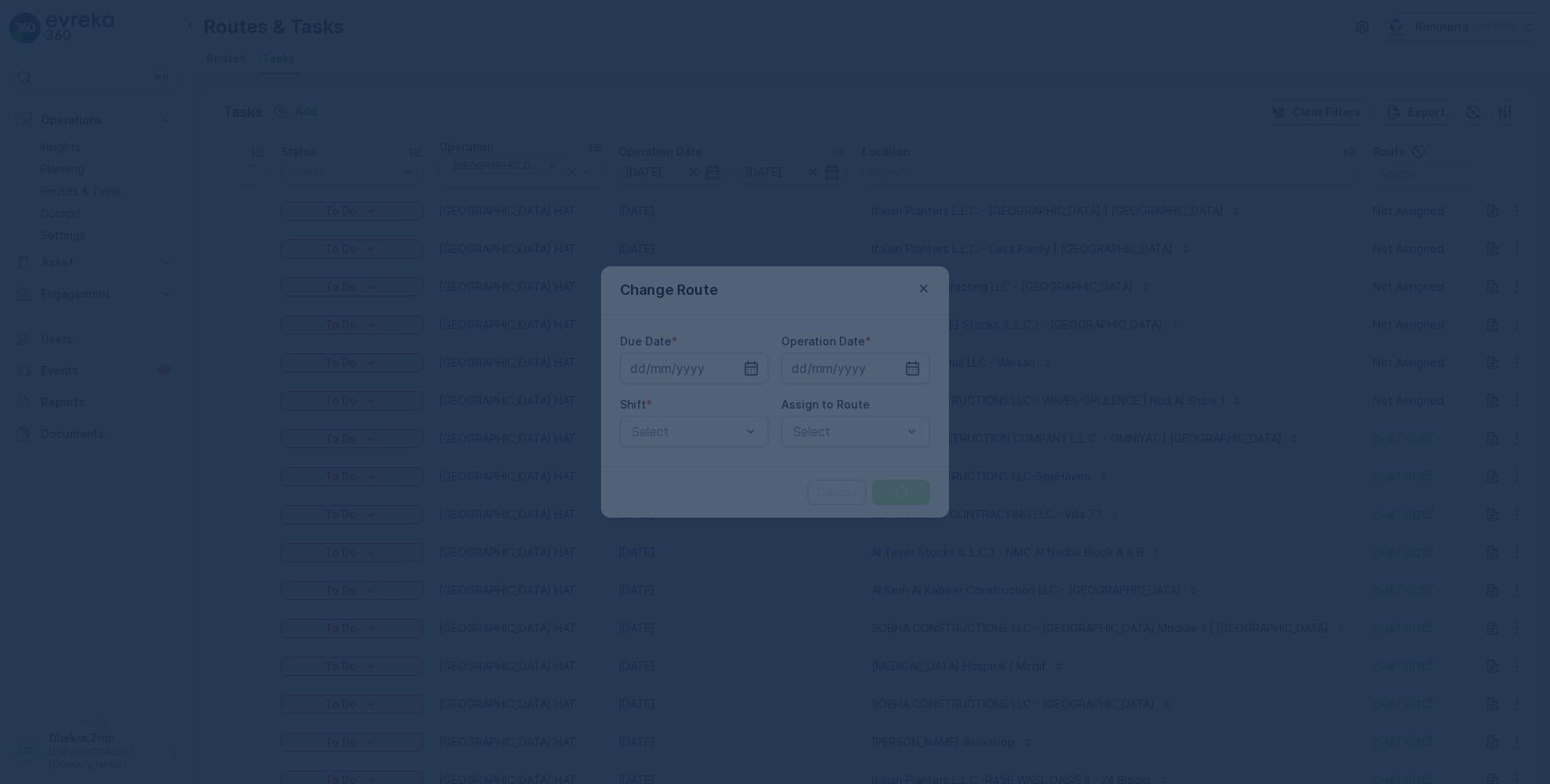
type input "[DATE]"
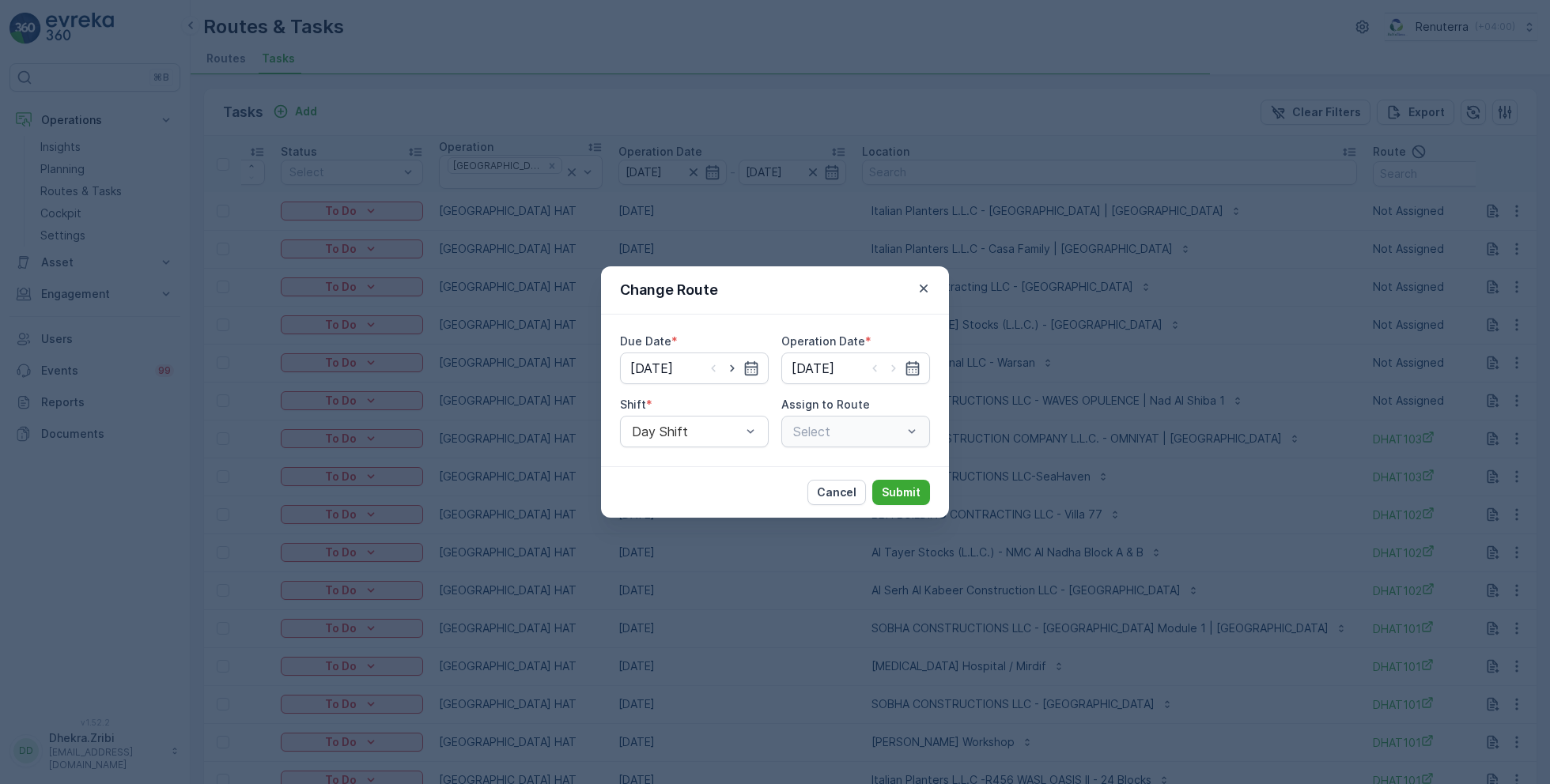
click at [837, 423] on div "Select" at bounding box center [856, 431] width 149 height 31
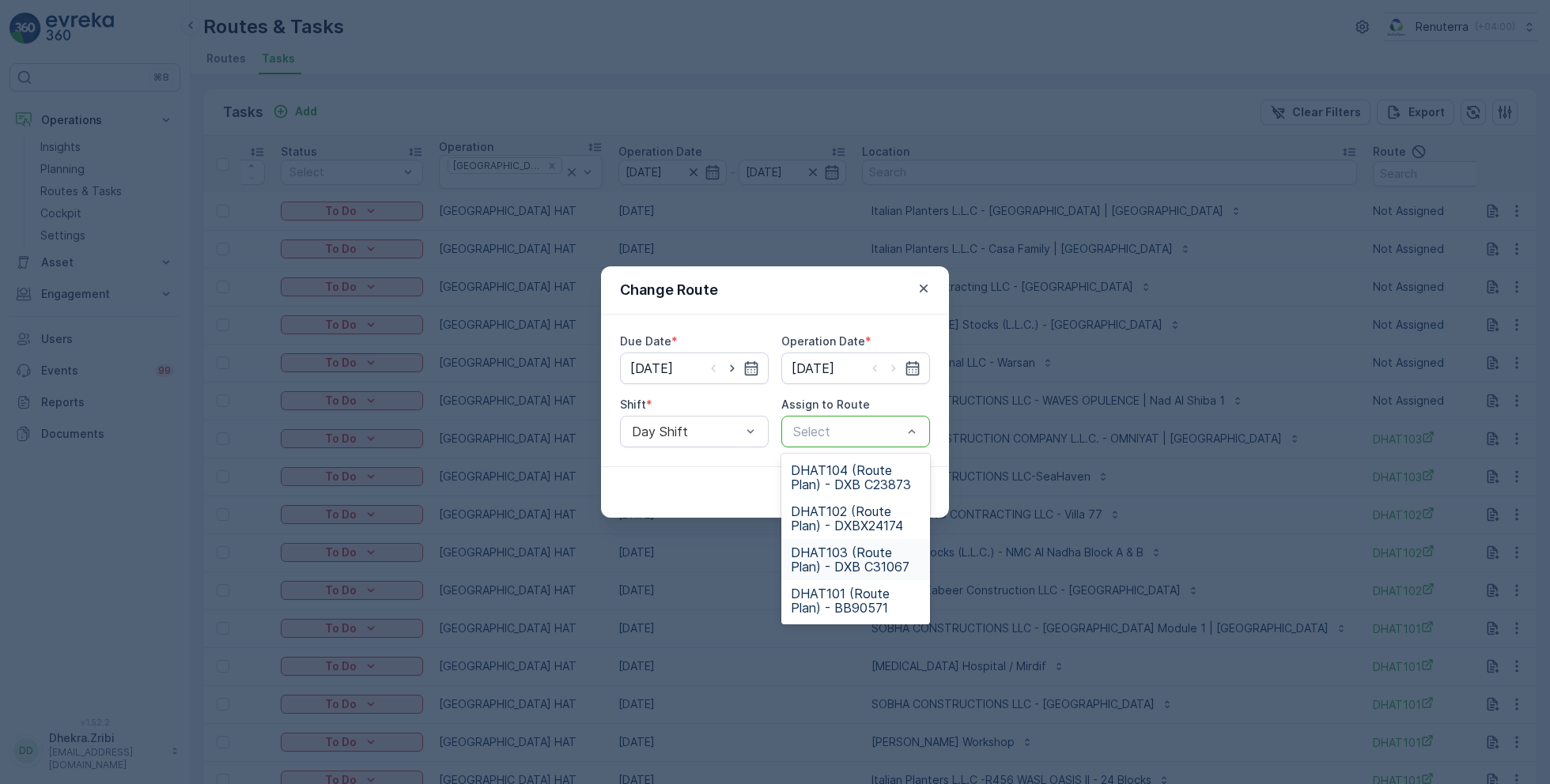
click at [837, 553] on span "DHAT103 (Route Plan) - DXB C31067" at bounding box center [855, 559] width 129 height 28
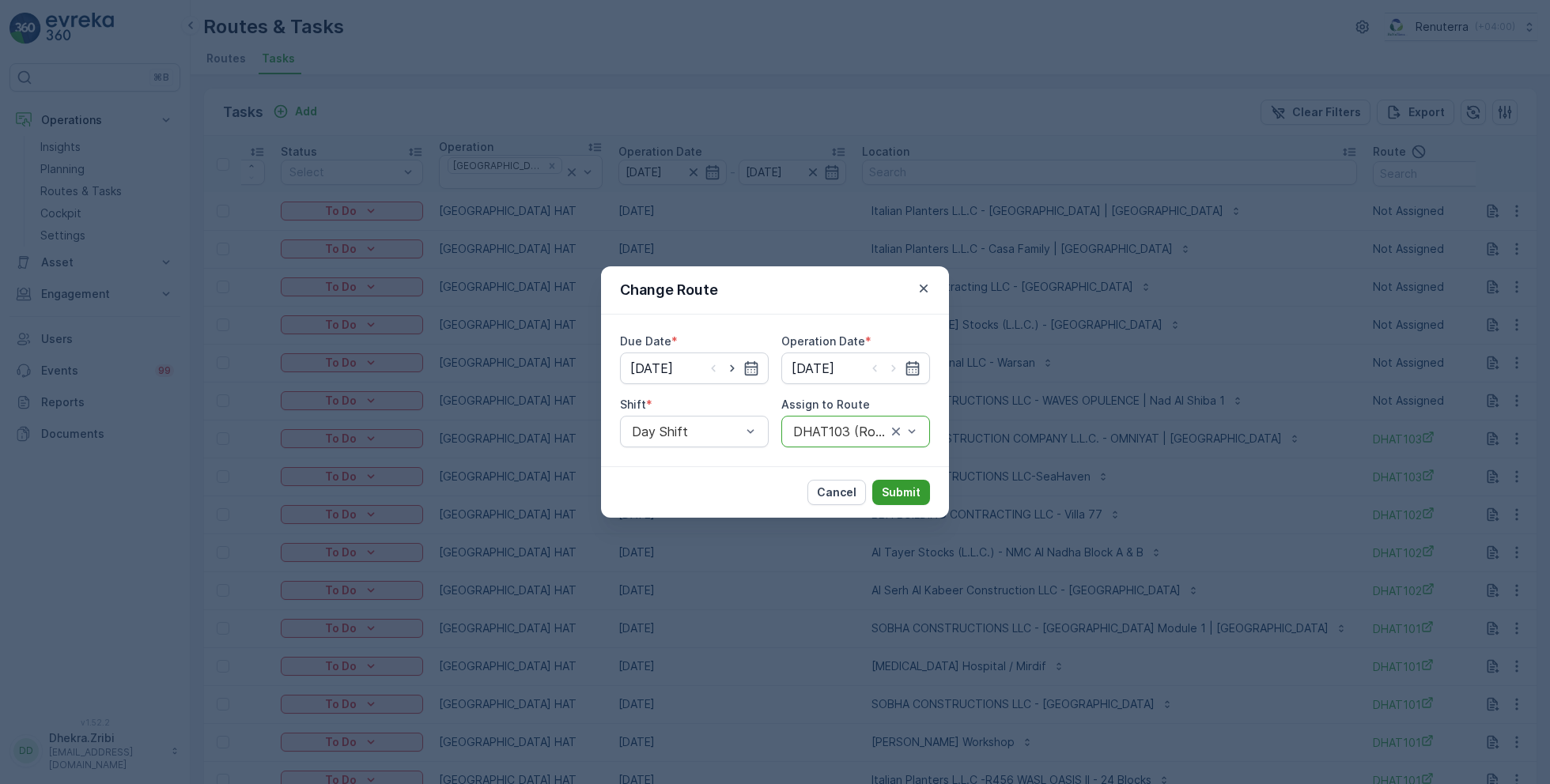
click at [916, 490] on p "Submit" at bounding box center [901, 492] width 39 height 16
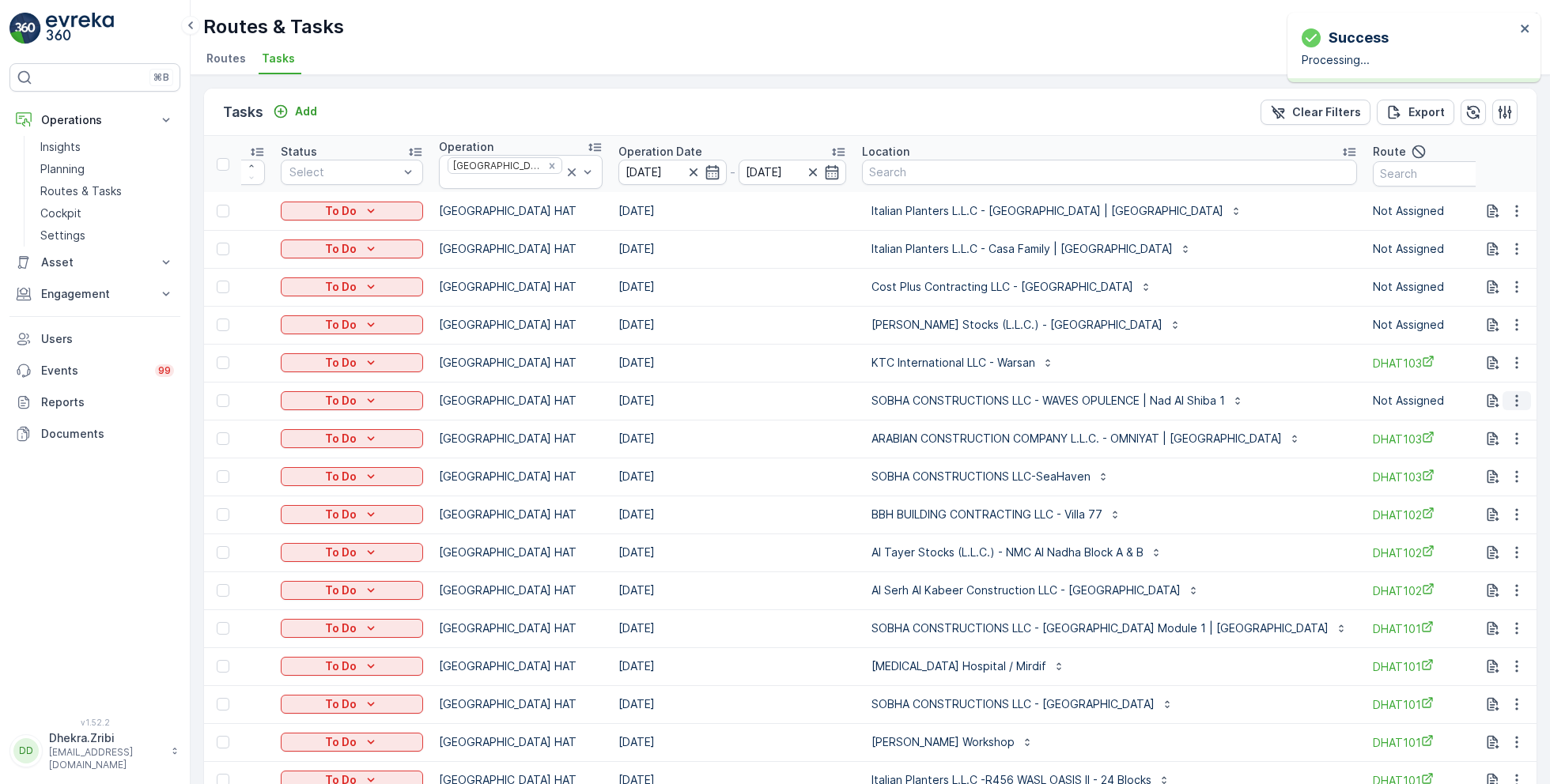
click at [1520, 396] on icon "button" at bounding box center [1516, 400] width 16 height 16
click at [1474, 465] on span "Change Route" at bounding box center [1477, 462] width 77 height 16
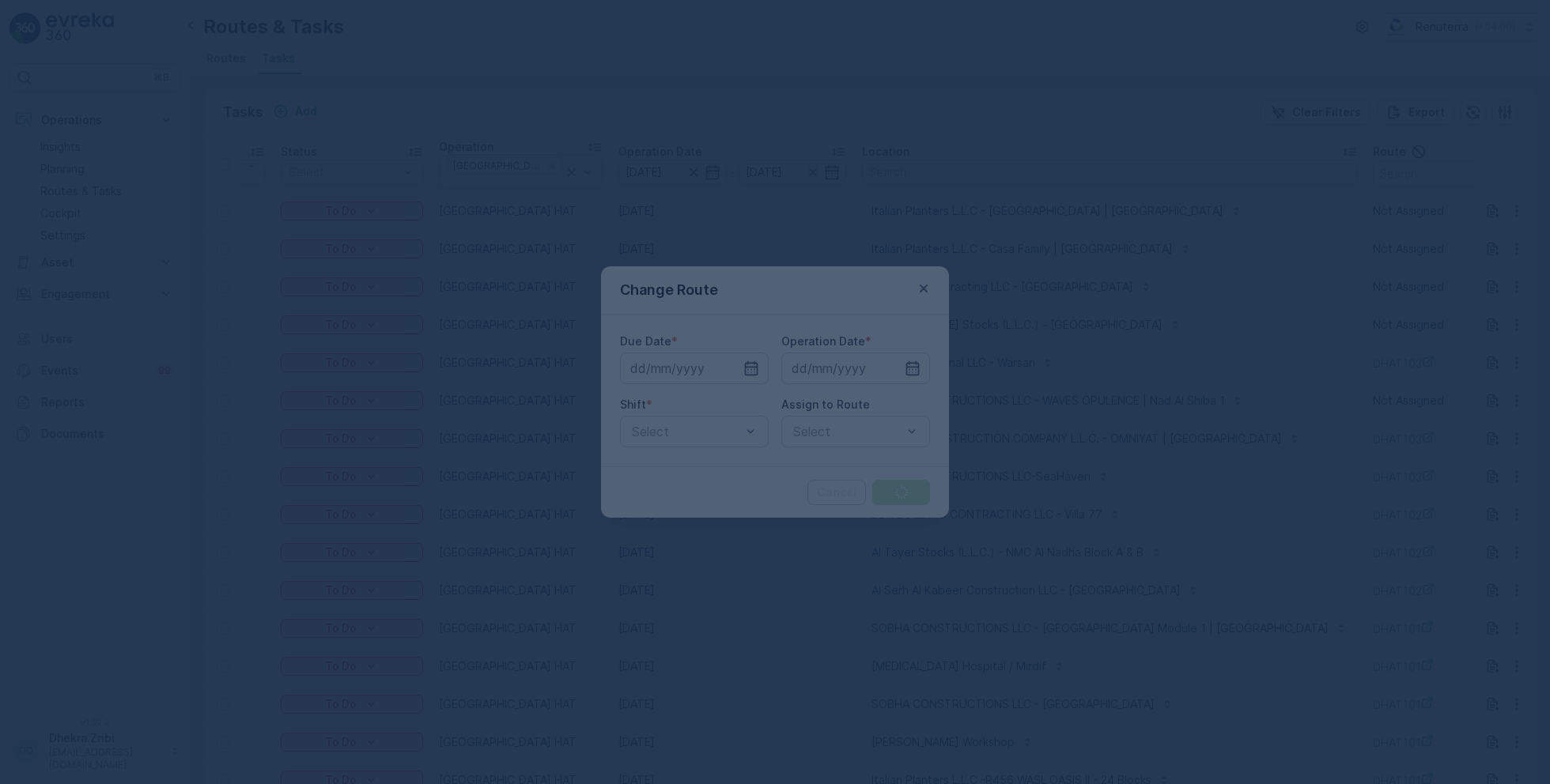
type input "[DATE]"
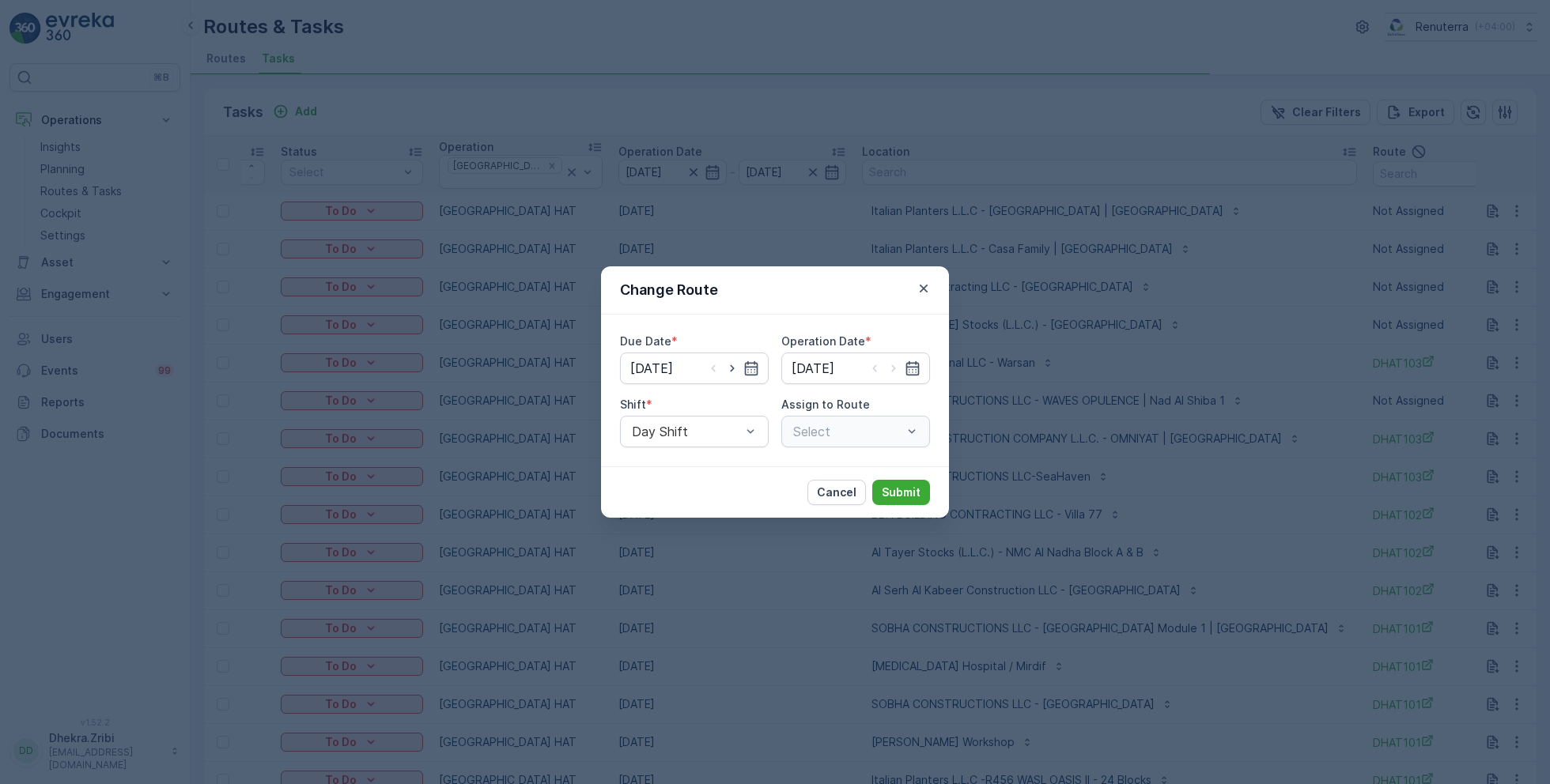
click at [819, 430] on div "Select" at bounding box center [856, 431] width 149 height 31
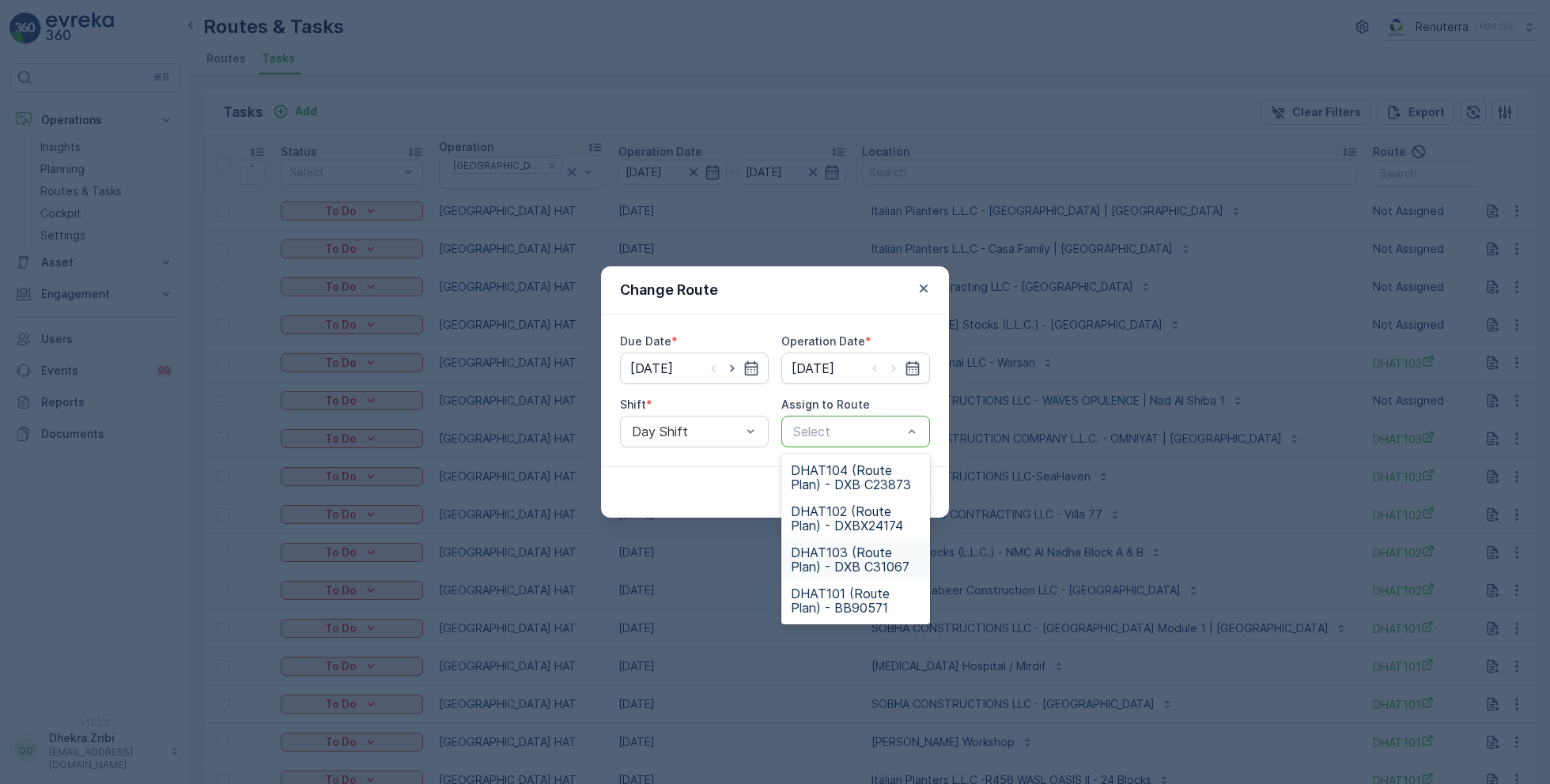
click at [859, 546] on span "DHAT103 (Route Plan) - DXB C31067" at bounding box center [855, 559] width 129 height 28
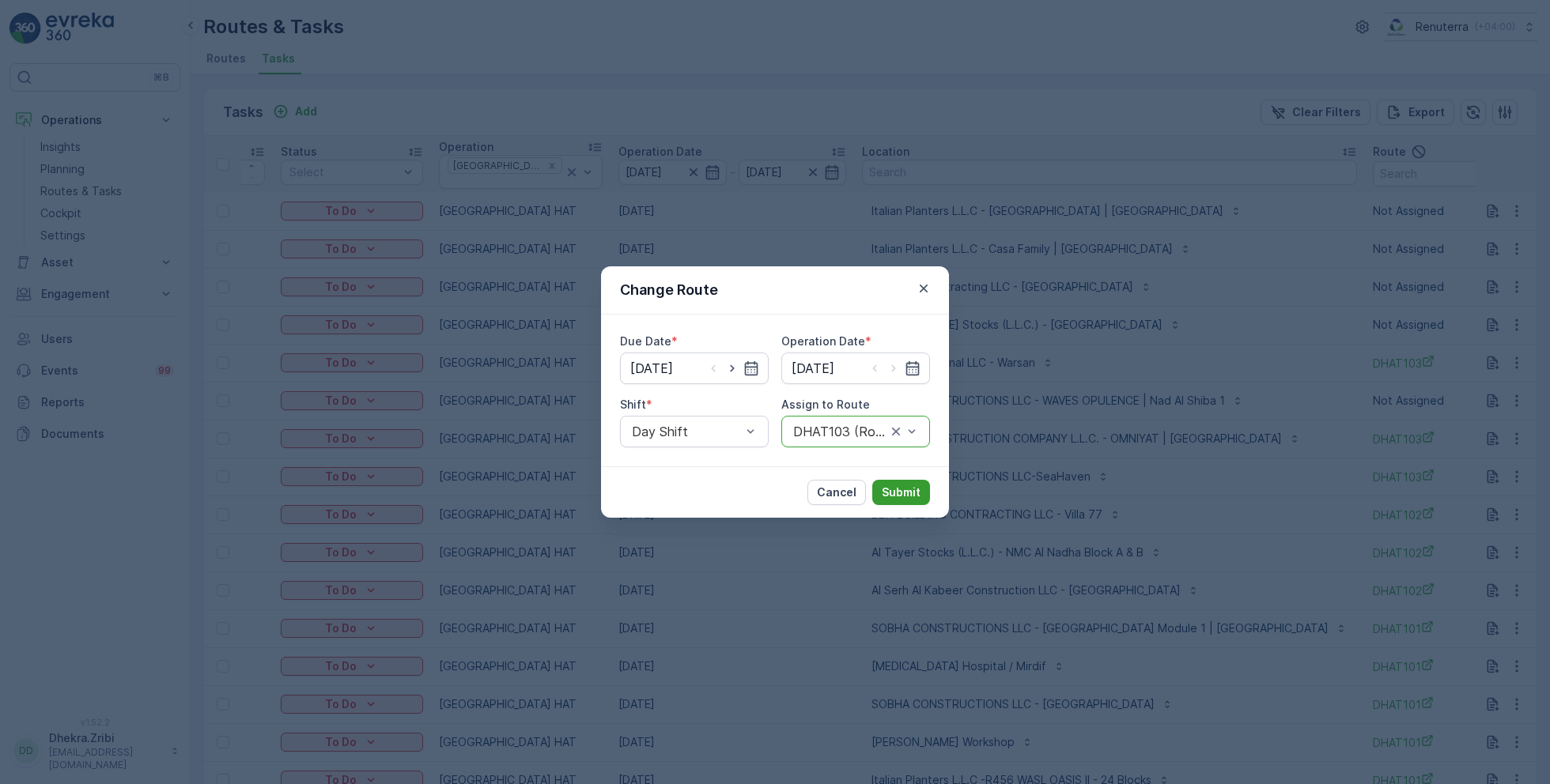
click at [915, 482] on button "Submit" at bounding box center [901, 493] width 58 height 26
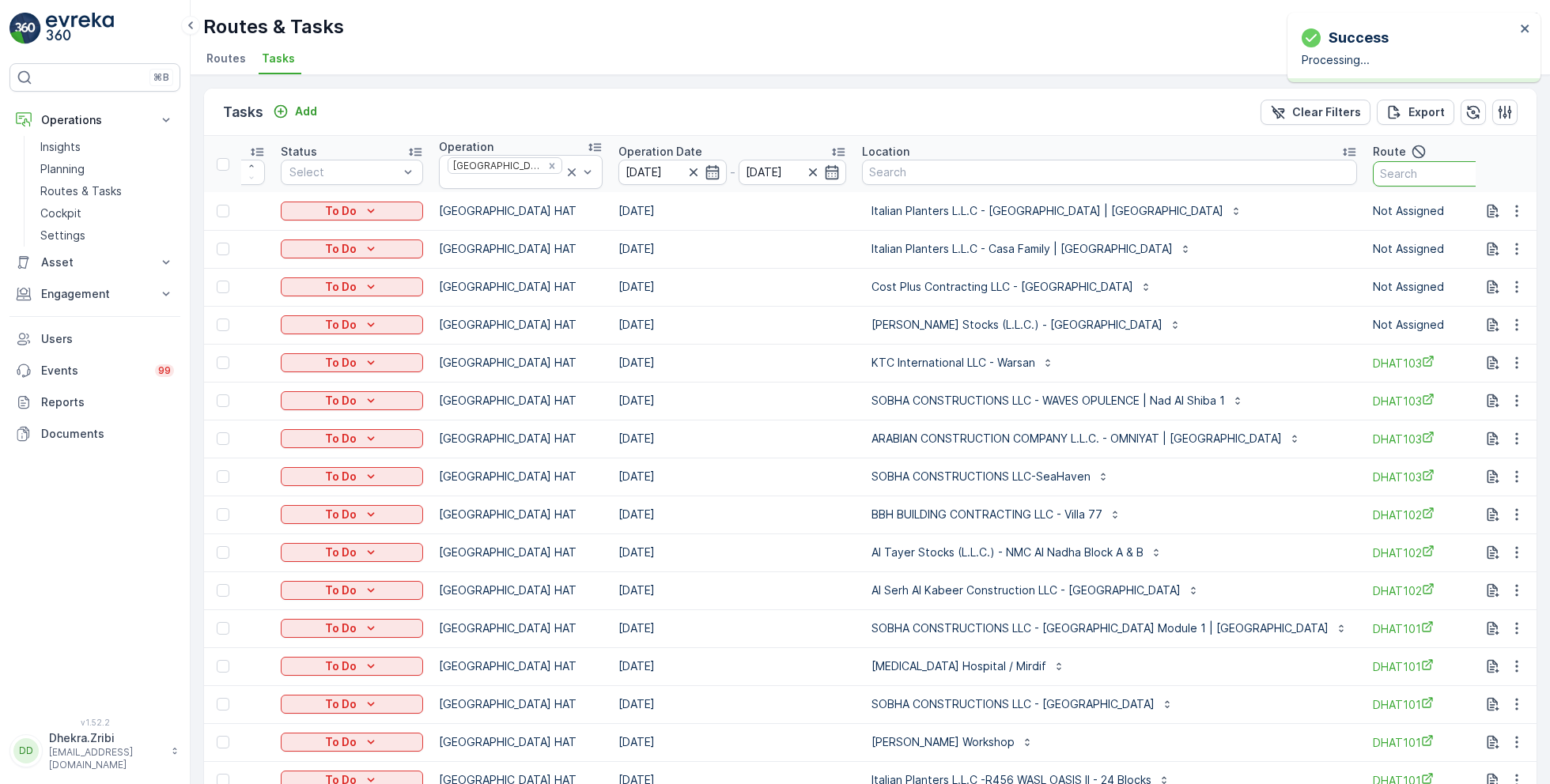
click at [1373, 176] on input "text" at bounding box center [1443, 174] width 142 height 26
type input "103"
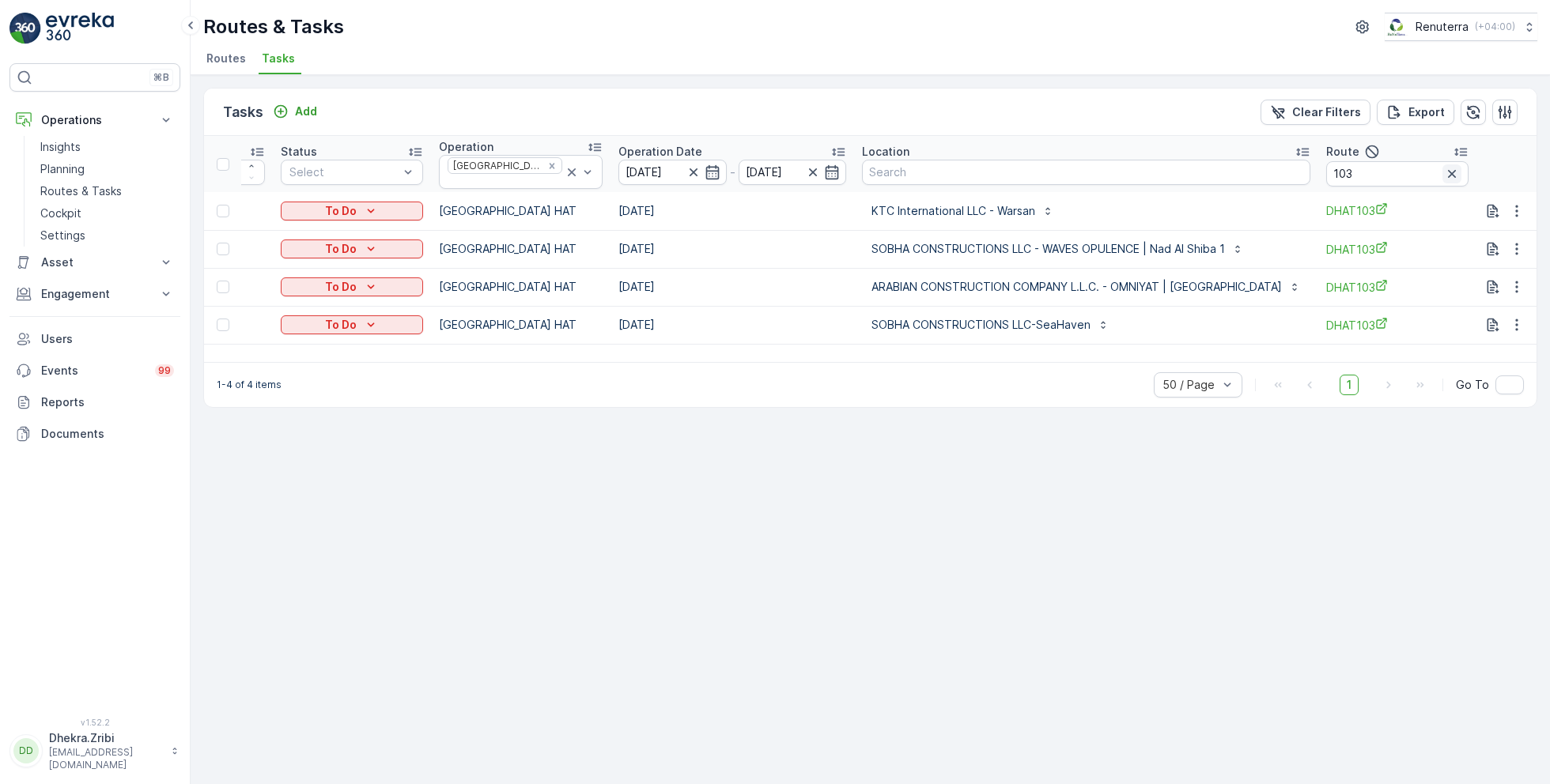
click at [1444, 171] on icon "button" at bounding box center [1452, 174] width 16 height 16
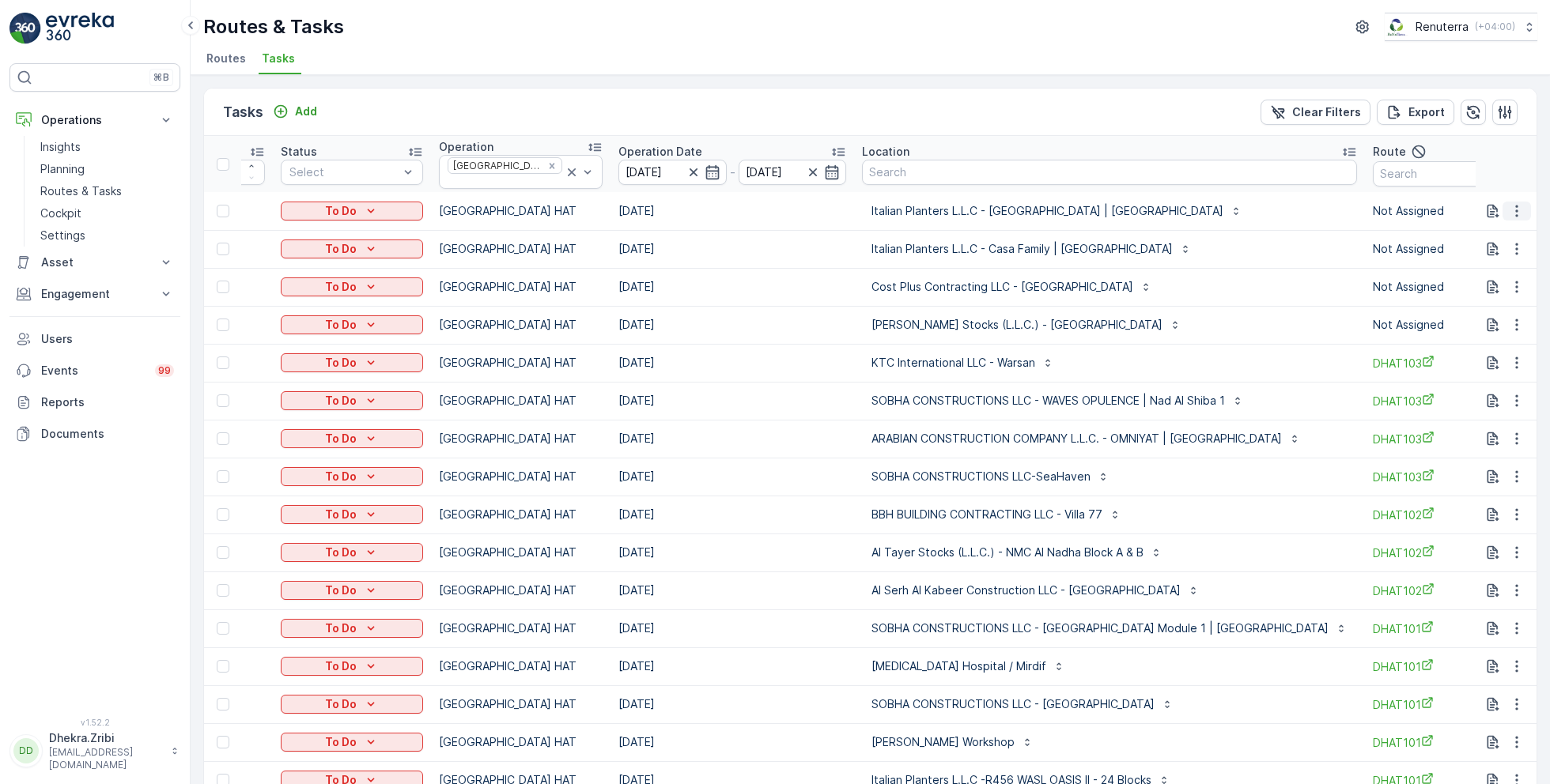
click at [1509, 203] on icon "button" at bounding box center [1516, 210] width 16 height 16
click at [1475, 274] on span "Change Route" at bounding box center [1477, 273] width 77 height 16
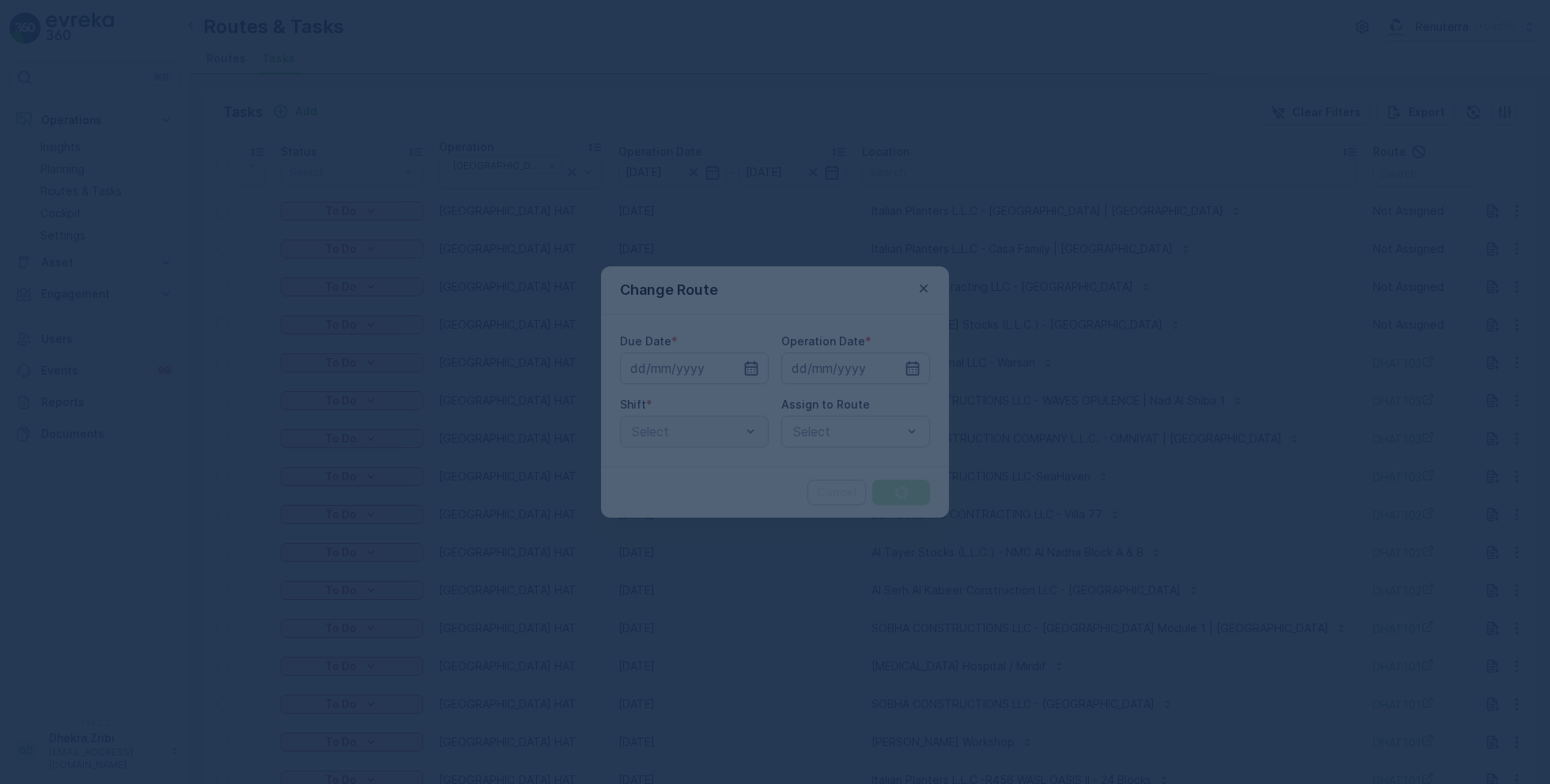
type input "[DATE]"
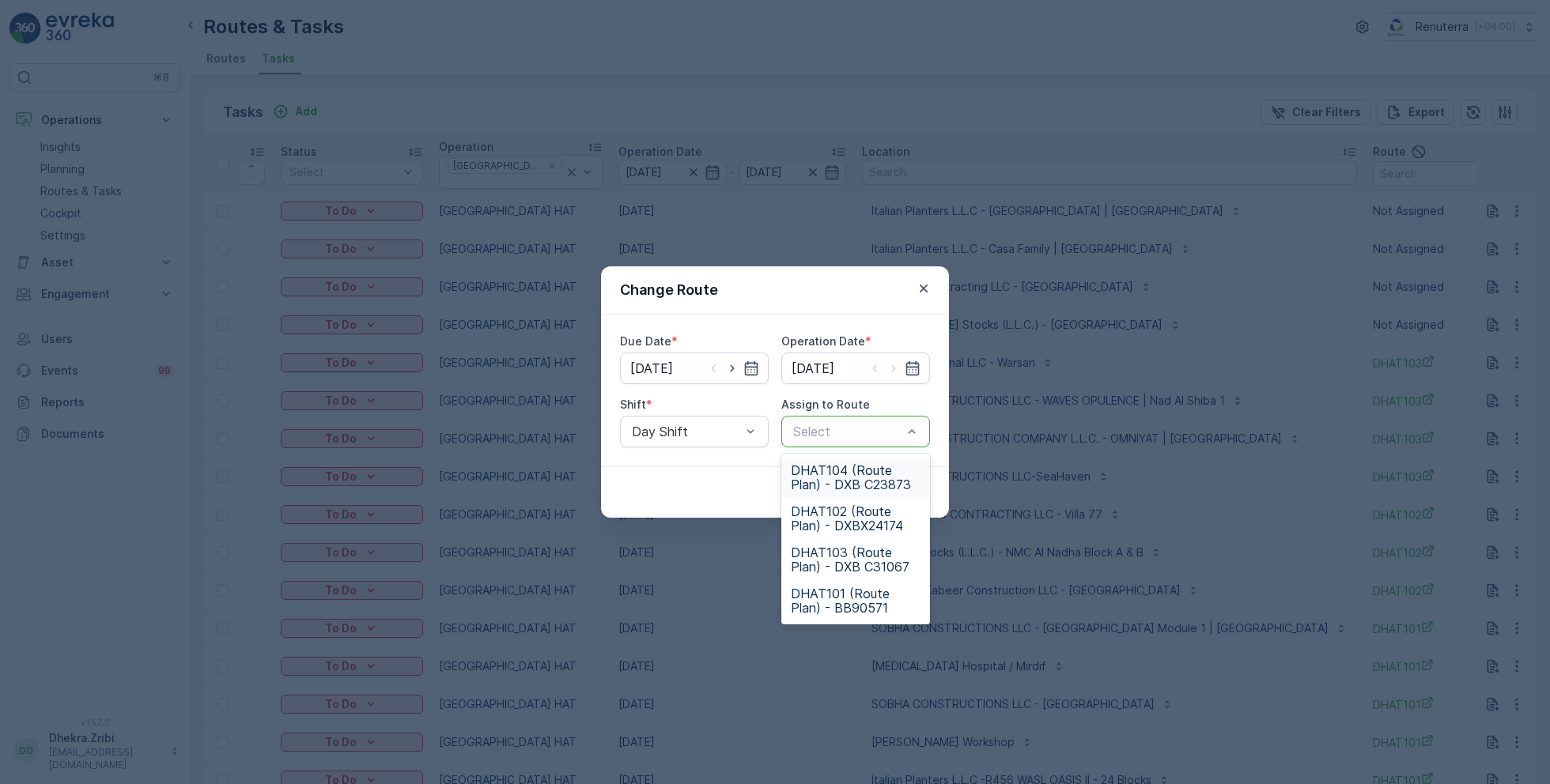
click at [851, 469] on span "DHAT104 (Route Plan) - DXB C23873" at bounding box center [855, 477] width 129 height 28
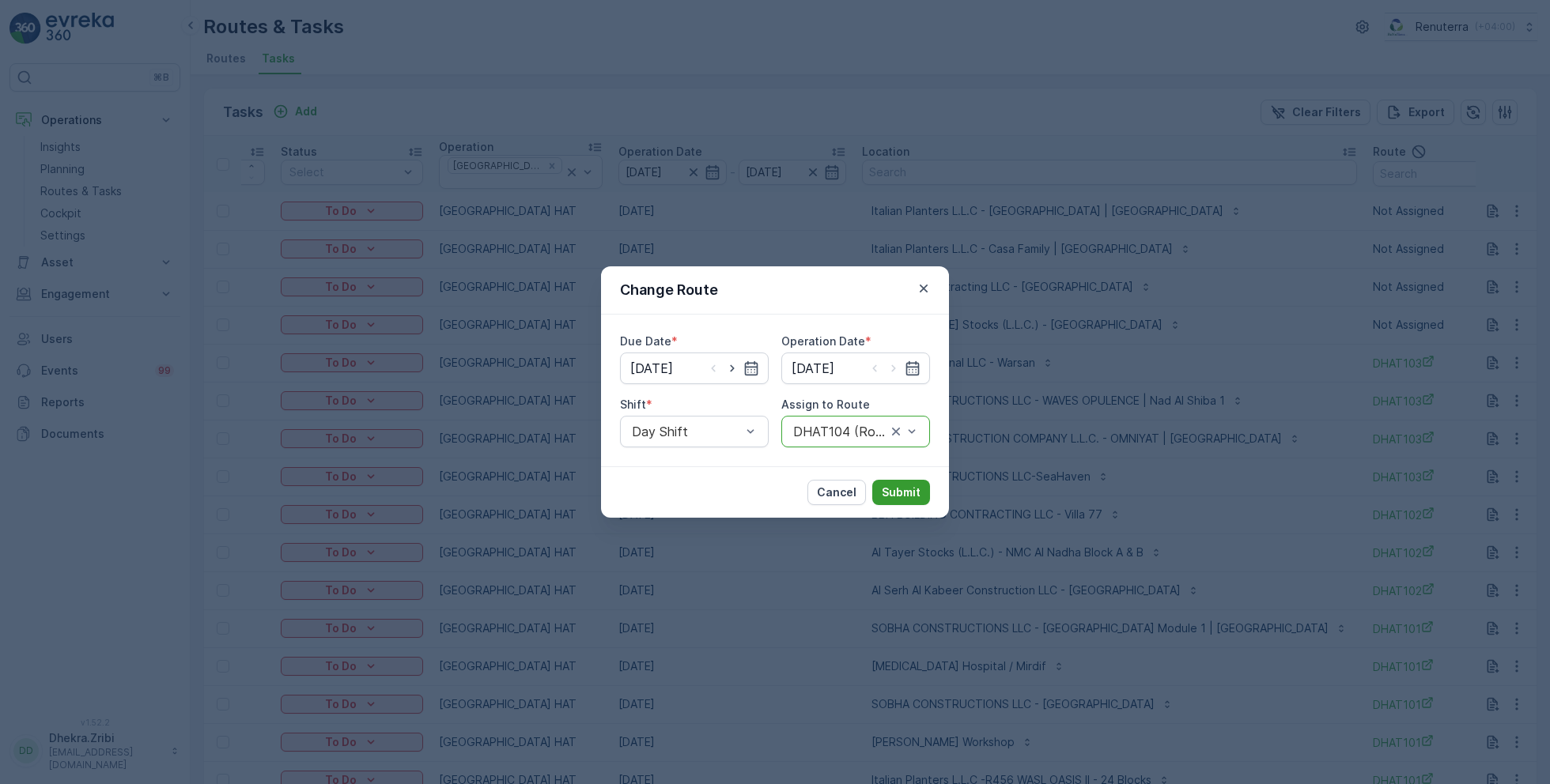
click at [916, 495] on p "Submit" at bounding box center [901, 492] width 39 height 16
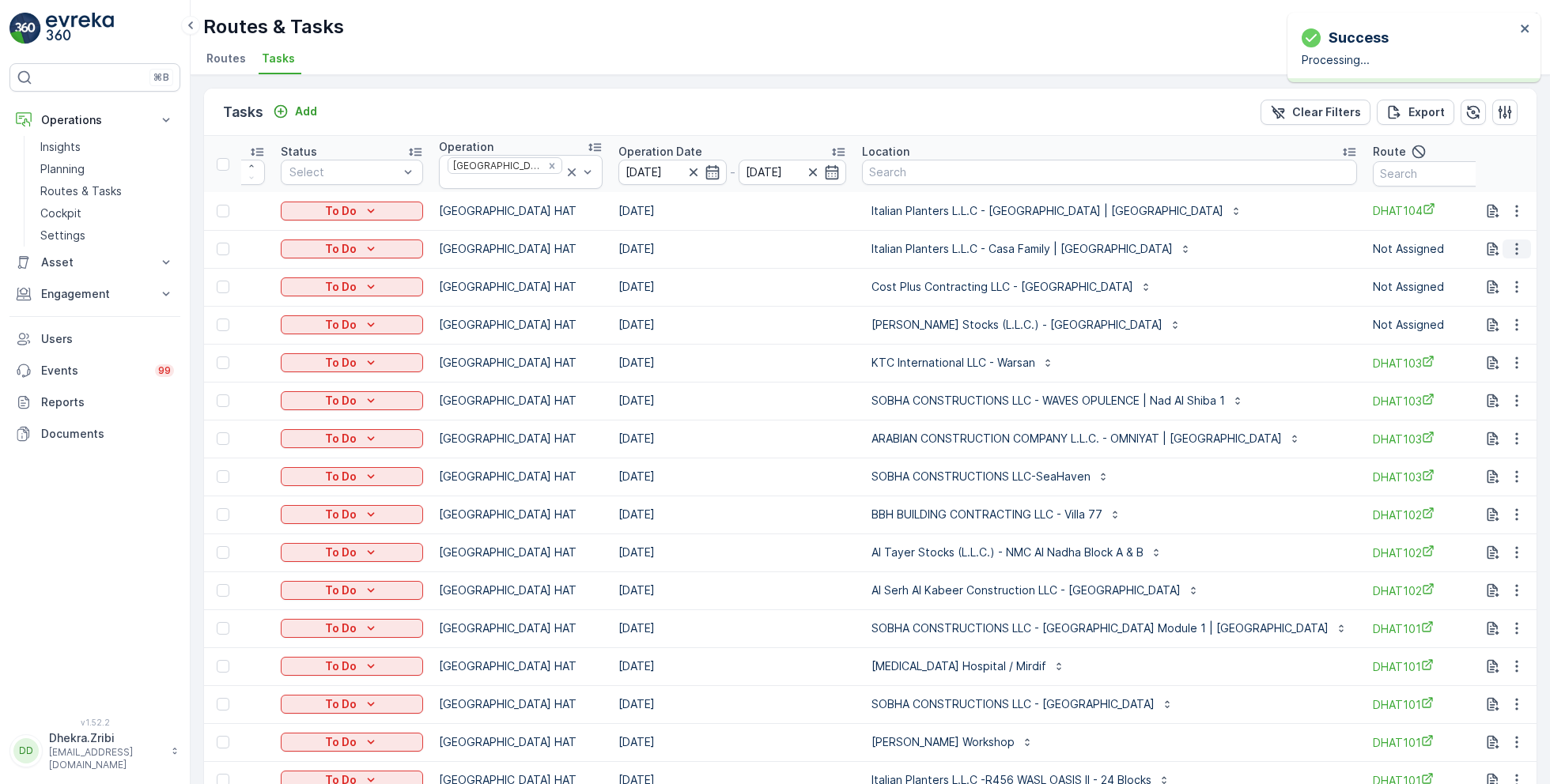
click at [1515, 243] on icon "button" at bounding box center [1516, 249] width 3 height 12
click at [1466, 311] on span "Change Route" at bounding box center [1477, 310] width 77 height 16
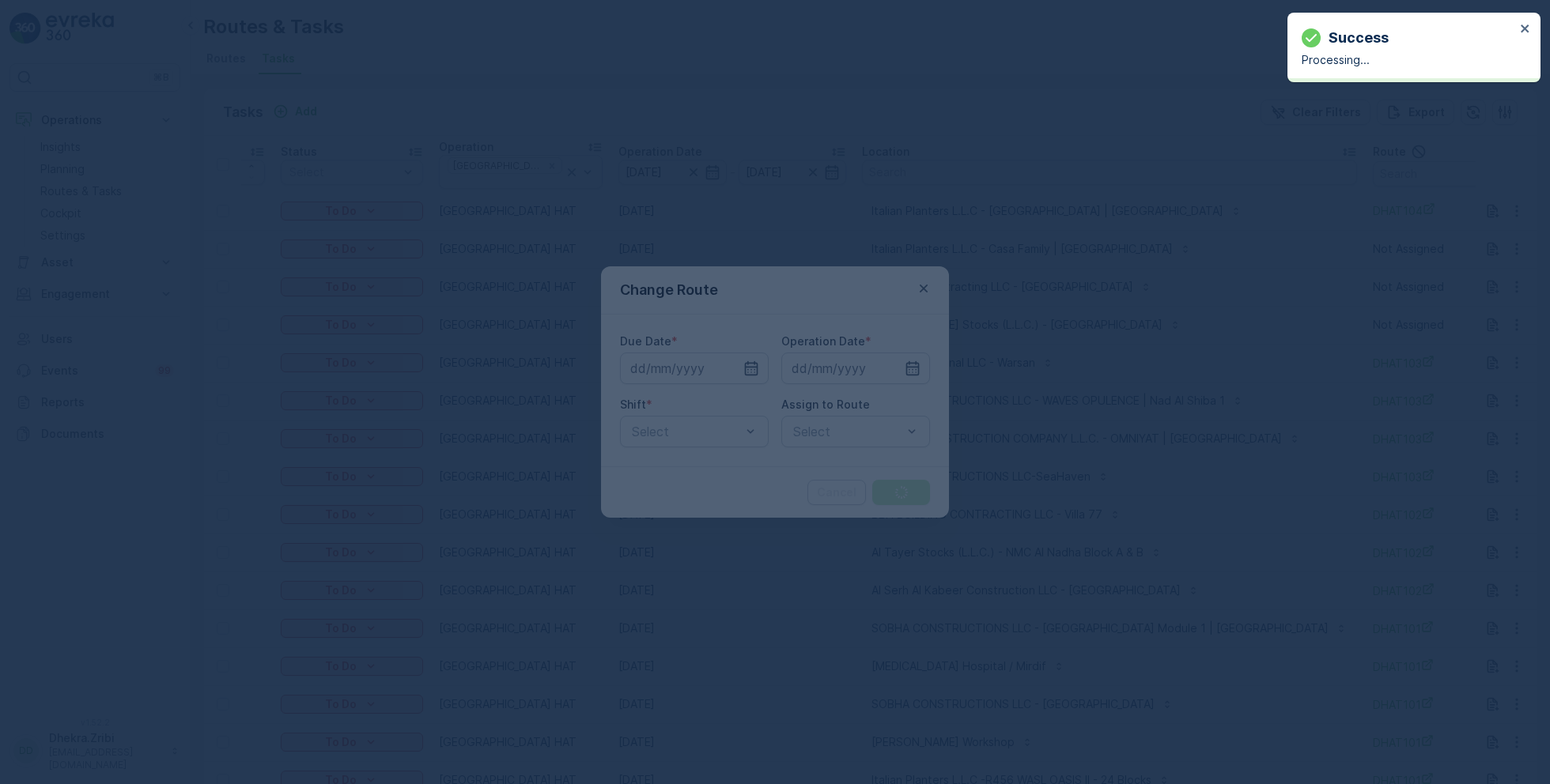
type input "[DATE]"
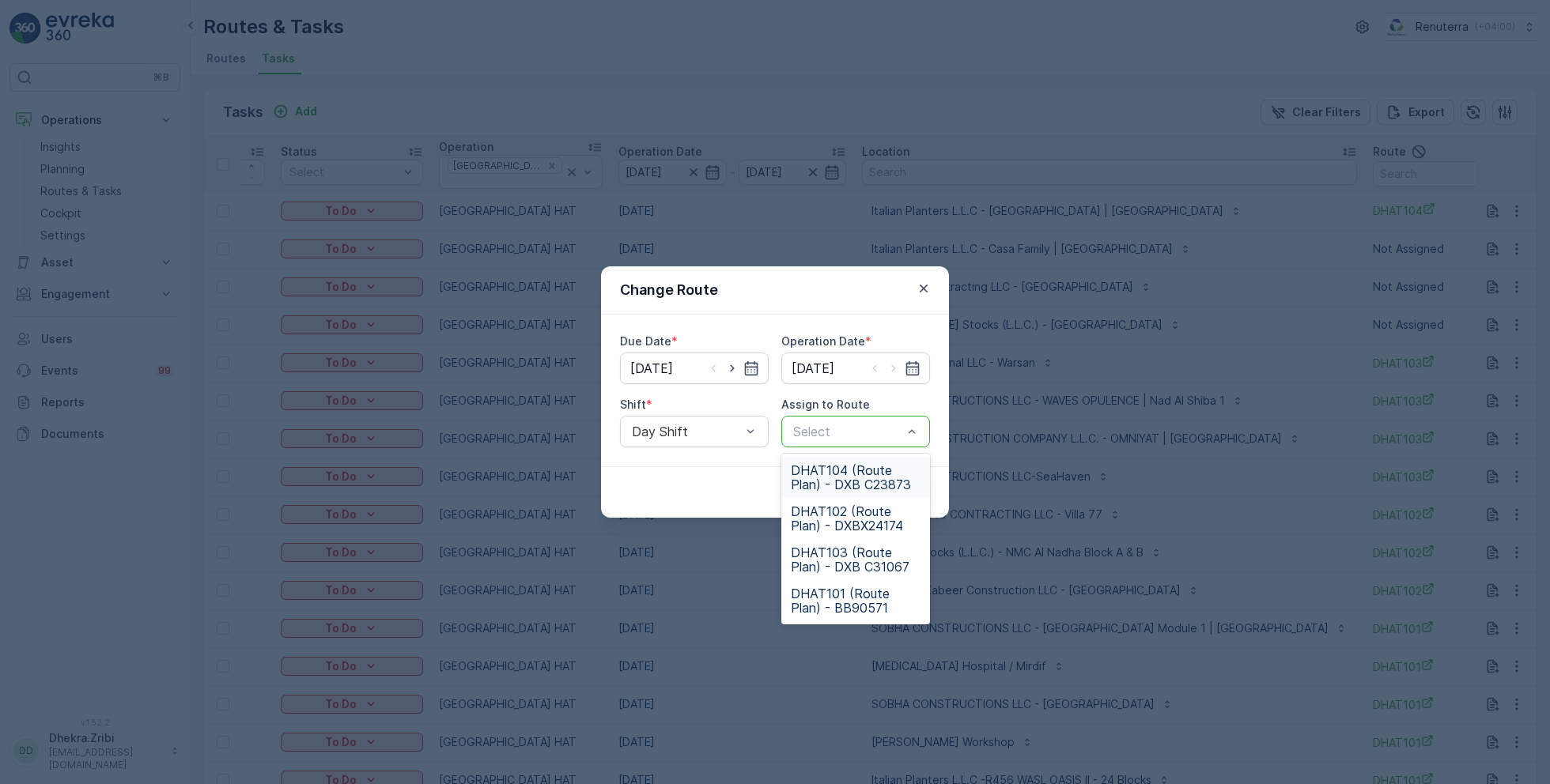
click at [841, 472] on span "DHAT104 (Route Plan) - DXB C23873" at bounding box center [855, 477] width 129 height 28
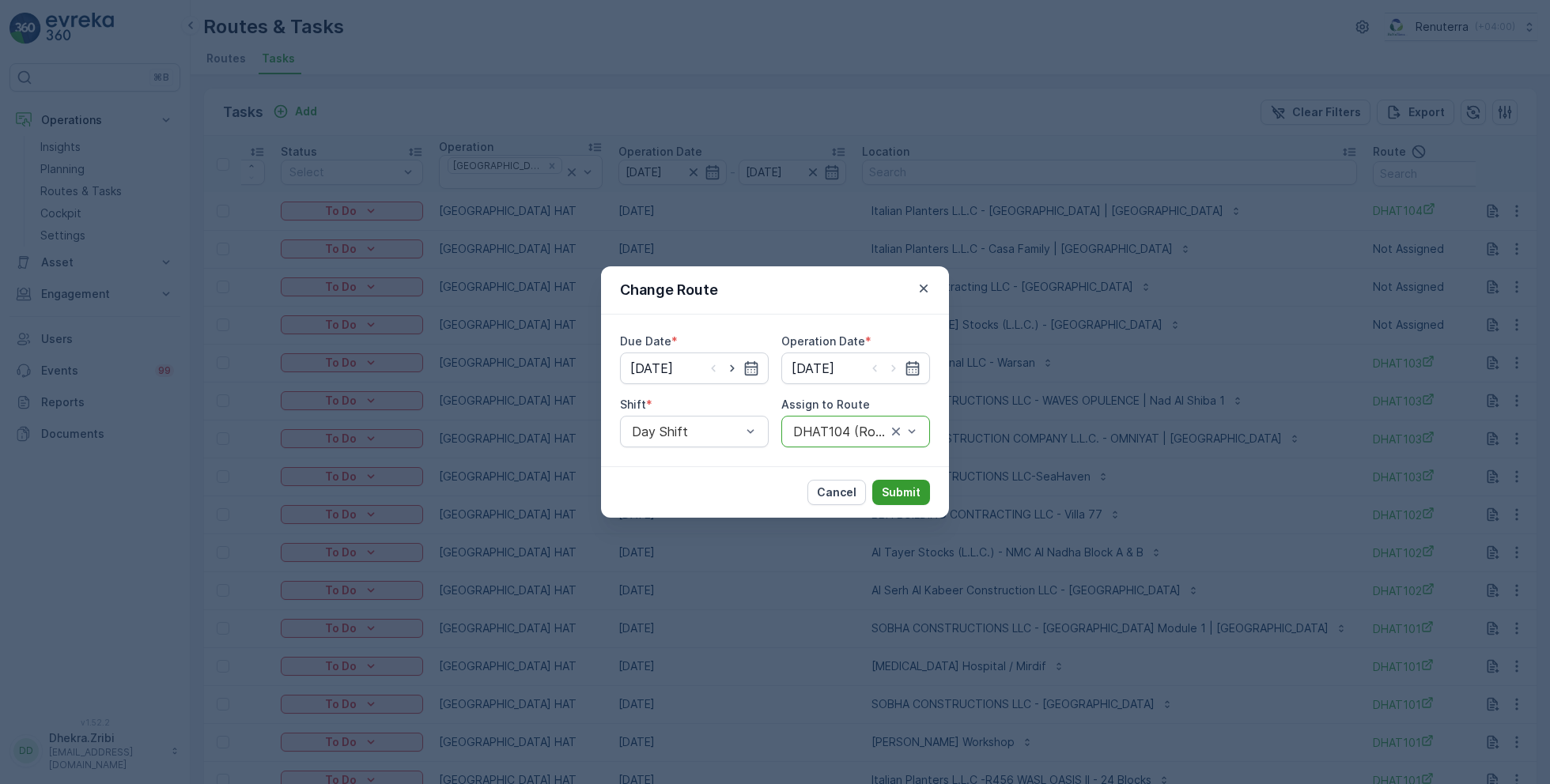
click at [914, 487] on p "Submit" at bounding box center [901, 492] width 39 height 16
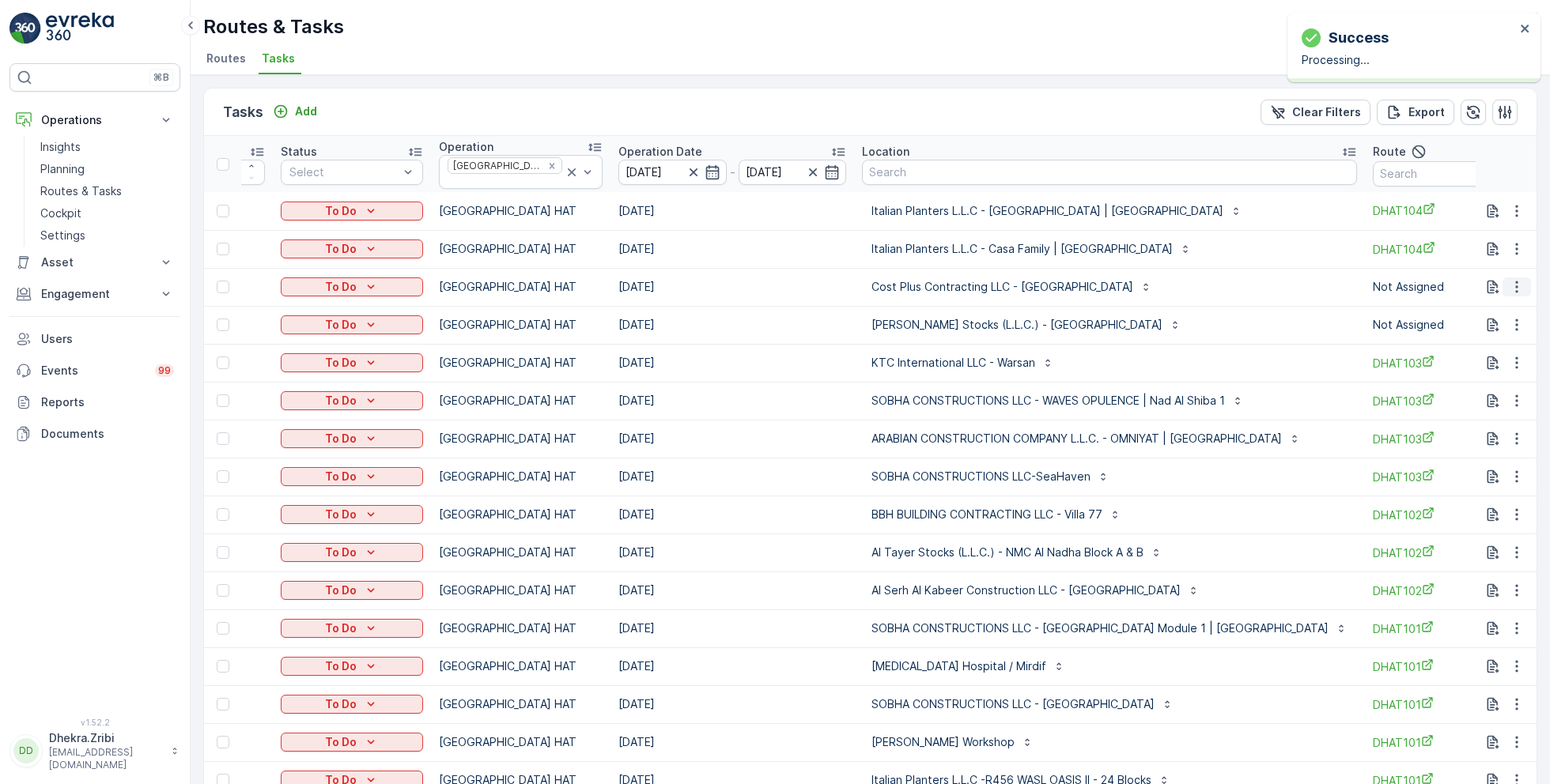
click at [1511, 279] on icon "button" at bounding box center [1516, 286] width 16 height 16
click at [1462, 347] on span "Change Route" at bounding box center [1477, 348] width 77 height 16
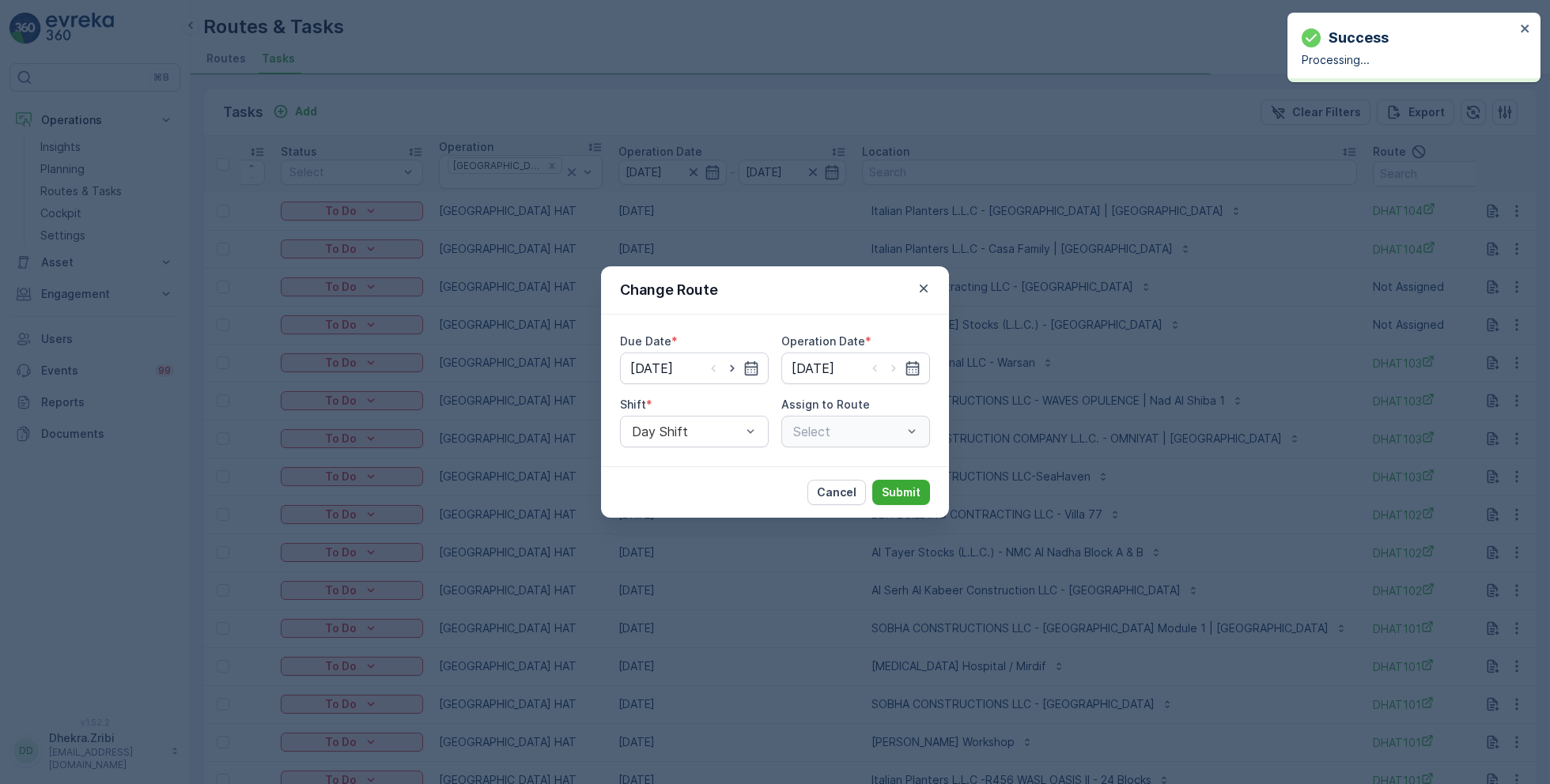
type input "[DATE]"
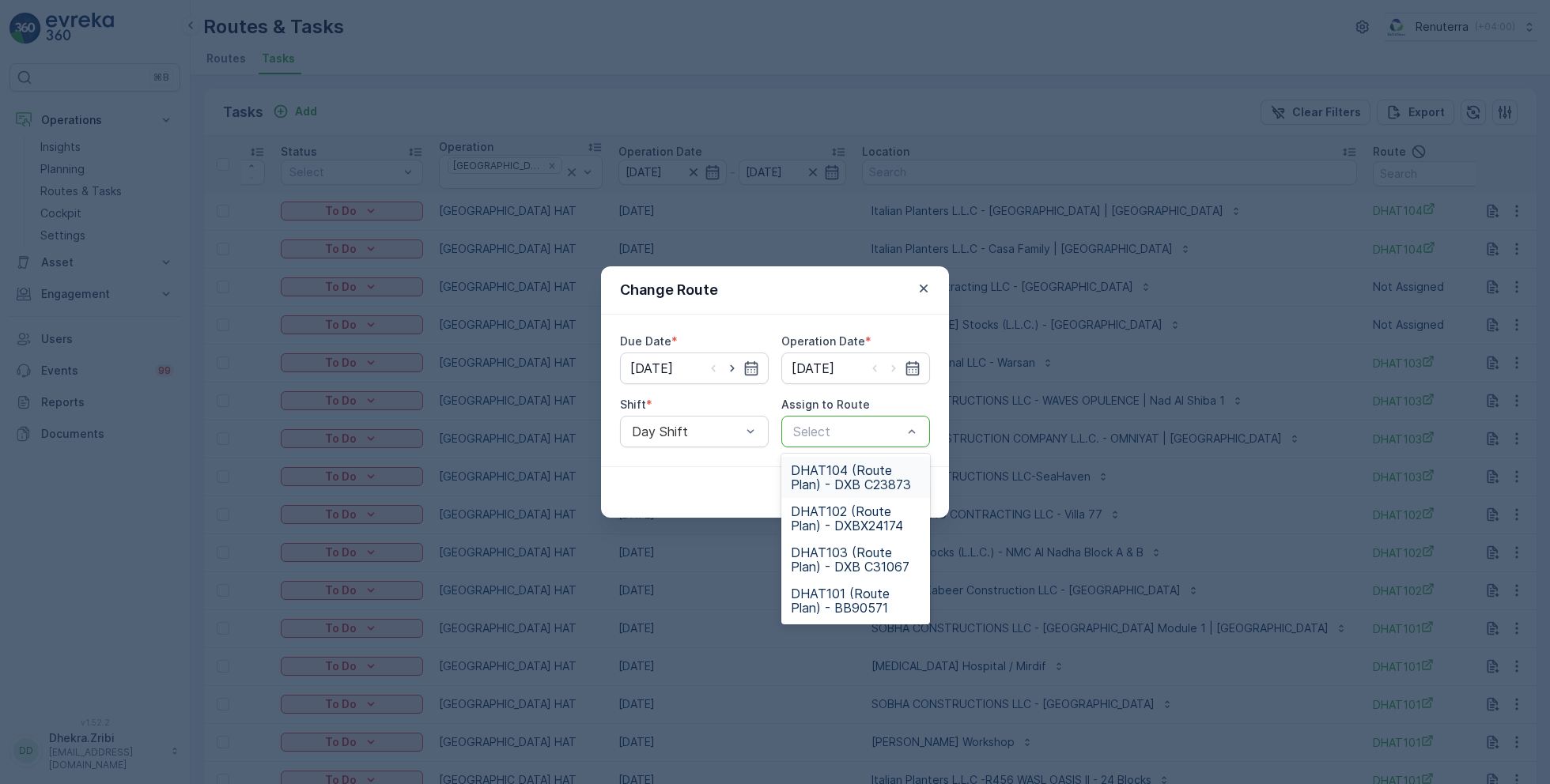
click at [868, 471] on span "DHAT104 (Route Plan) - DXB C23873" at bounding box center [855, 477] width 129 height 28
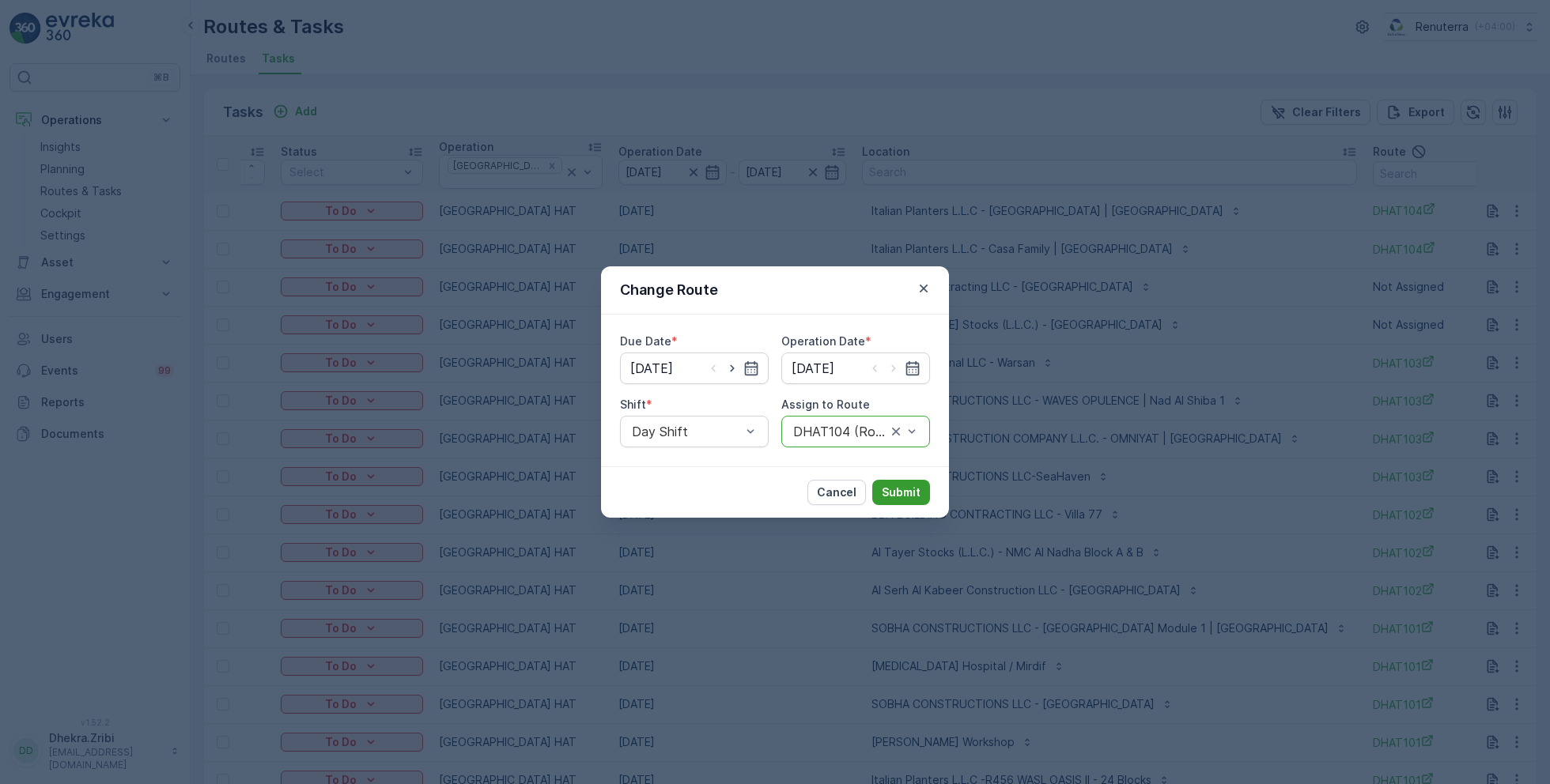
click at [915, 483] on button "Submit" at bounding box center [901, 493] width 58 height 26
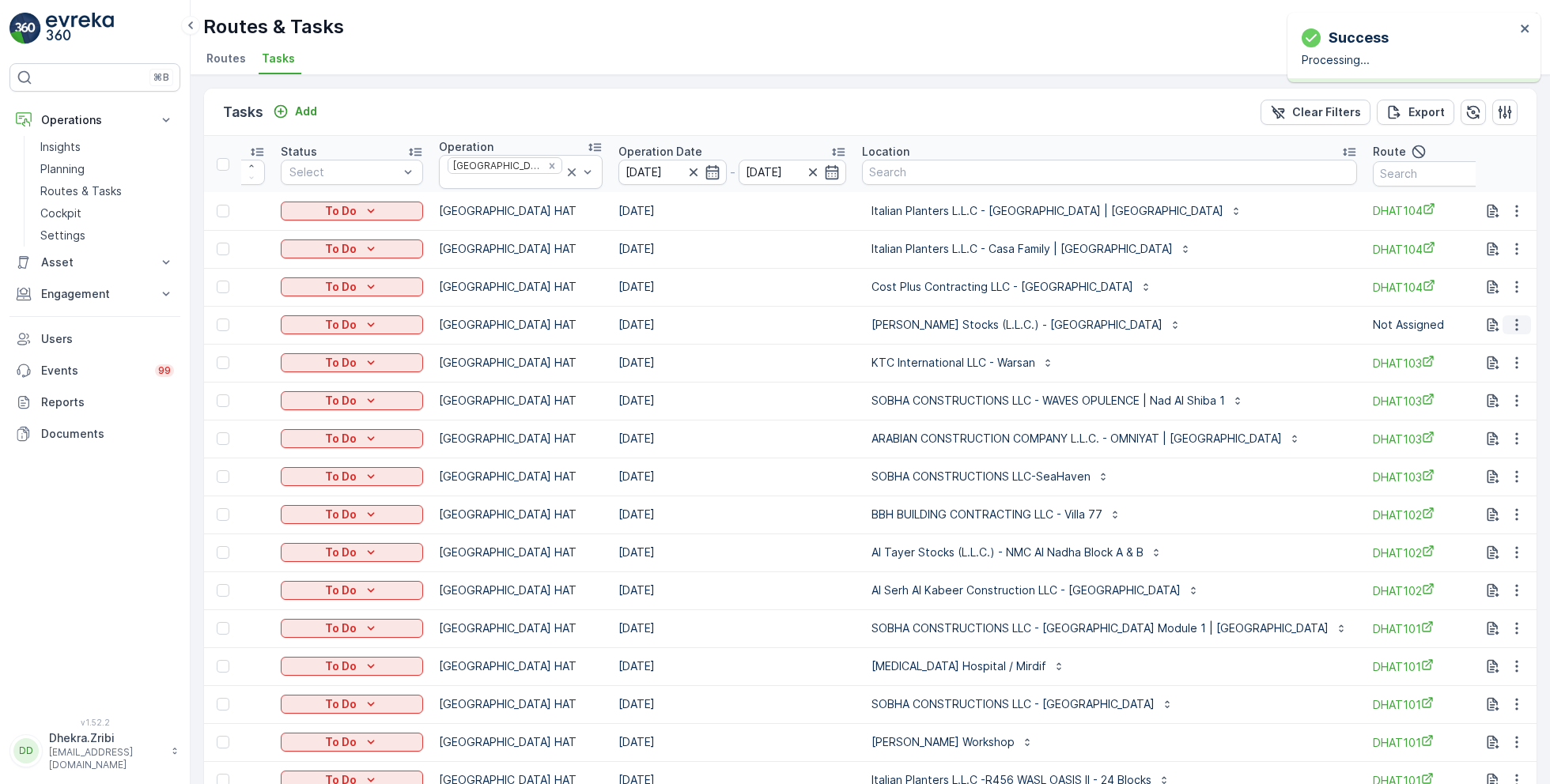
click at [1512, 320] on icon "button" at bounding box center [1516, 324] width 16 height 16
click at [1455, 385] on span "Change Route" at bounding box center [1477, 386] width 77 height 16
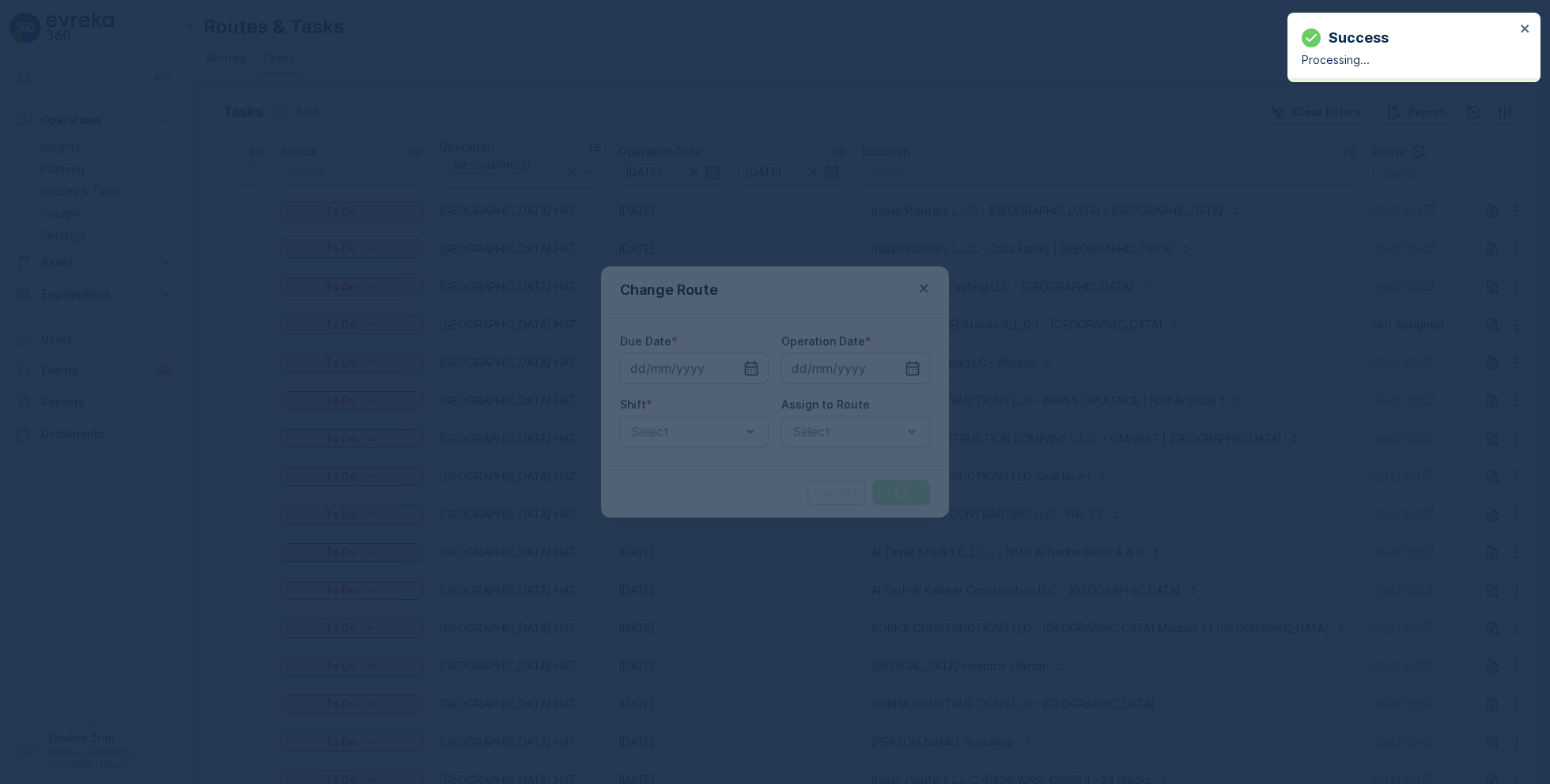
type input "[DATE]"
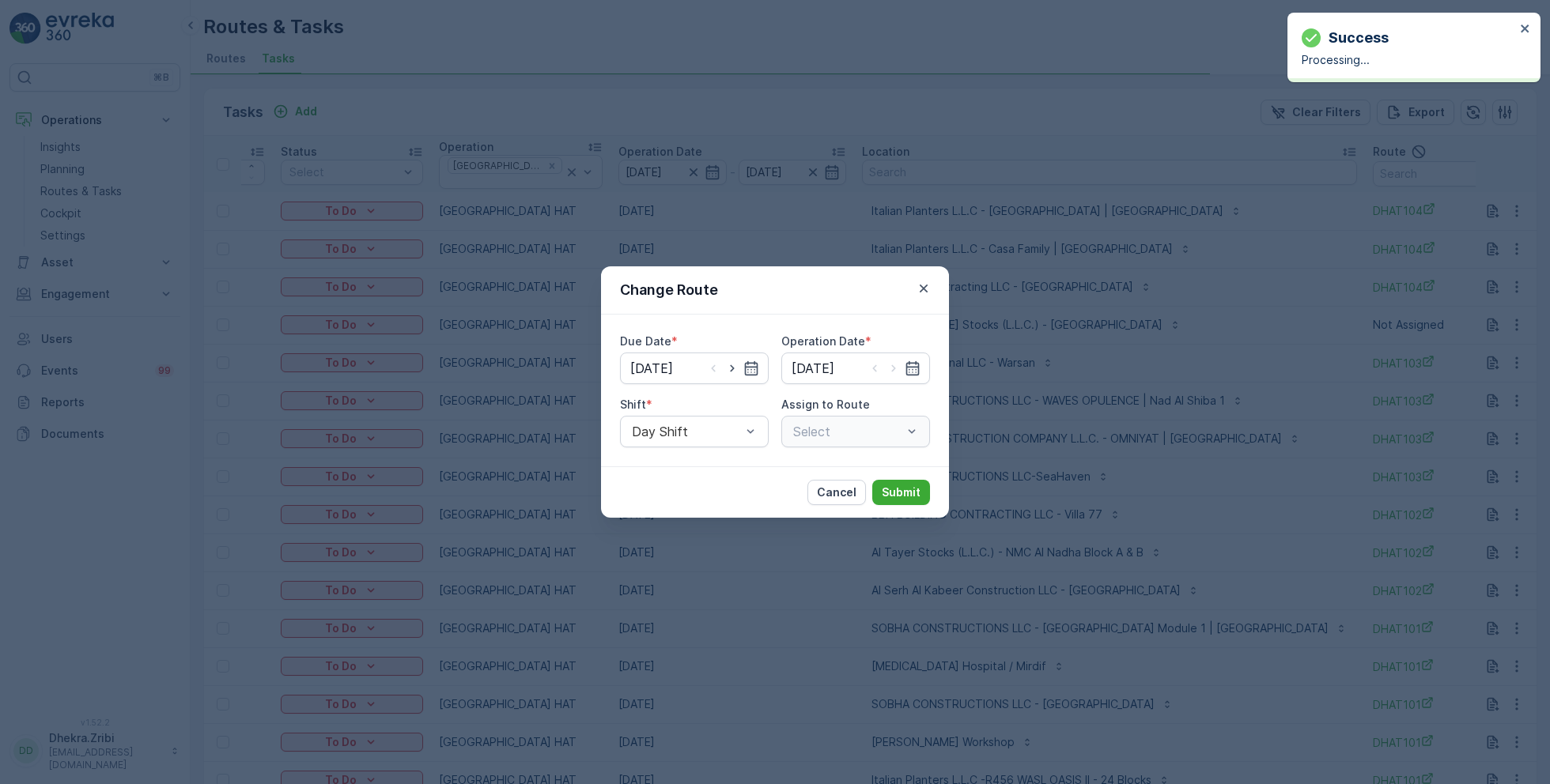
click at [840, 432] on div "Select" at bounding box center [856, 431] width 149 height 31
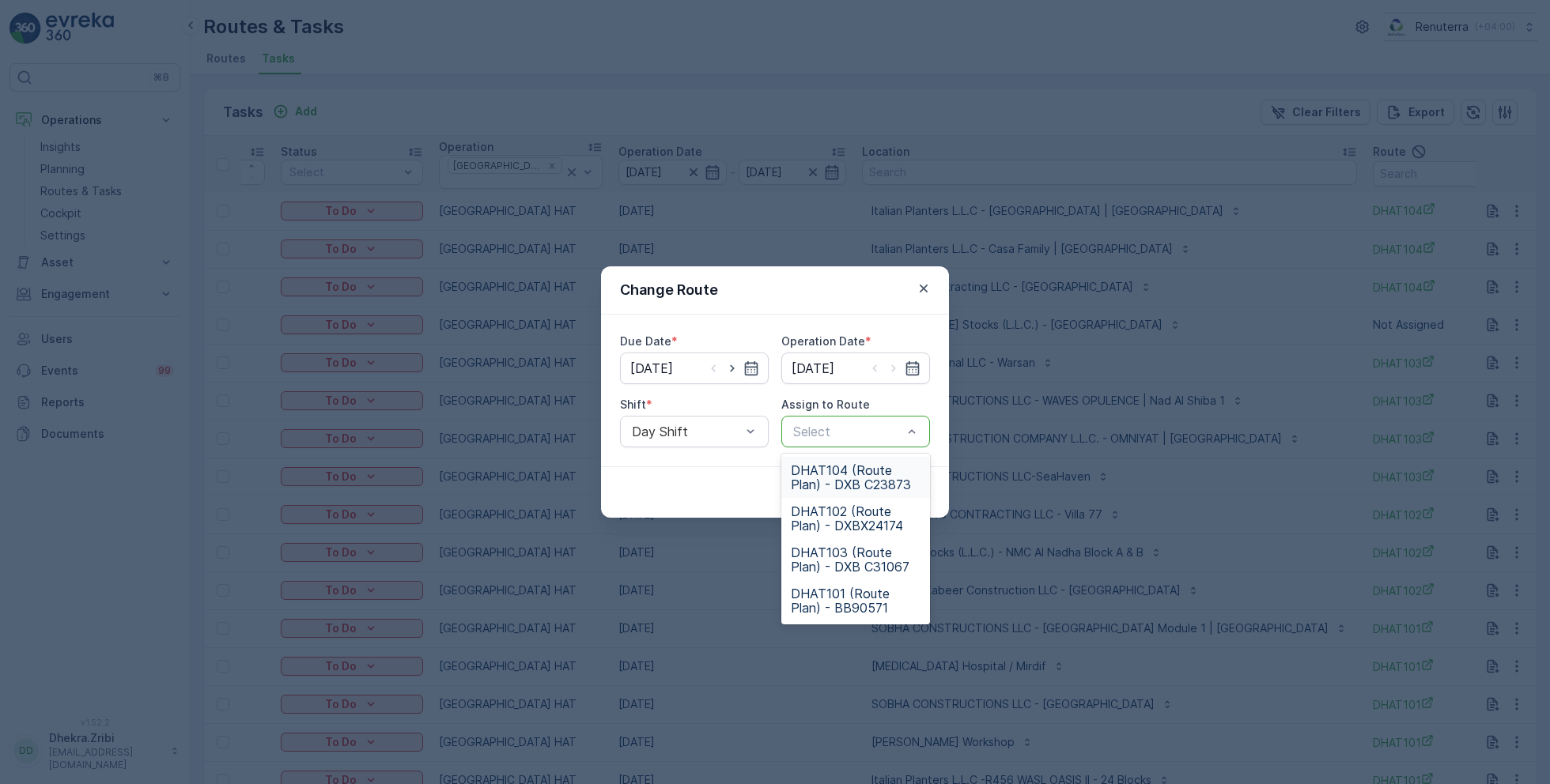
click at [842, 483] on span "DHAT104 (Route Plan) - DXB C23873" at bounding box center [855, 477] width 129 height 28
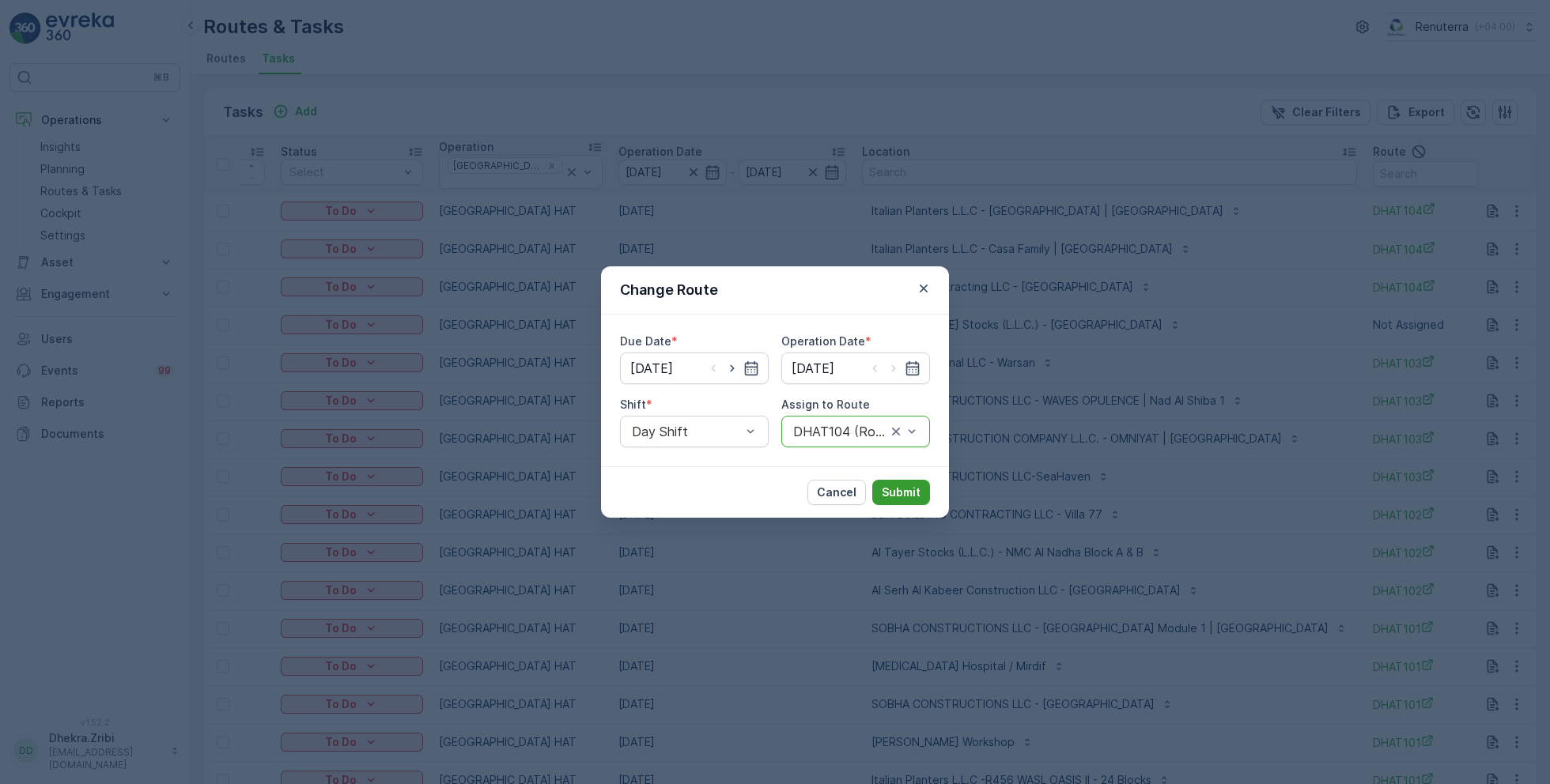
click at [908, 483] on button "Submit" at bounding box center [901, 493] width 58 height 26
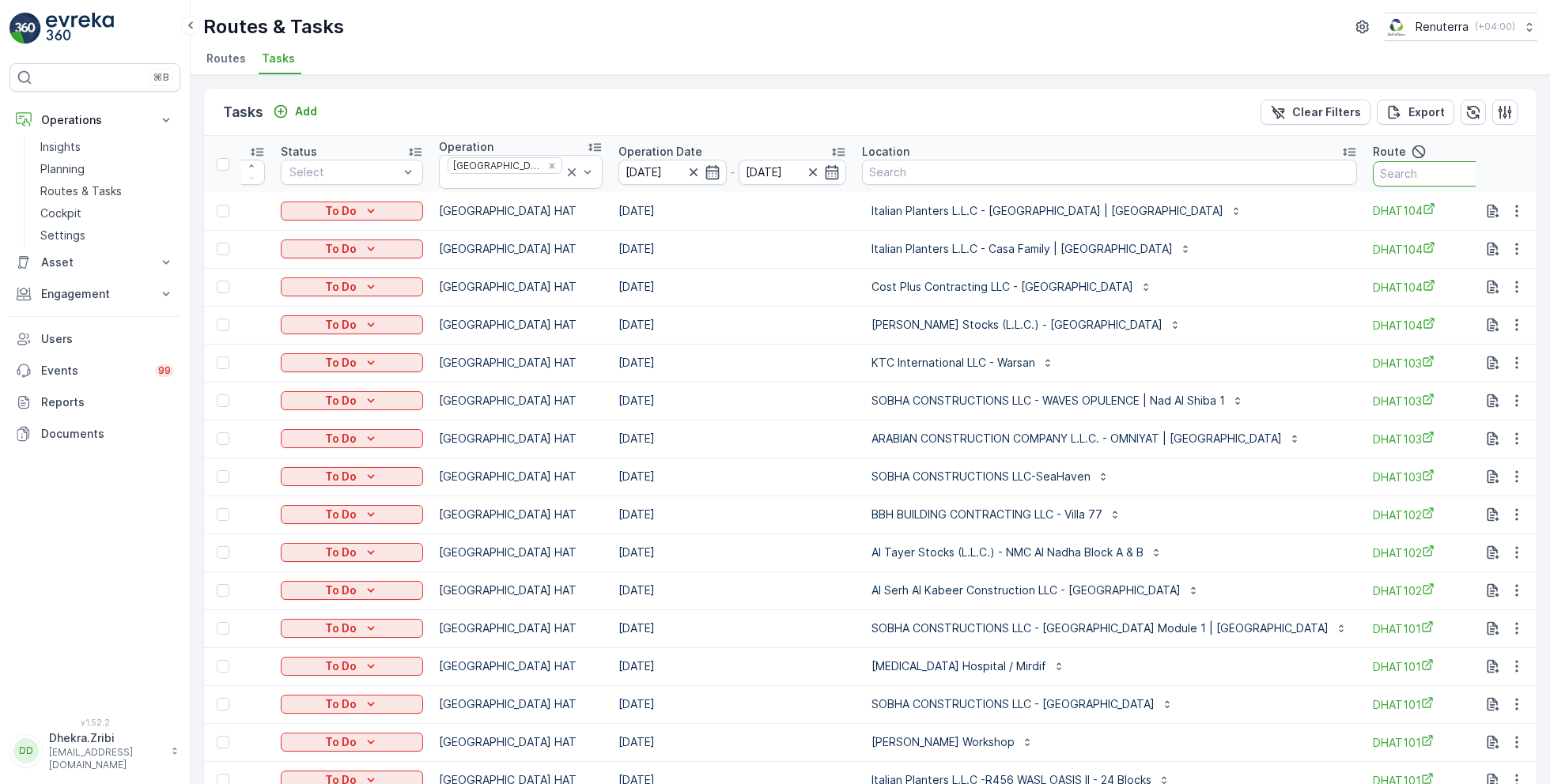
click at [1373, 164] on input "text" at bounding box center [1443, 174] width 142 height 26
type input "104"
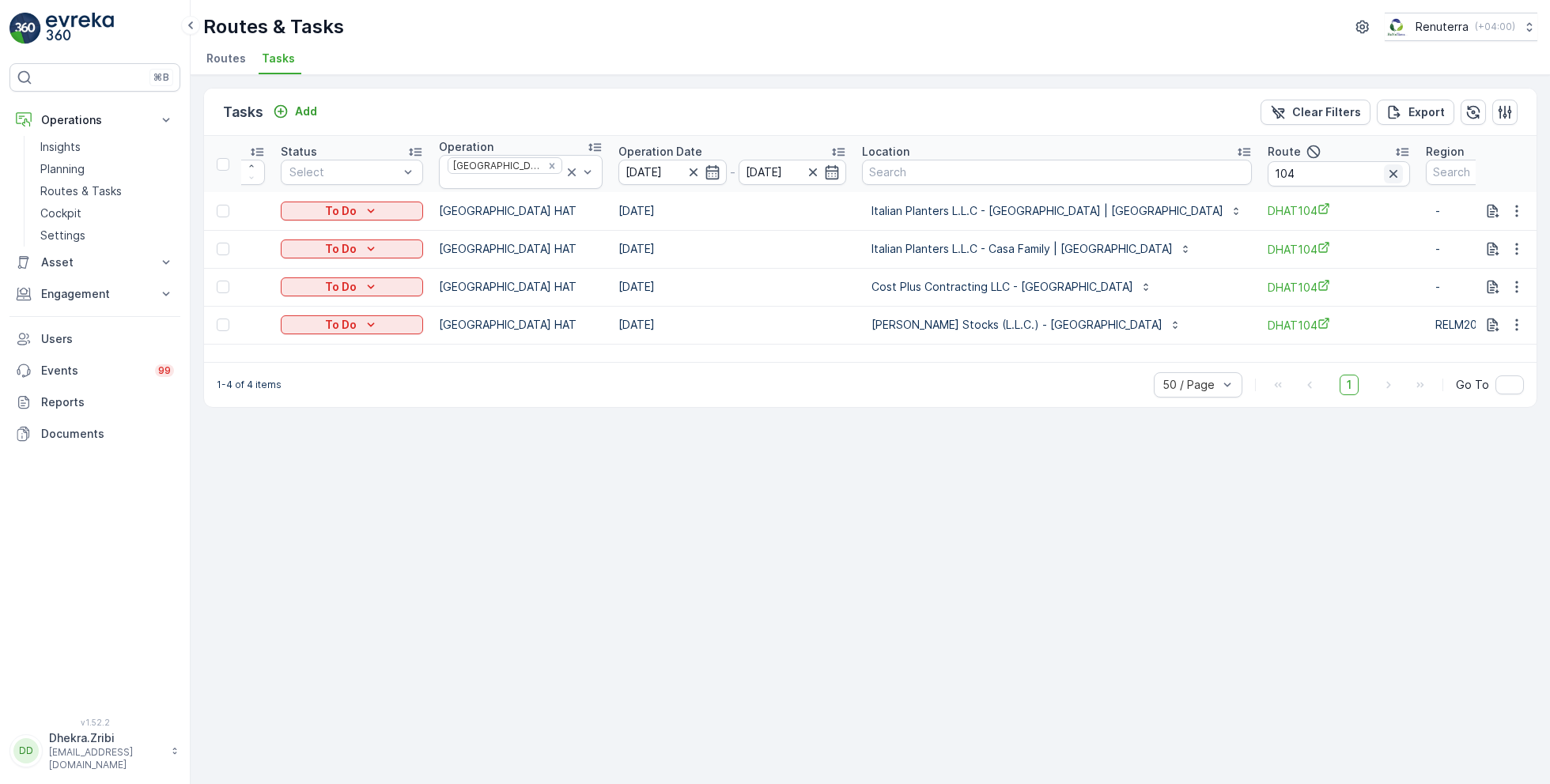
click at [1386, 166] on icon "button" at bounding box center [1393, 174] width 16 height 16
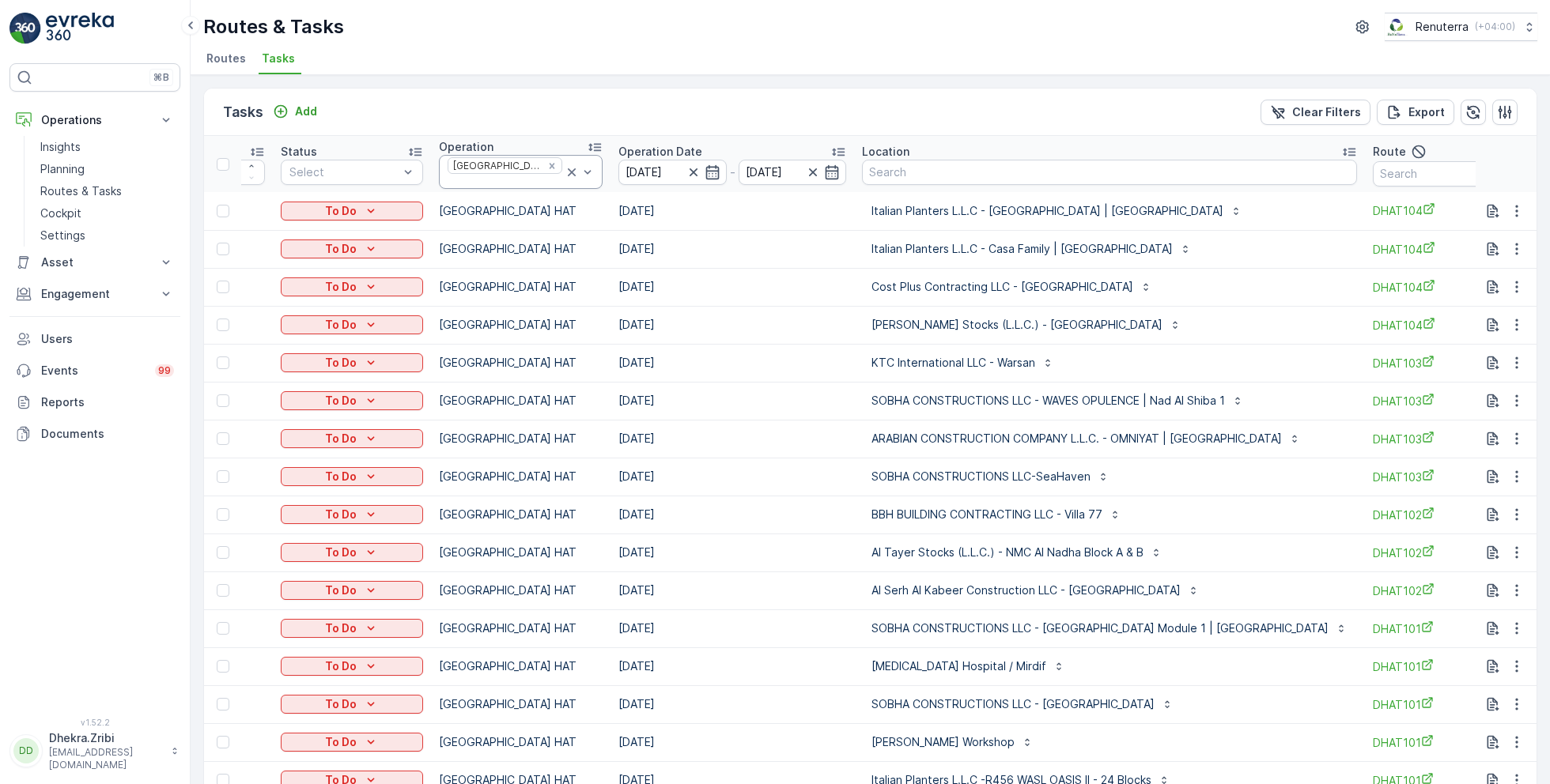
click at [567, 168] on icon at bounding box center [571, 172] width 8 height 8
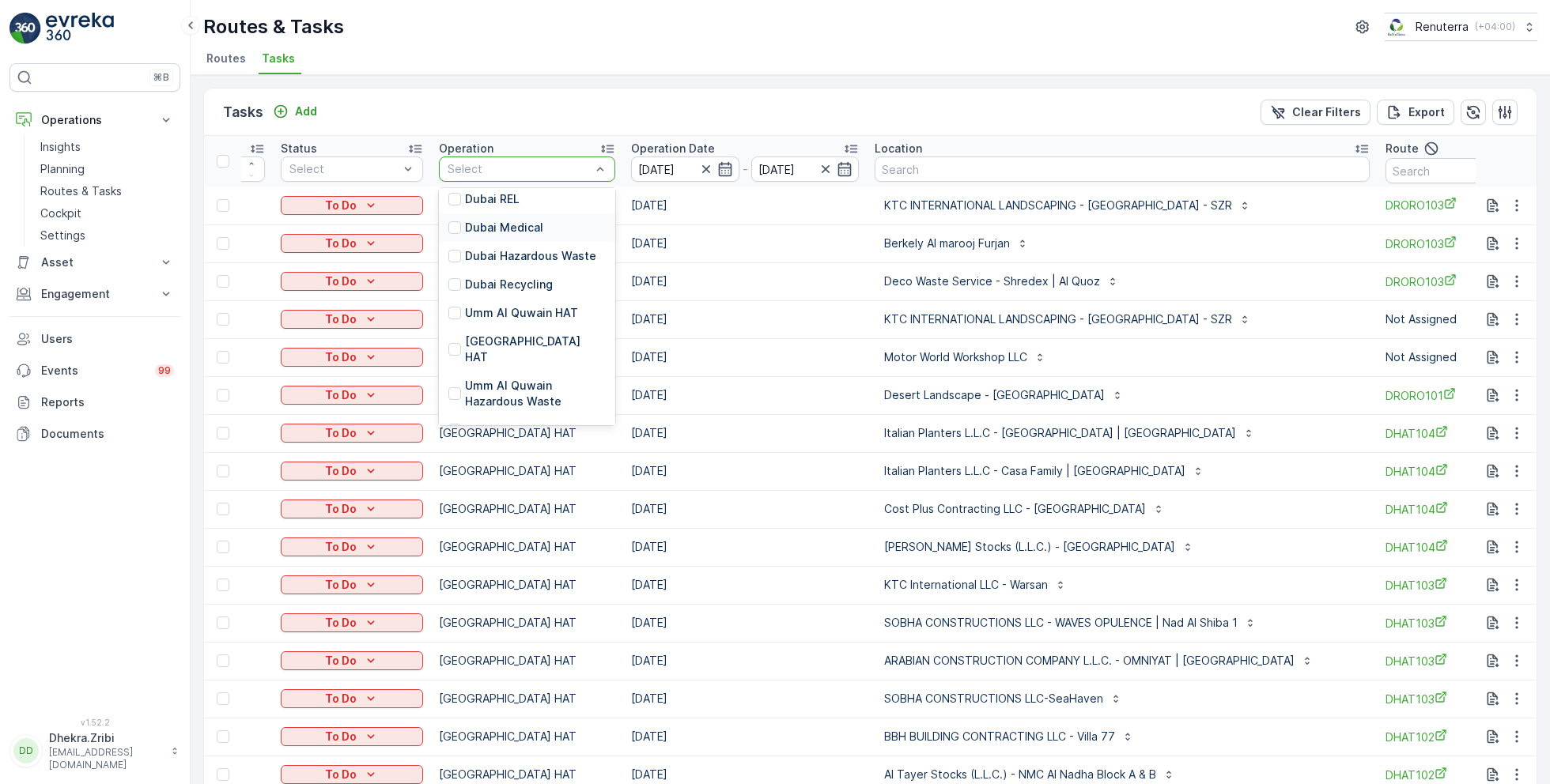
scroll to position [160, 0]
click at [500, 398] on p "Dubai Roro" at bounding box center [494, 406] width 60 height 16
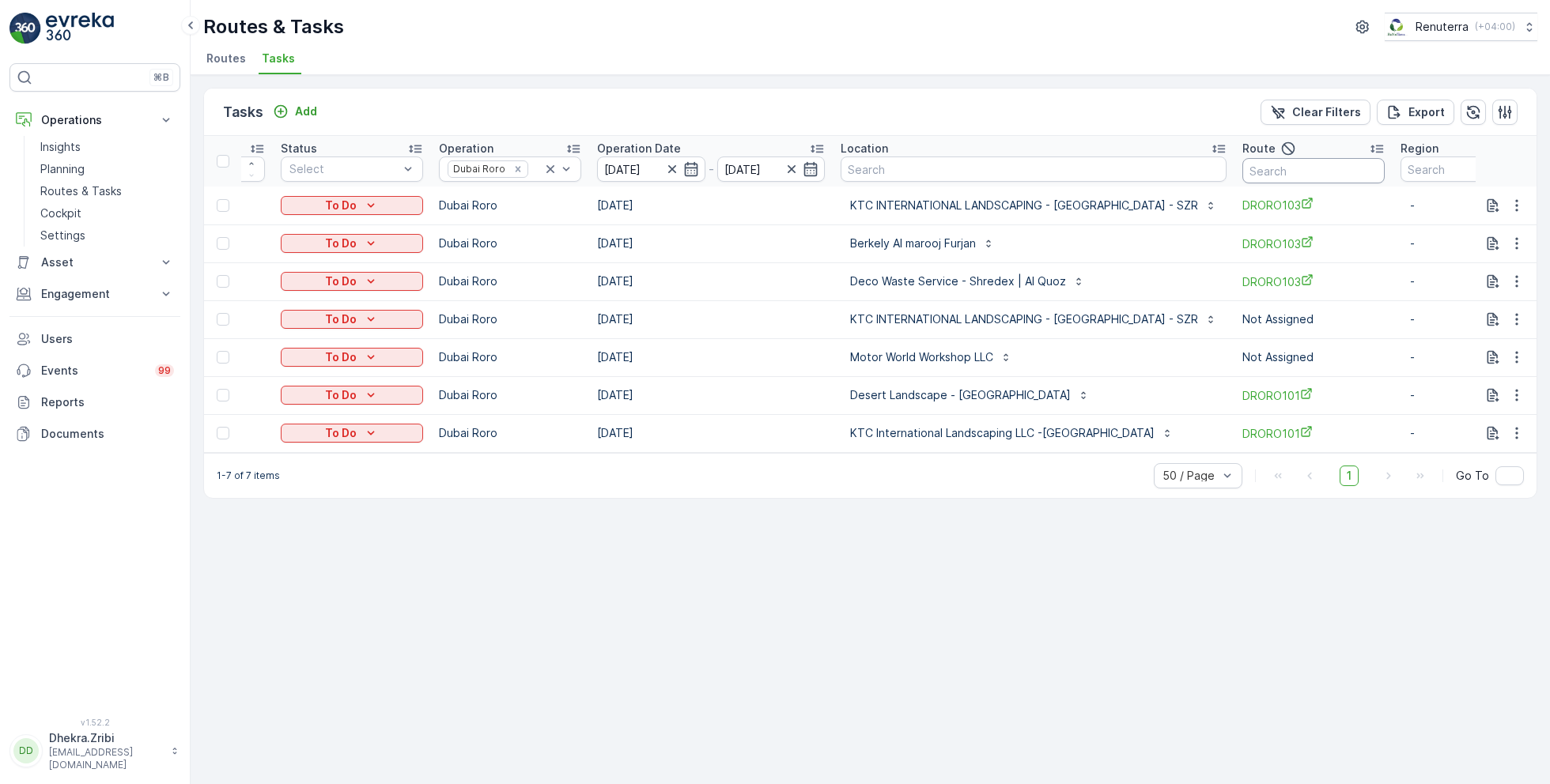
click at [1286, 168] on input "text" at bounding box center [1313, 171] width 142 height 26
type input "101"
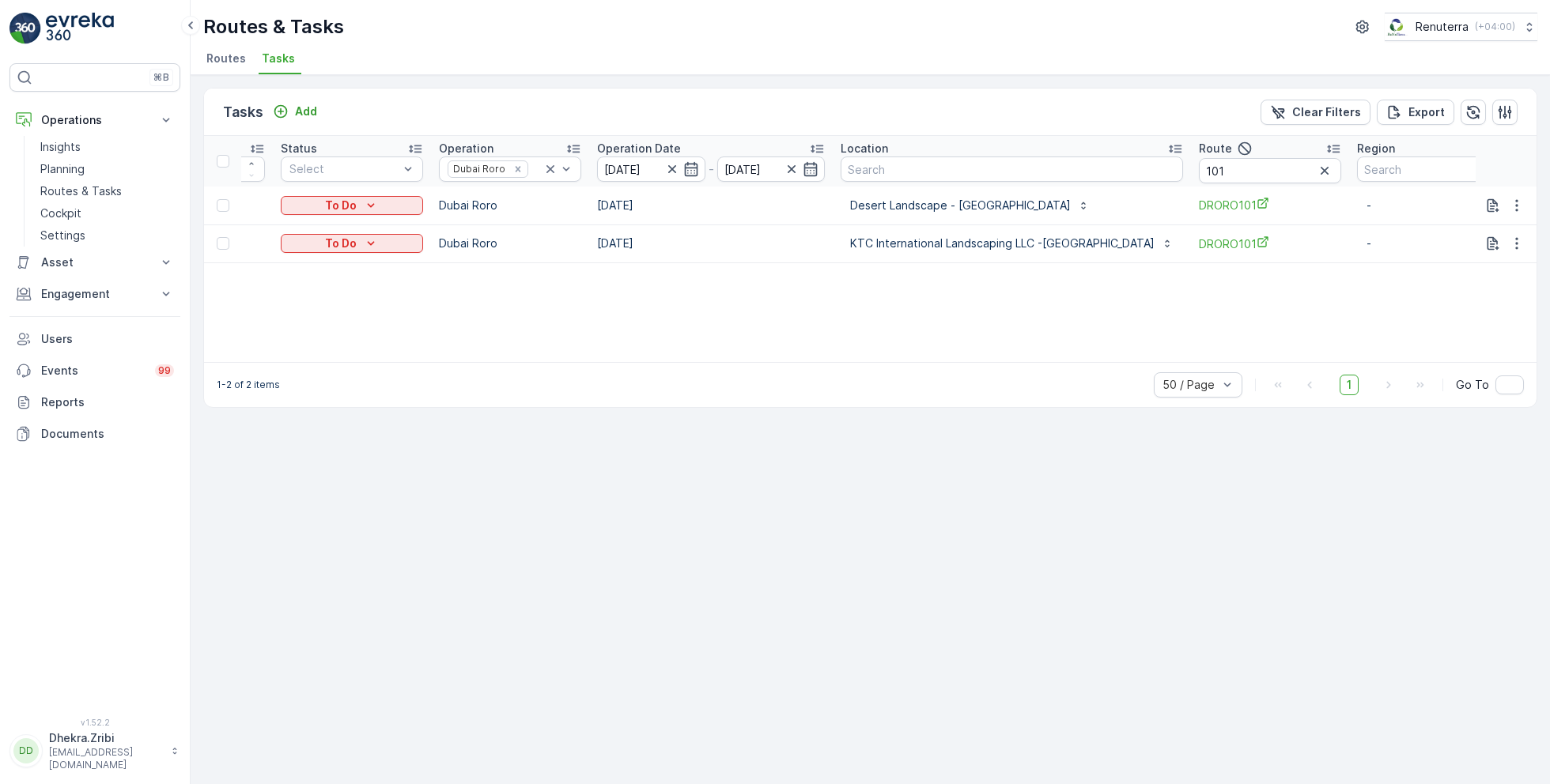
scroll to position [0, 88]
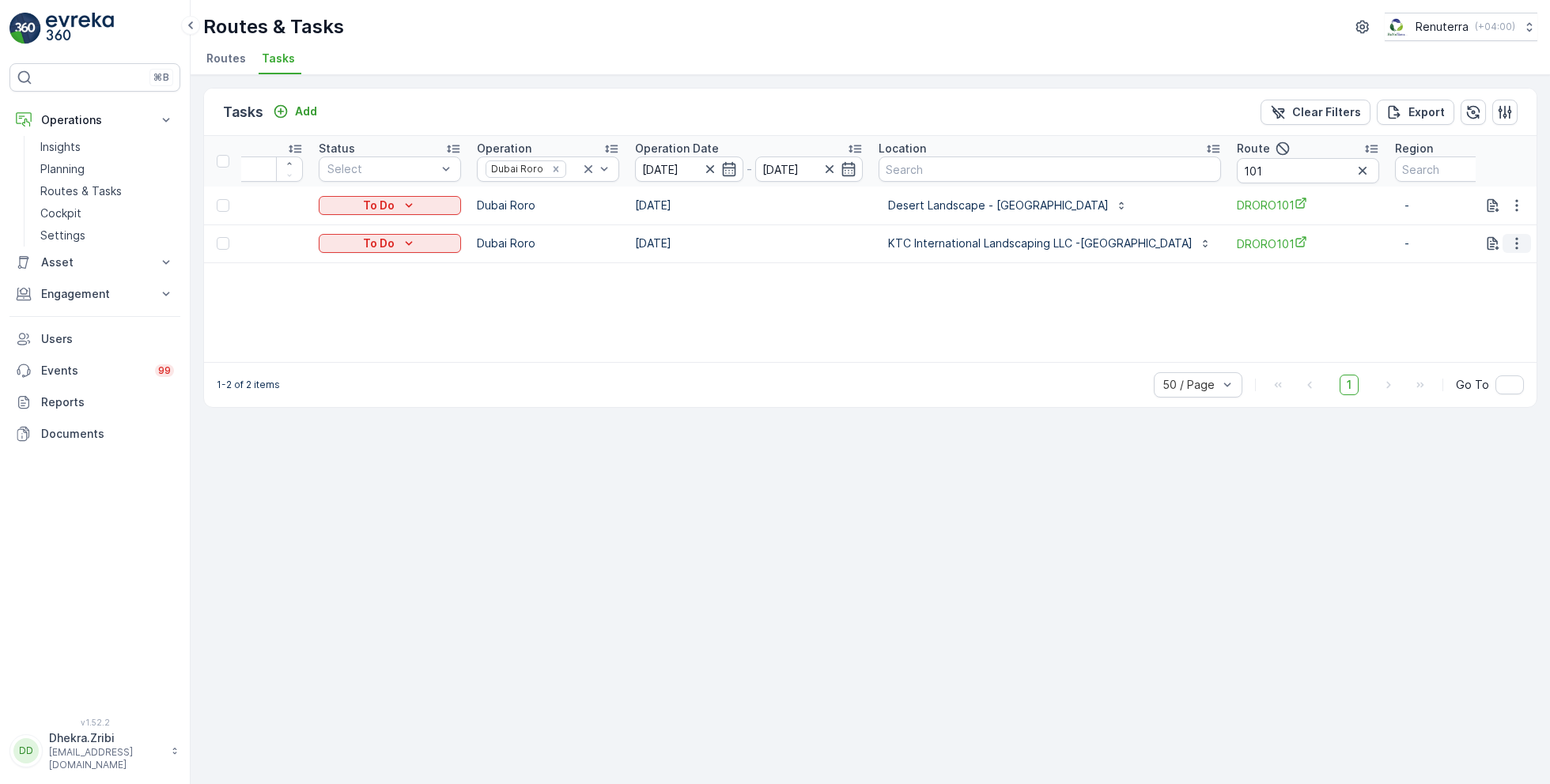
click at [1517, 242] on icon "button" at bounding box center [1516, 243] width 3 height 12
click at [1477, 329] on span "Remove from Route" at bounding box center [1491, 332] width 107 height 16
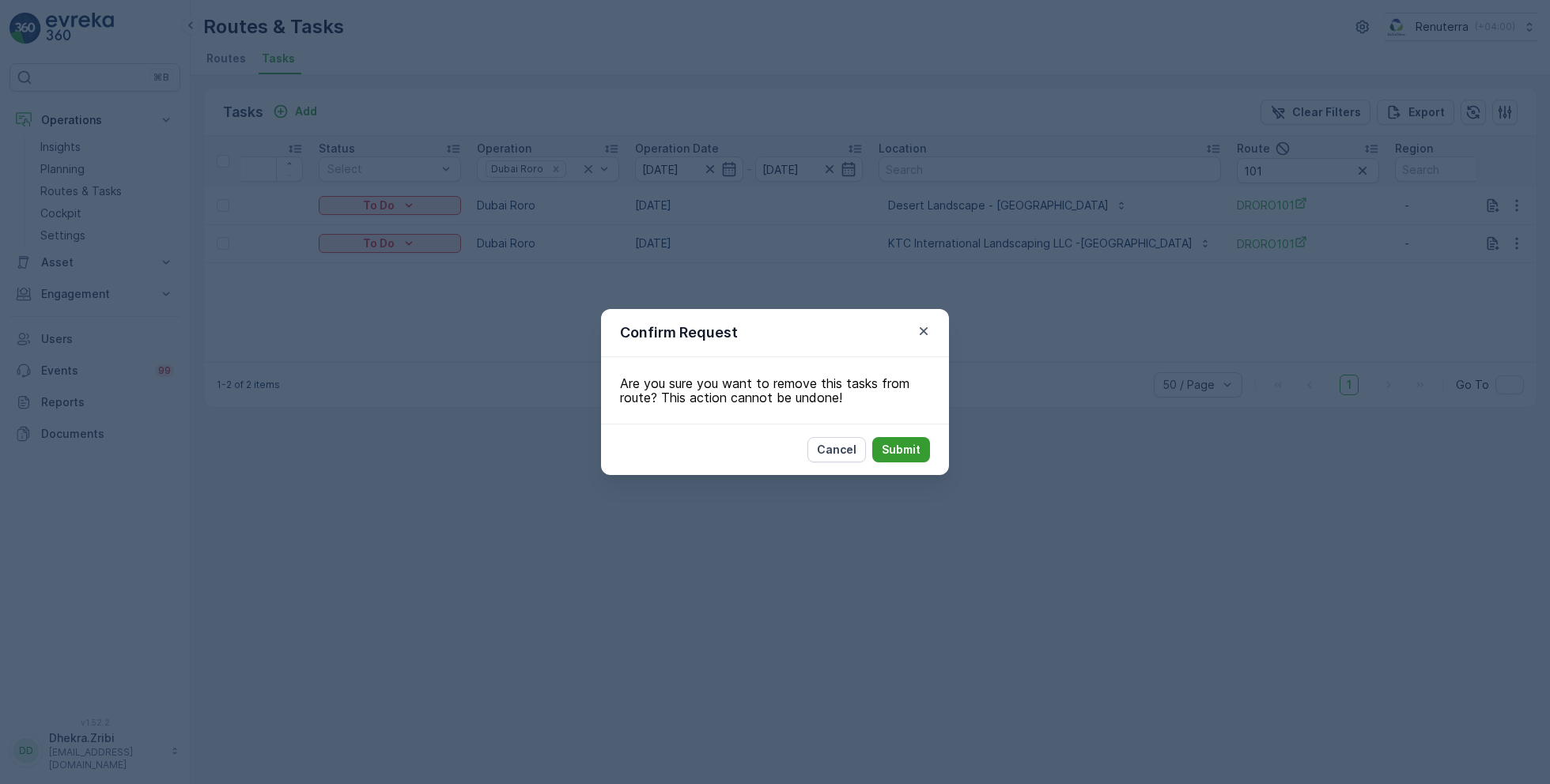
click at [899, 445] on p "Submit" at bounding box center [901, 450] width 39 height 16
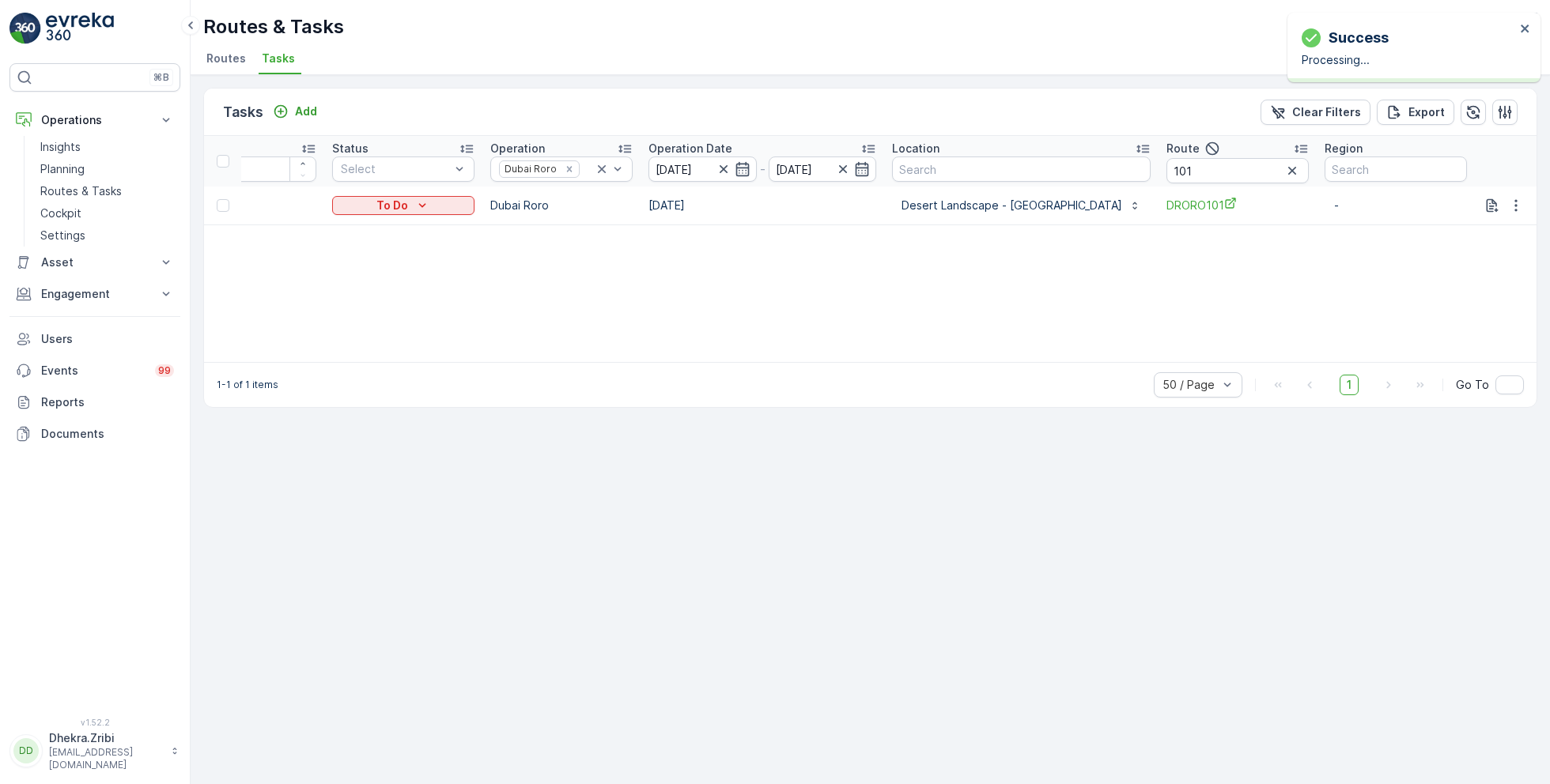
scroll to position [0, 16]
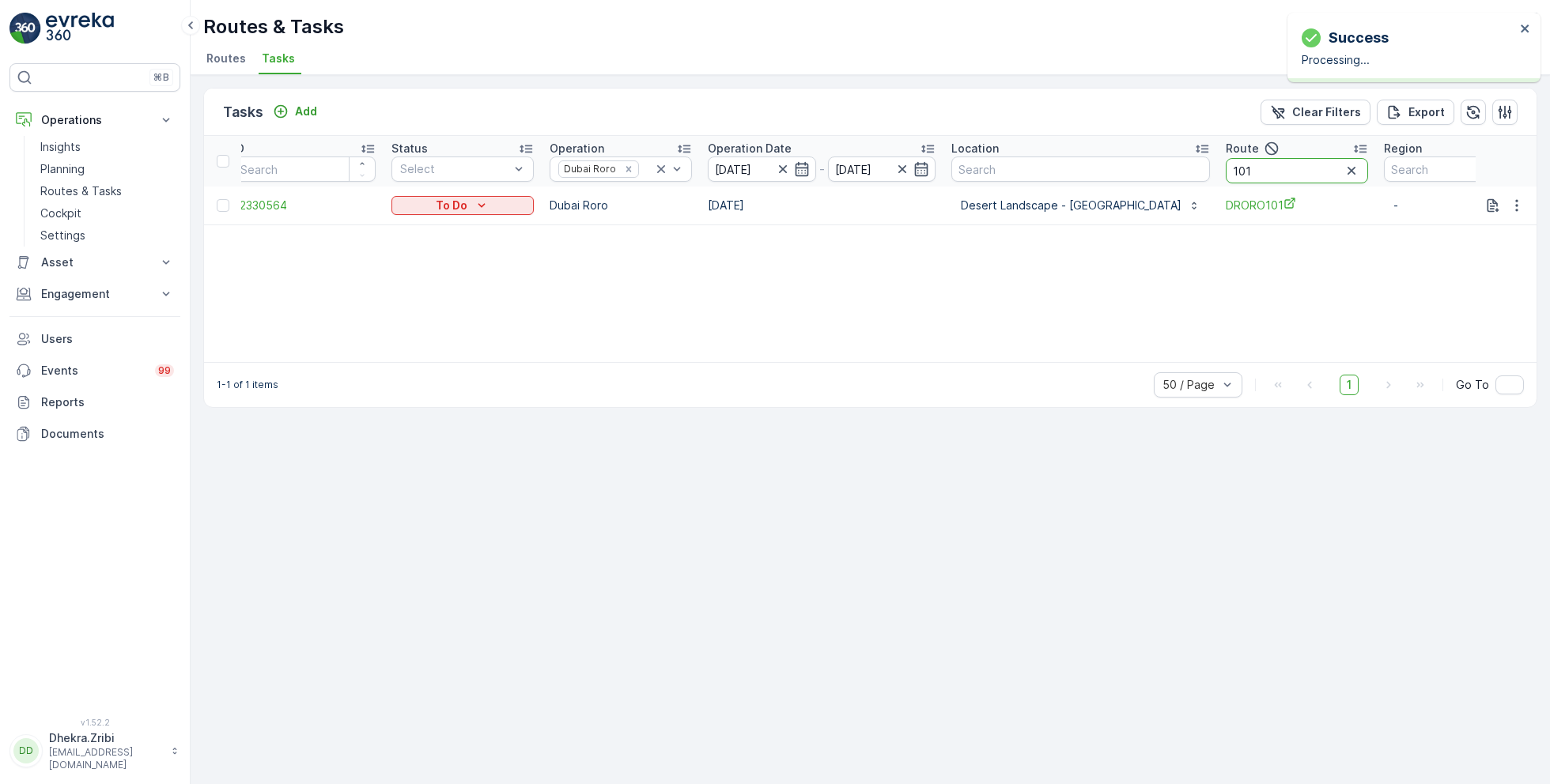
drag, startPoint x: 1199, startPoint y: 167, endPoint x: 1121, endPoint y: 167, distance: 78.0
click at [1121, 167] on tr "ID Status Select Operation Dubai Roro Operation Date 11.10.2025 - 11.10.2025 Lo…" at bounding box center [892, 161] width 1408 height 50
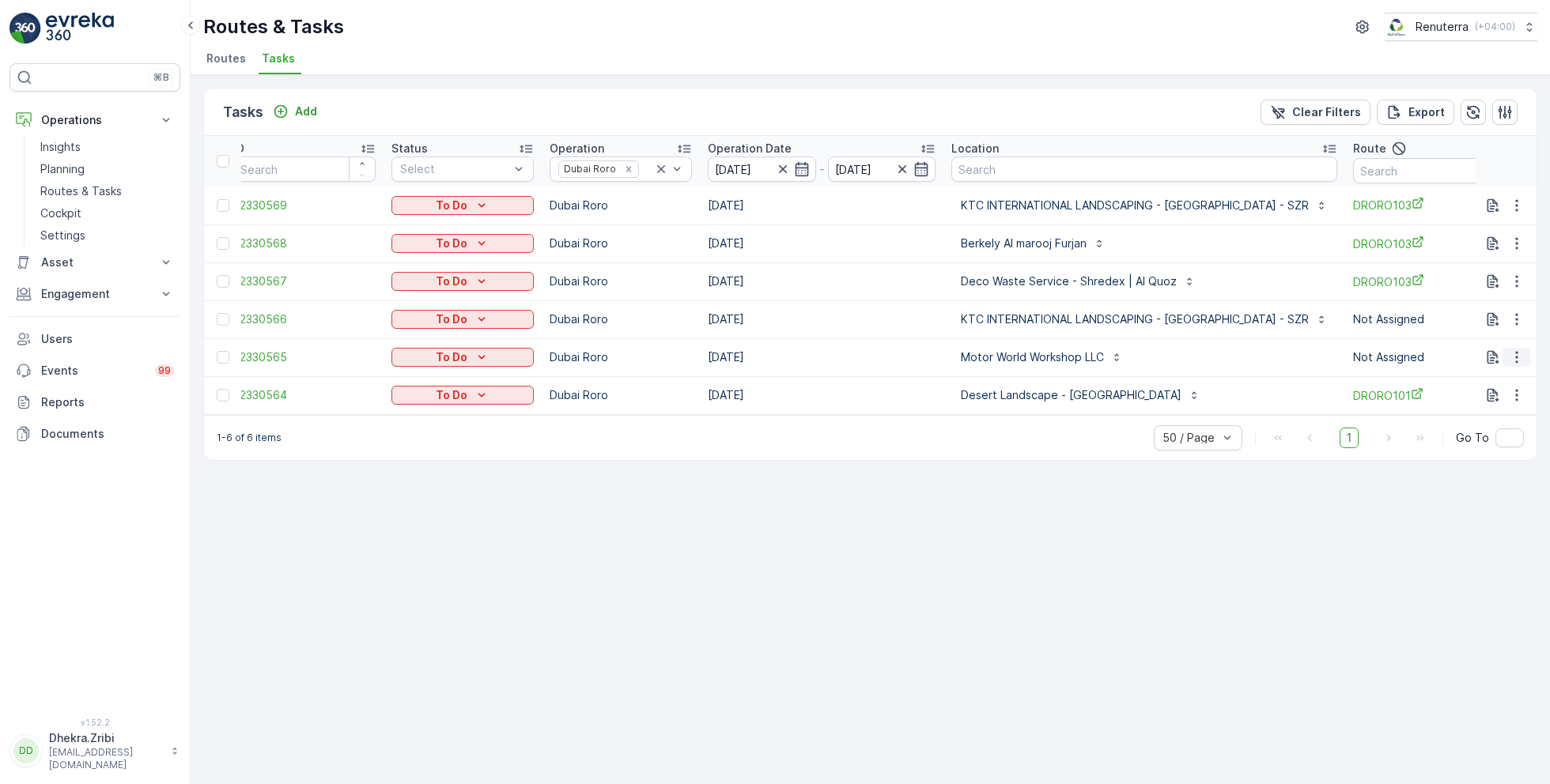
click at [1518, 356] on icon "button" at bounding box center [1516, 357] width 3 height 12
click at [1470, 436] on div "Remove from Route" at bounding box center [1491, 447] width 119 height 22
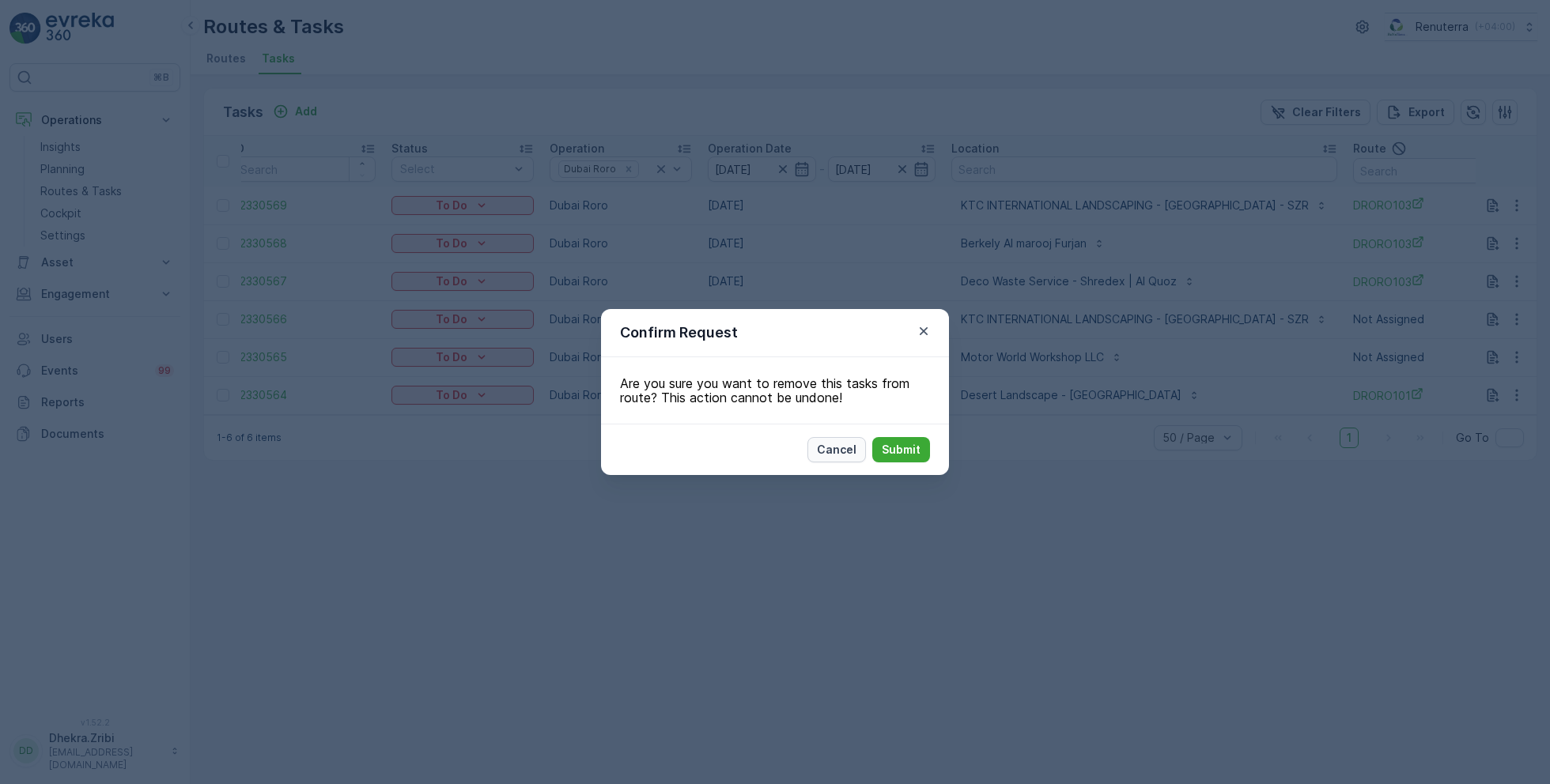
click at [842, 452] on p "Cancel" at bounding box center [837, 450] width 39 height 16
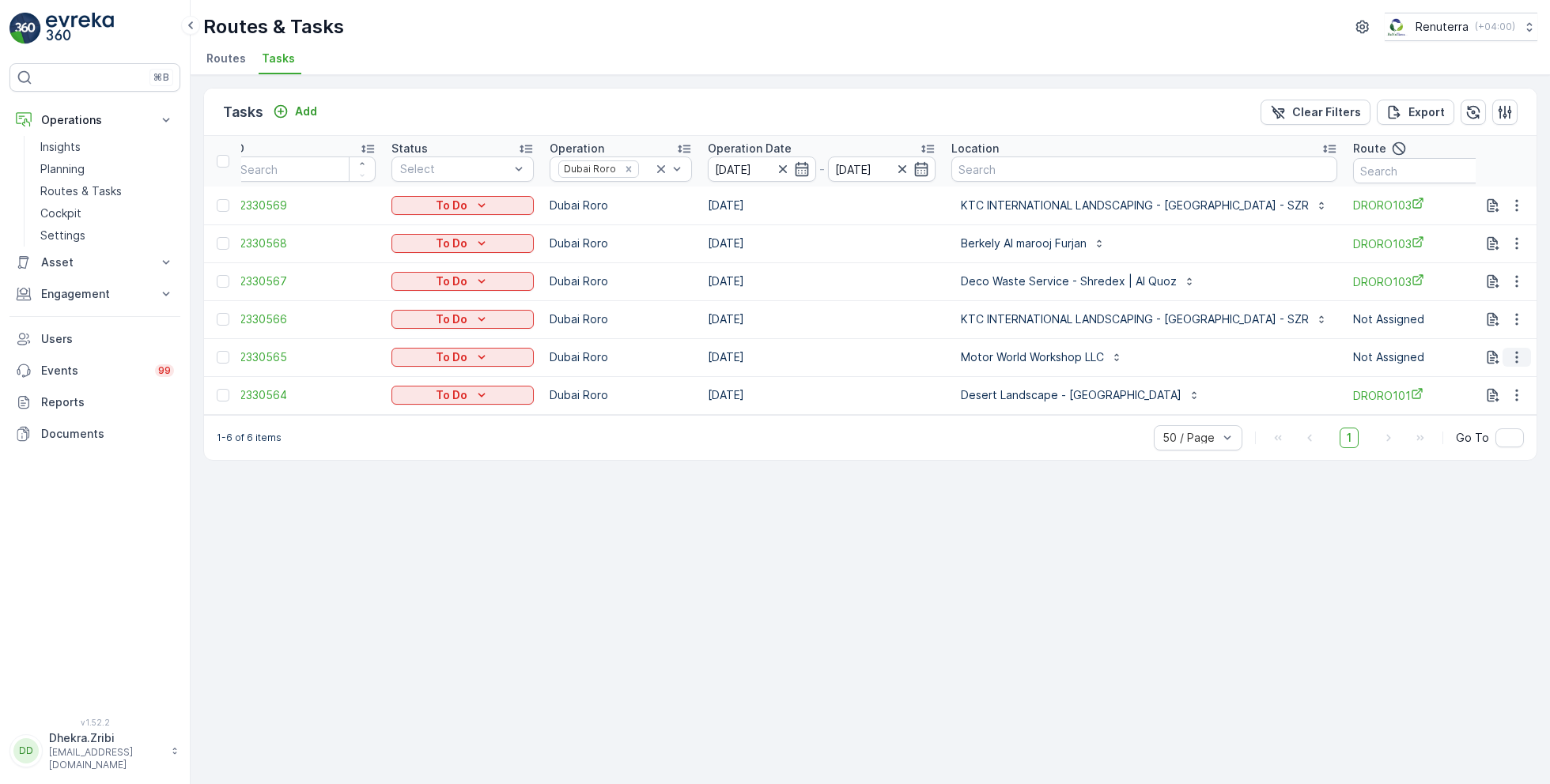
click at [1521, 351] on icon "button" at bounding box center [1516, 357] width 16 height 16
click at [1449, 422] on span "Change Route" at bounding box center [1477, 424] width 77 height 16
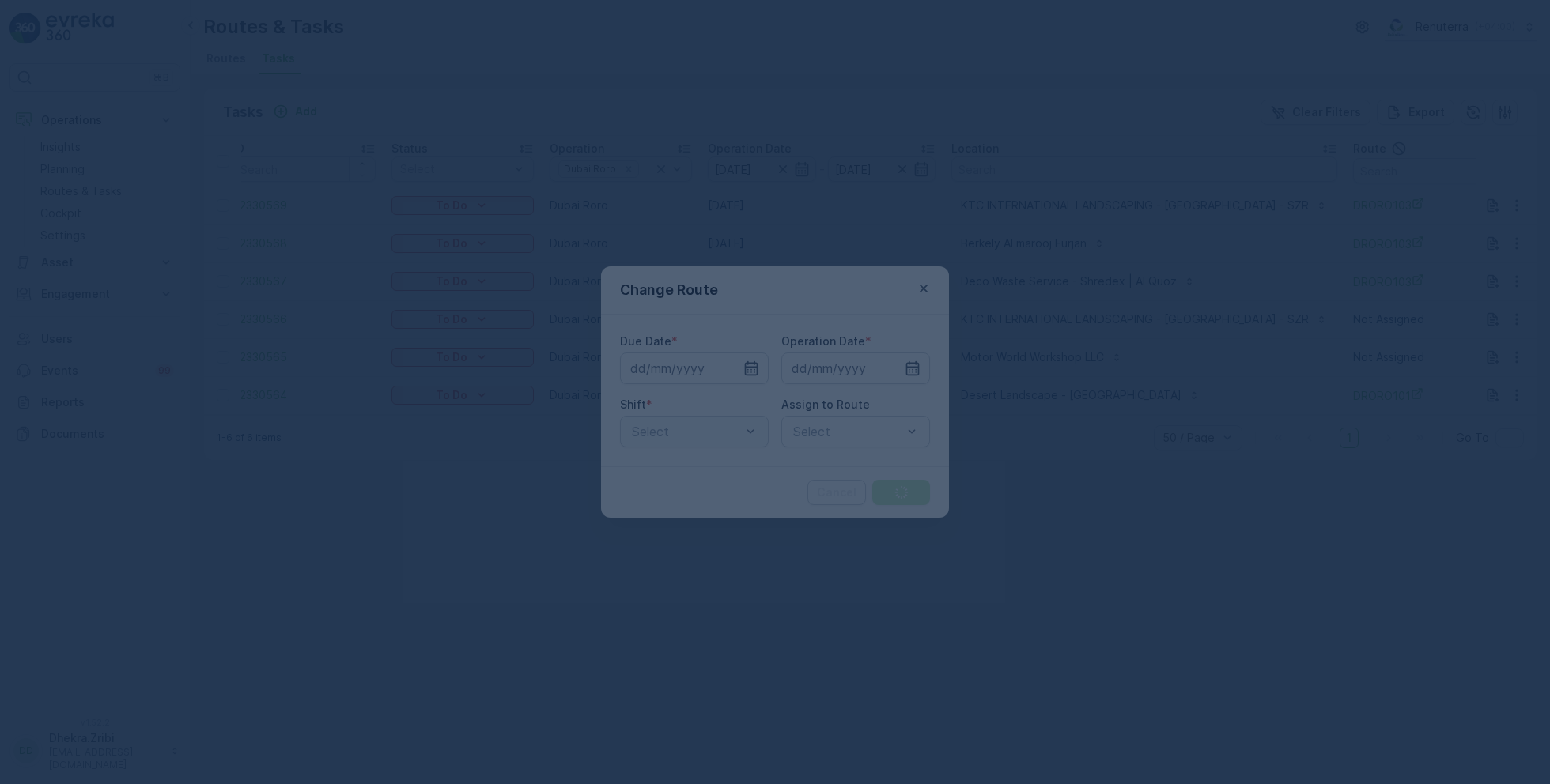
type input "[DATE]"
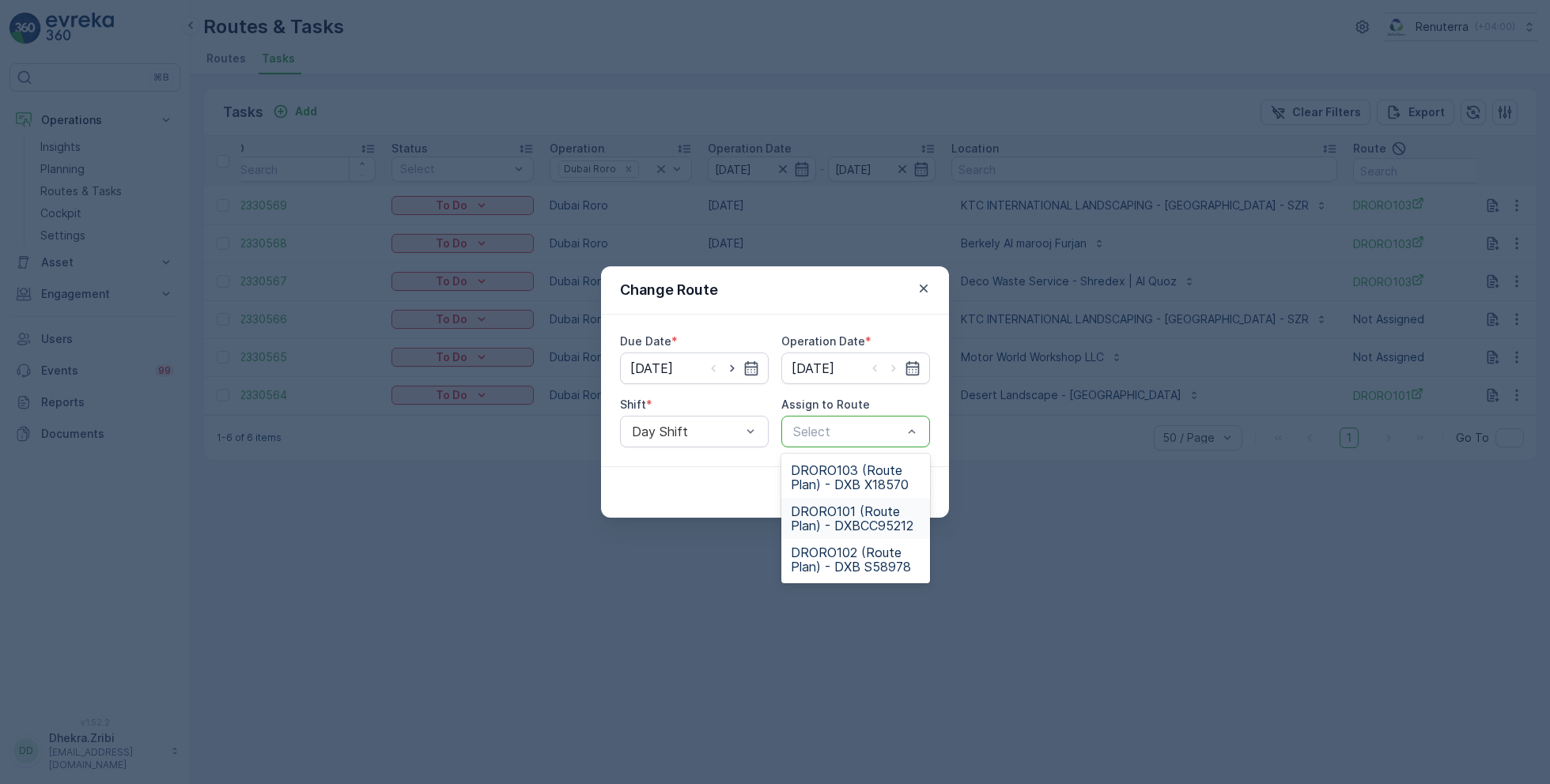
click at [841, 516] on span "DRORO101 (Route Plan) - DXBCC95212" at bounding box center [855, 519] width 129 height 28
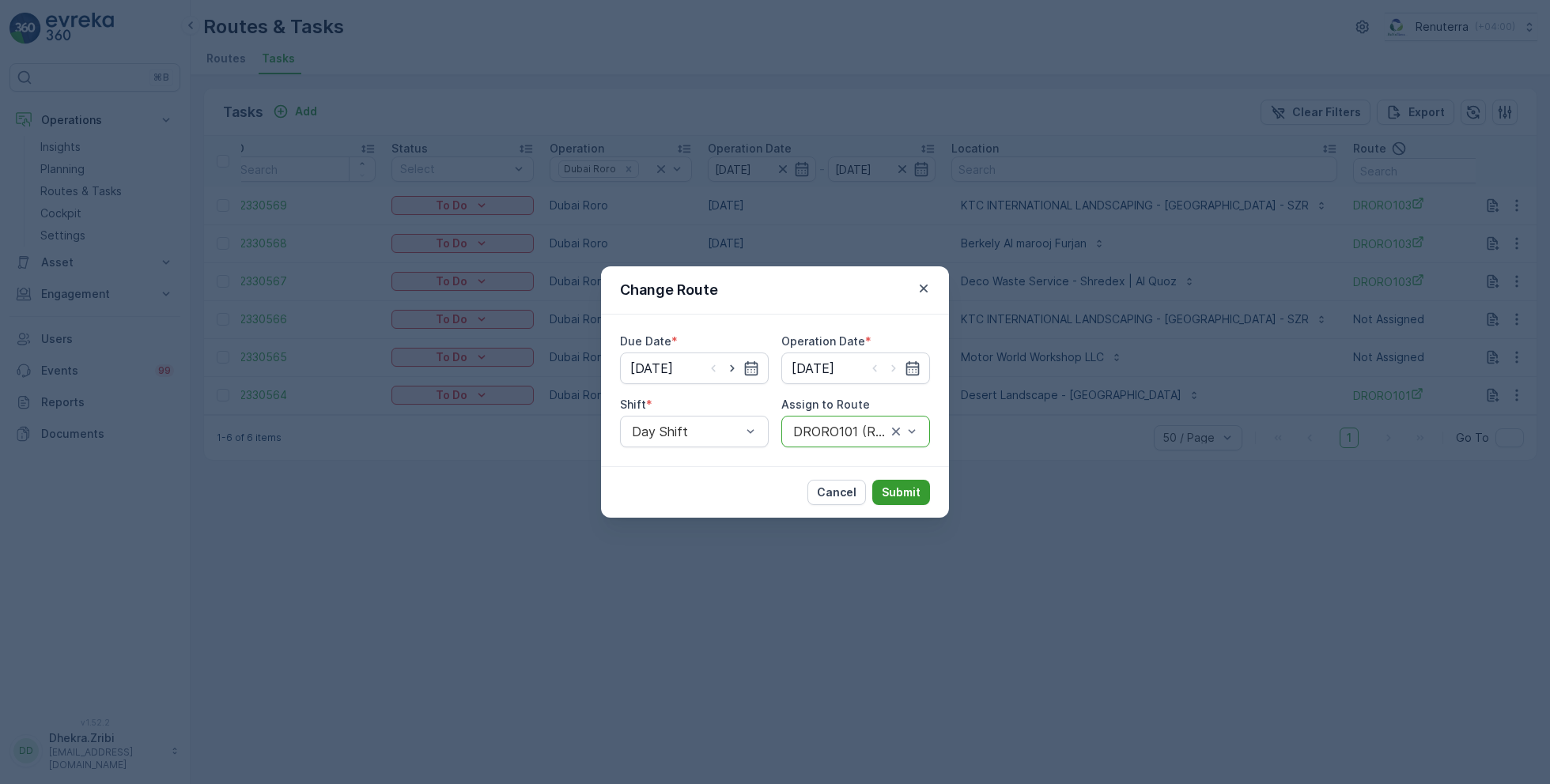
click at [903, 485] on p "Submit" at bounding box center [901, 492] width 39 height 16
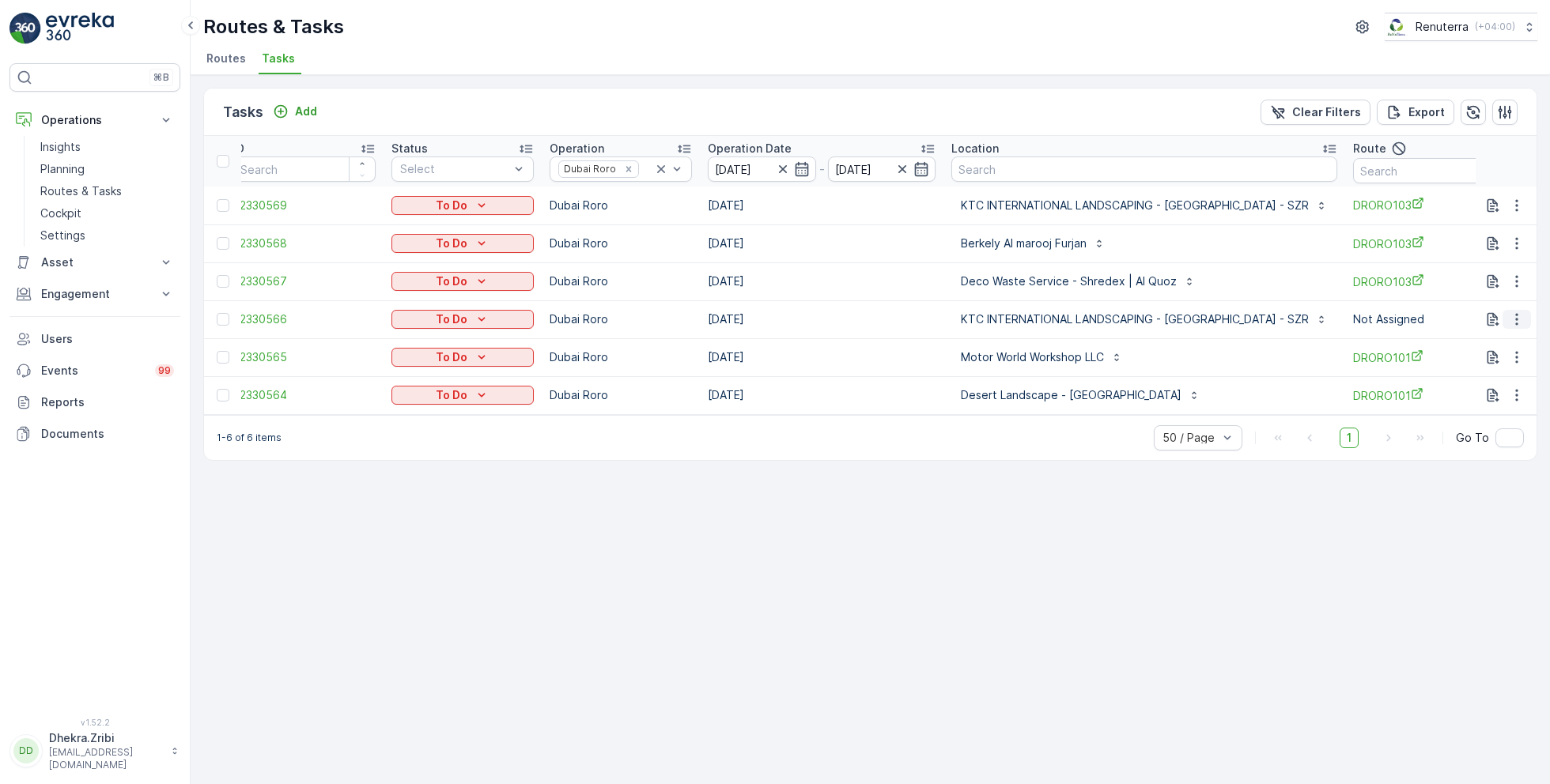
click at [1512, 314] on icon "button" at bounding box center [1516, 319] width 16 height 16
click at [1483, 387] on span "Change Route" at bounding box center [1477, 386] width 77 height 16
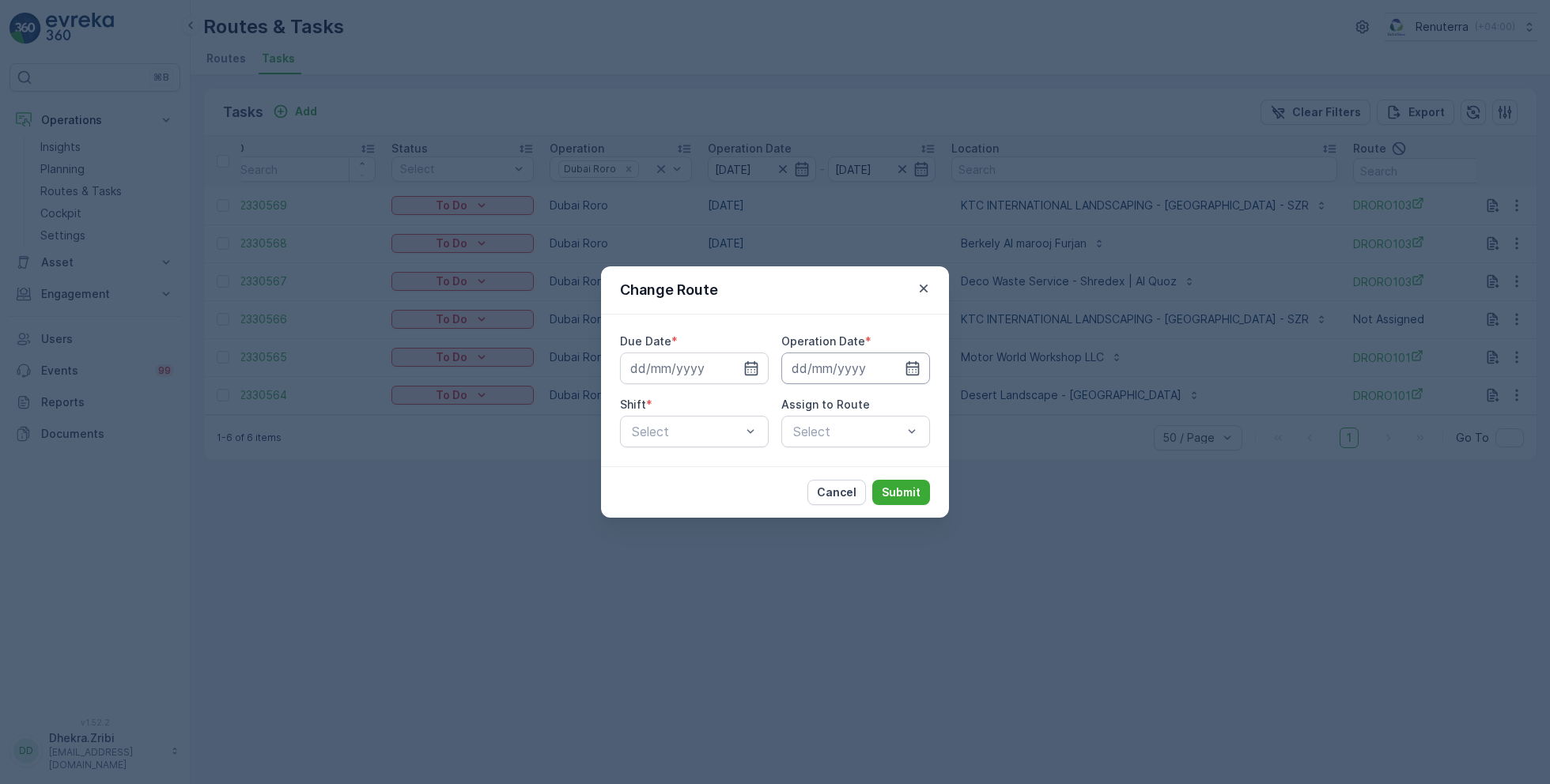
type input "[DATE]"
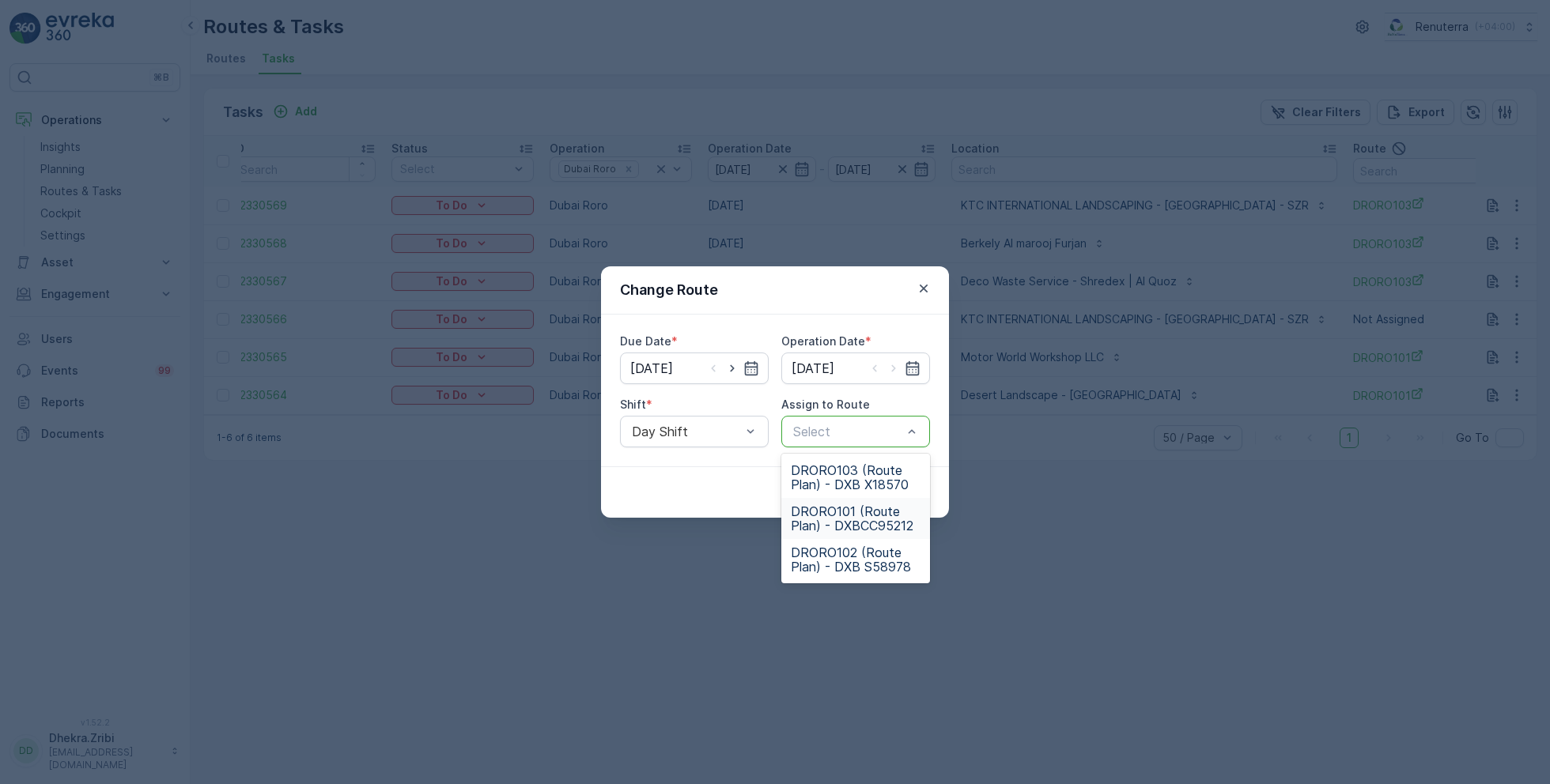
click at [850, 521] on span "DRORO101 (Route Plan) - DXBCC95212" at bounding box center [855, 519] width 129 height 28
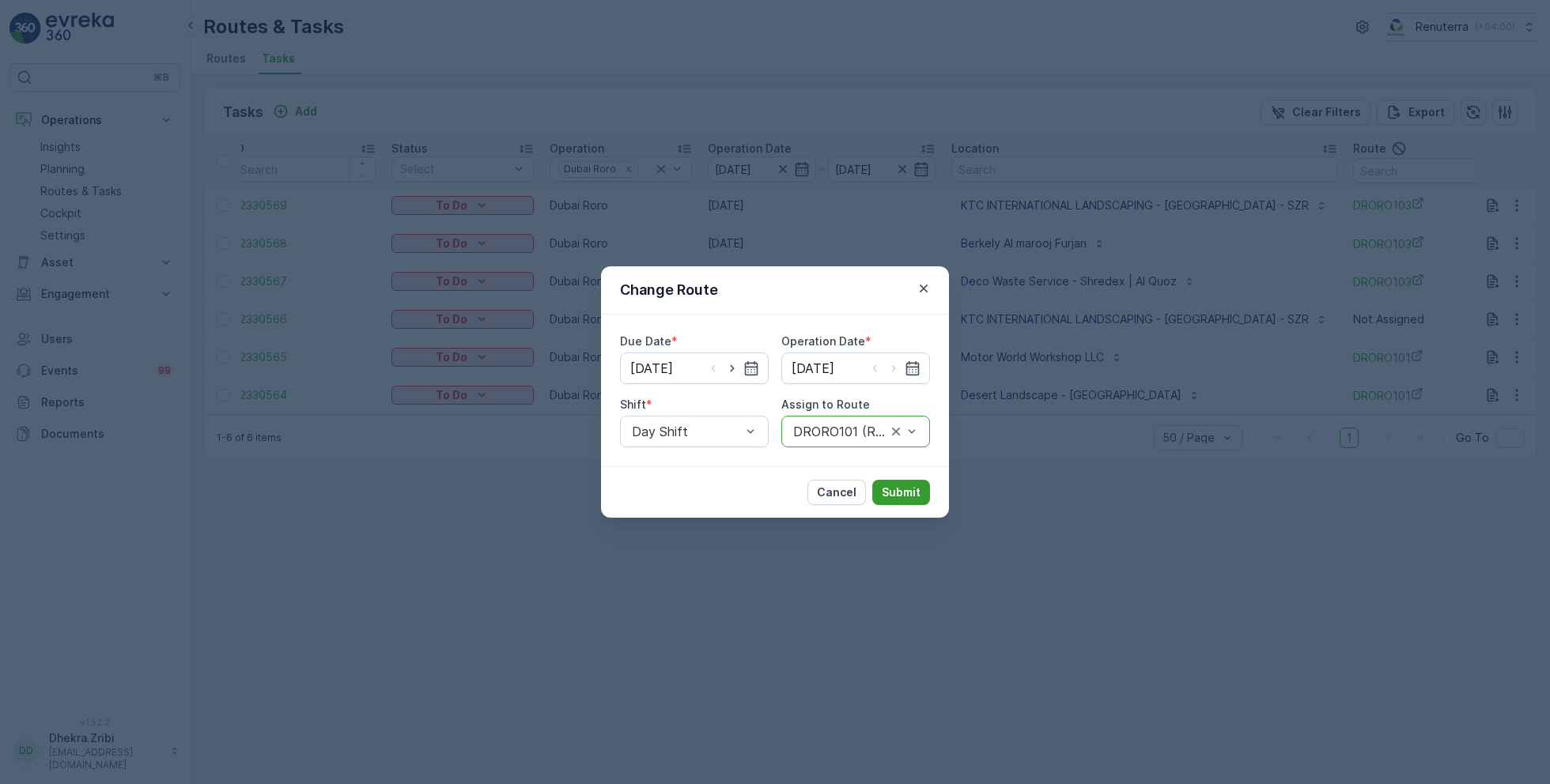
click at [904, 486] on p "Submit" at bounding box center [901, 492] width 39 height 16
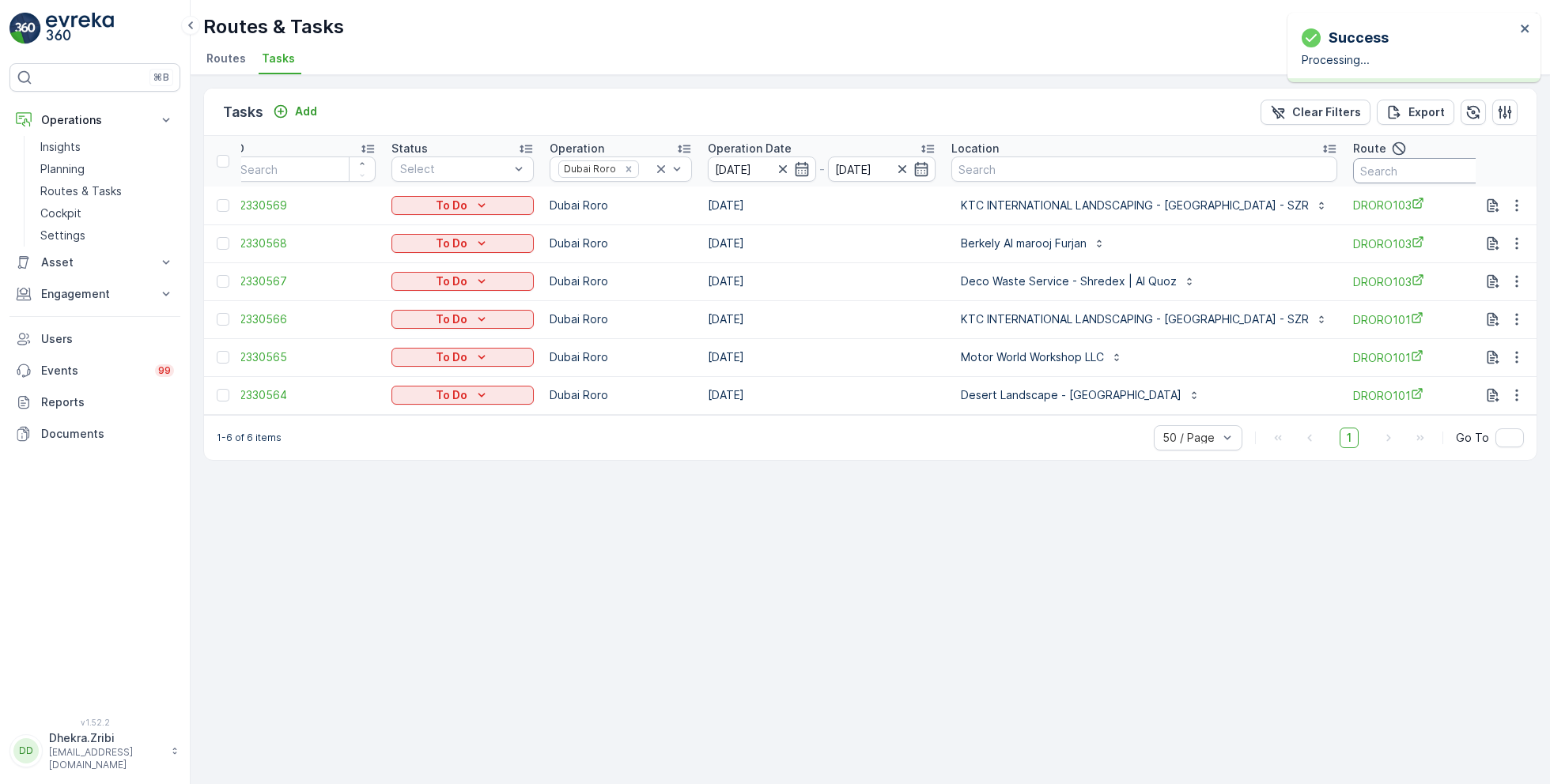
click at [1359, 173] on input "text" at bounding box center [1424, 171] width 142 height 26
type input "101"
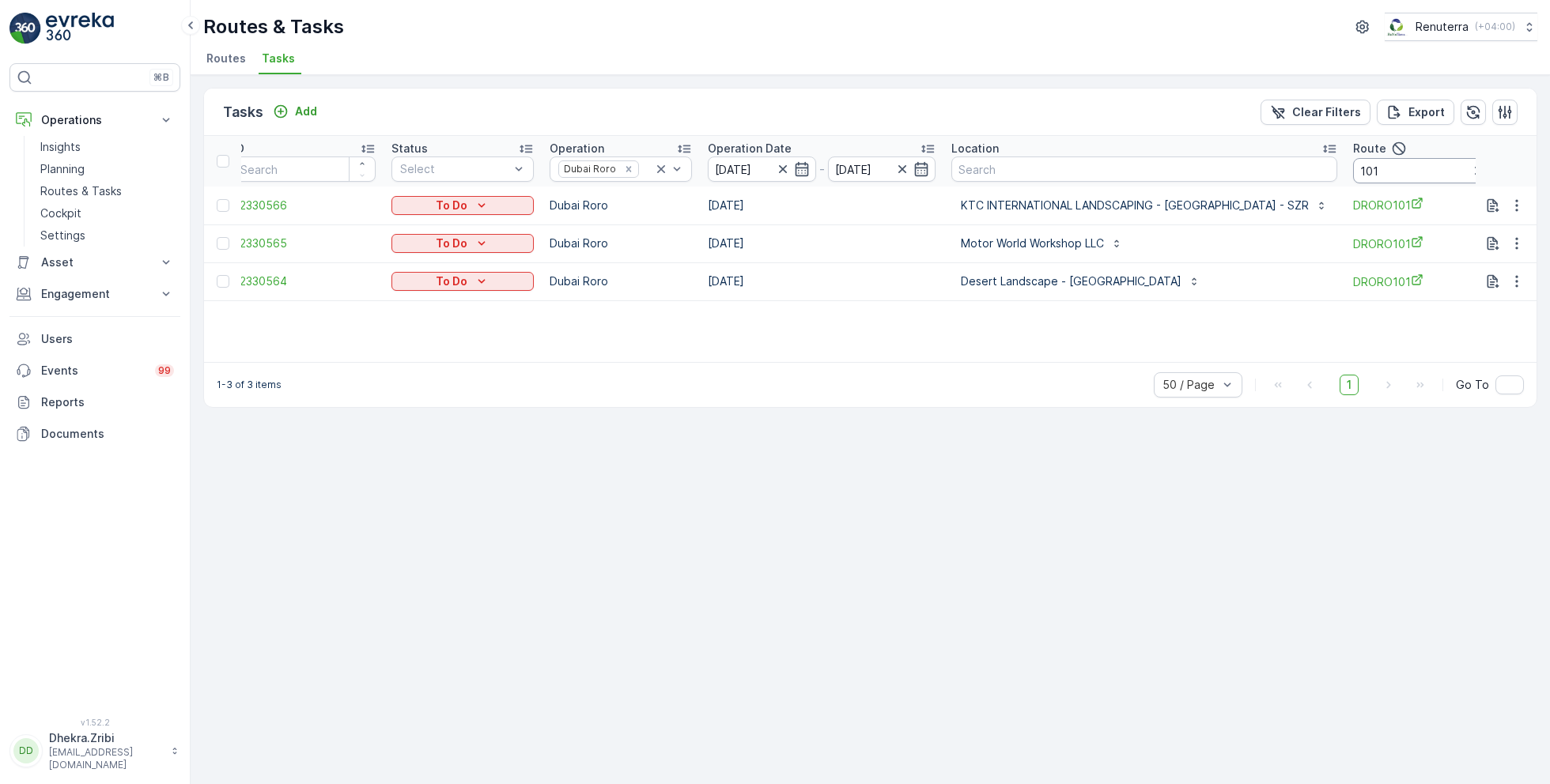
click at [1364, 177] on input "101" at bounding box center [1424, 171] width 142 height 26
type input "103"
